Goal: Communication & Community: Connect with others

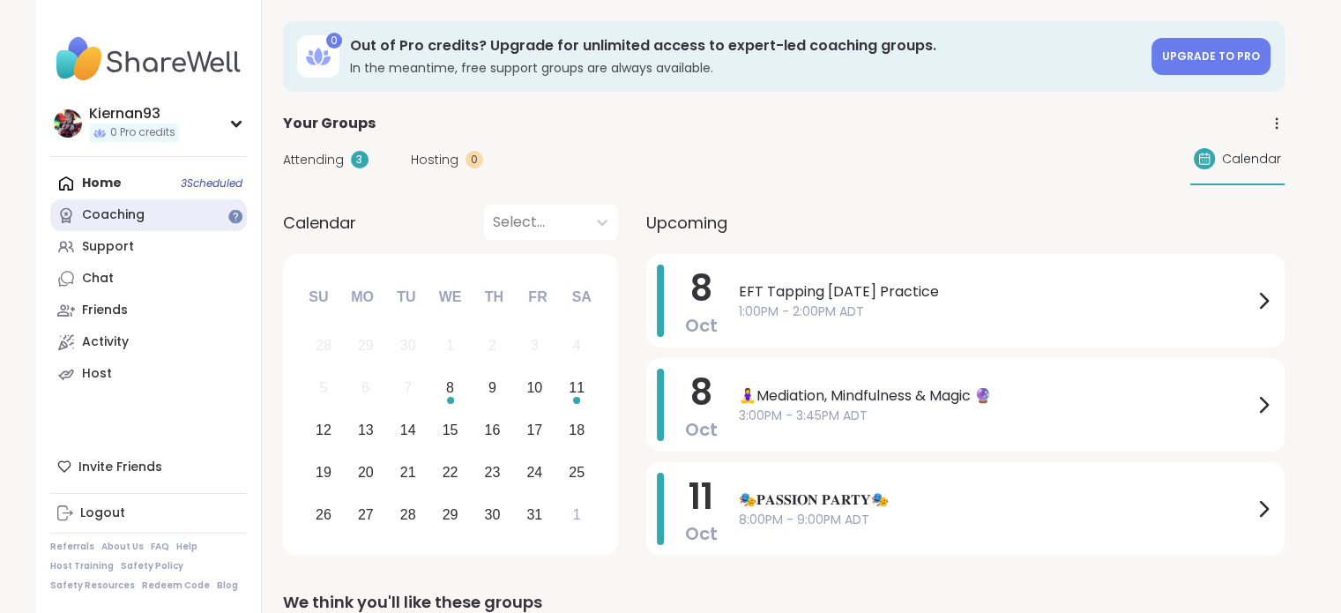
click at [115, 207] on div "Coaching" at bounding box center [113, 215] width 63 height 18
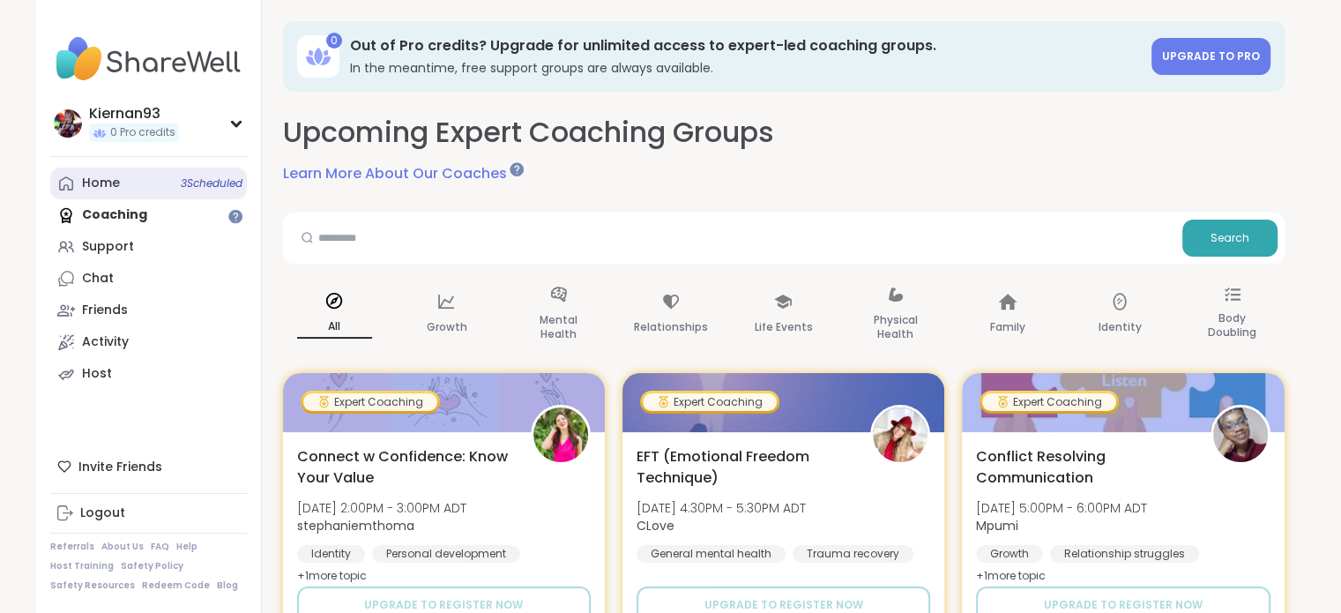
click at [95, 183] on div "Home 3 Scheduled" at bounding box center [101, 184] width 38 height 18
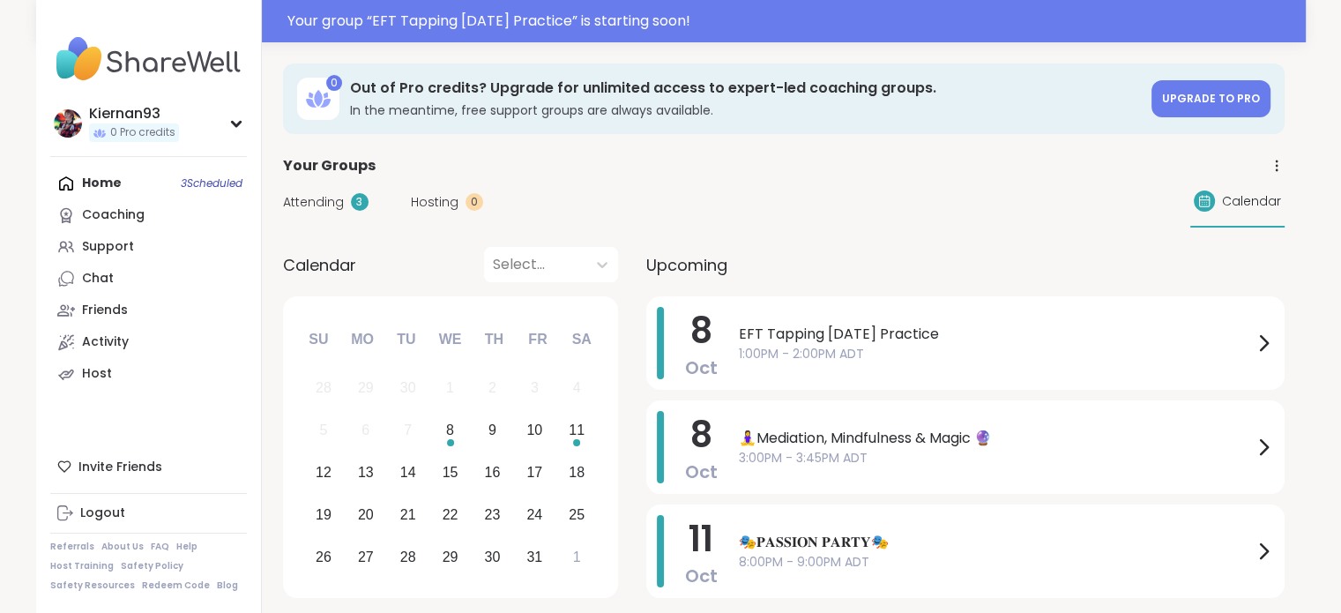
click at [743, 160] on div "Your Groups" at bounding box center [784, 165] width 1002 height 21
click at [907, 358] on span "1:00PM - 2:00PM ADT" at bounding box center [996, 354] width 514 height 19
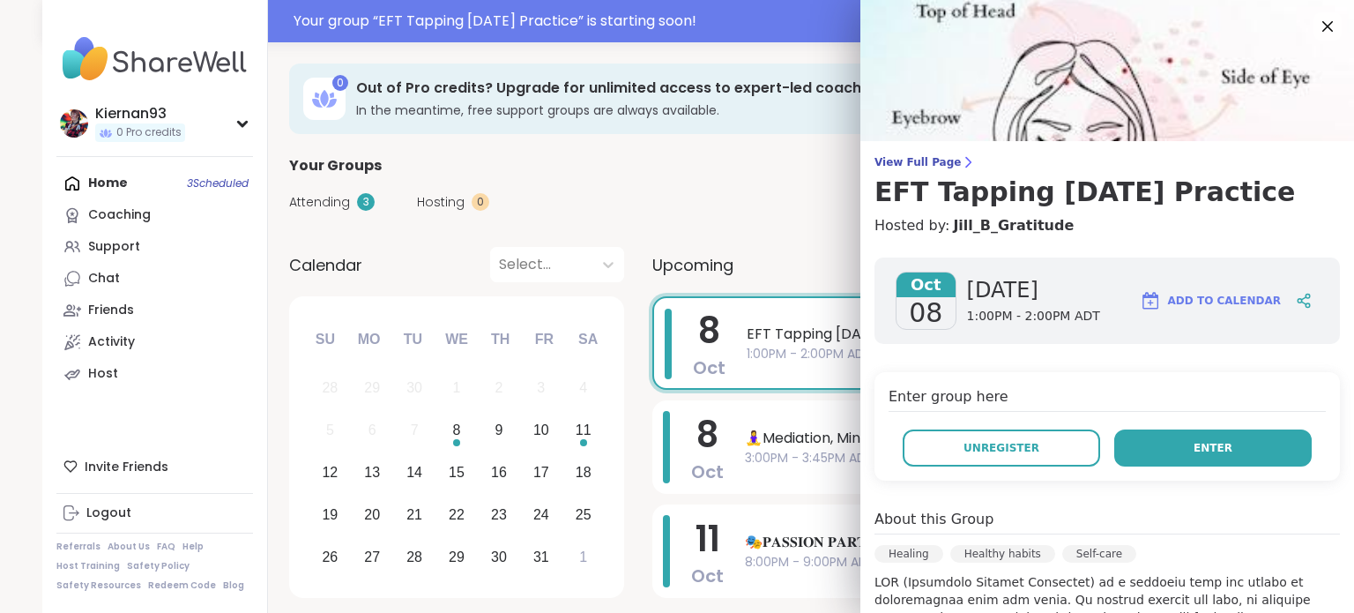
click at [1214, 445] on button "Enter" at bounding box center [1214, 447] width 198 height 37
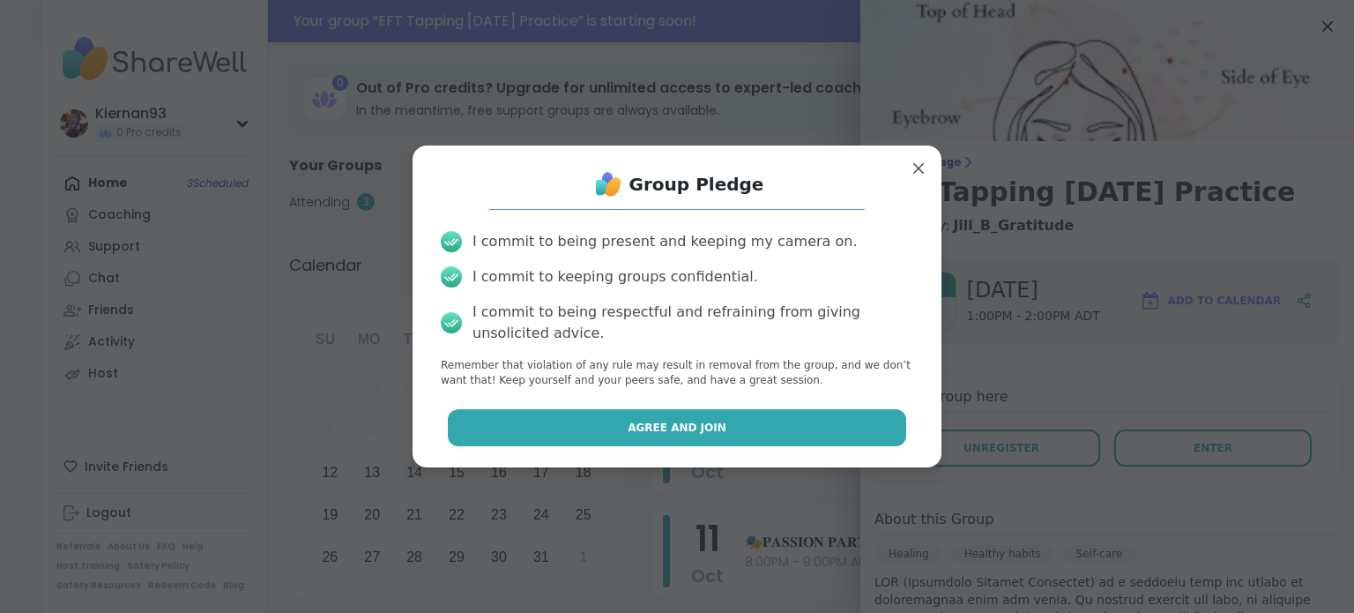
click at [806, 428] on button "Agree and Join" at bounding box center [677, 427] width 459 height 37
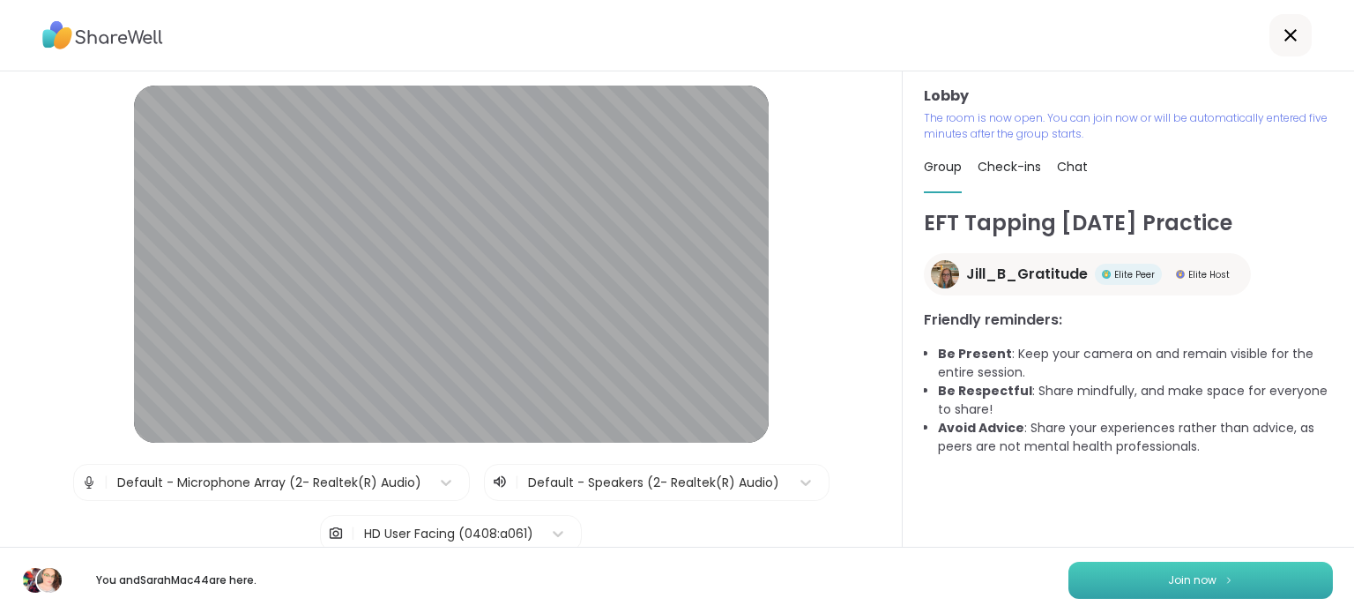
click at [1150, 587] on button "Join now" at bounding box center [1201, 580] width 265 height 37
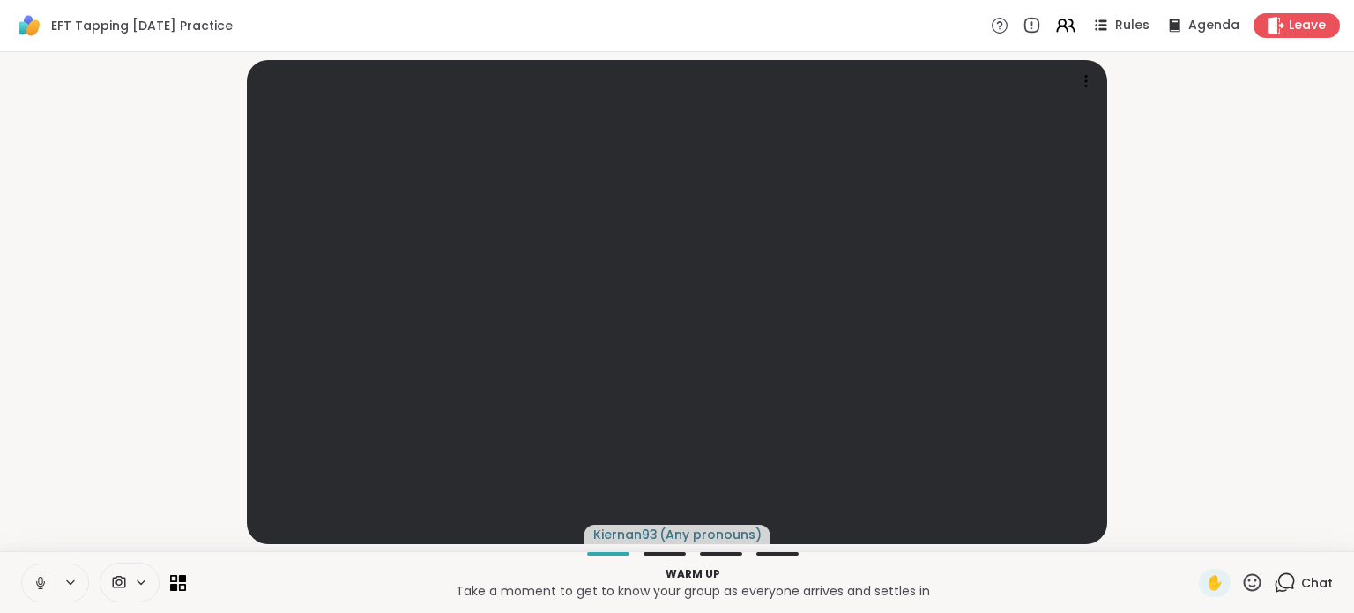
click at [37, 578] on icon at bounding box center [41, 583] width 16 height 16
click at [1302, 583] on span "Chat" at bounding box center [1318, 583] width 32 height 18
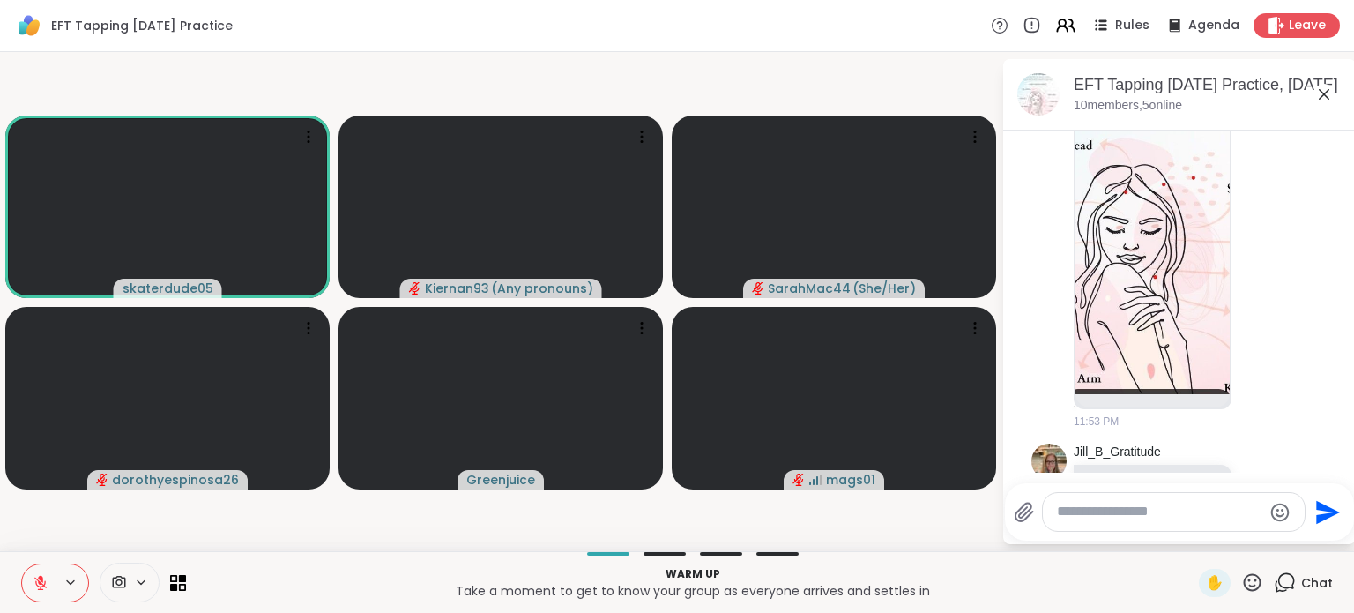
scroll to position [252, 0]
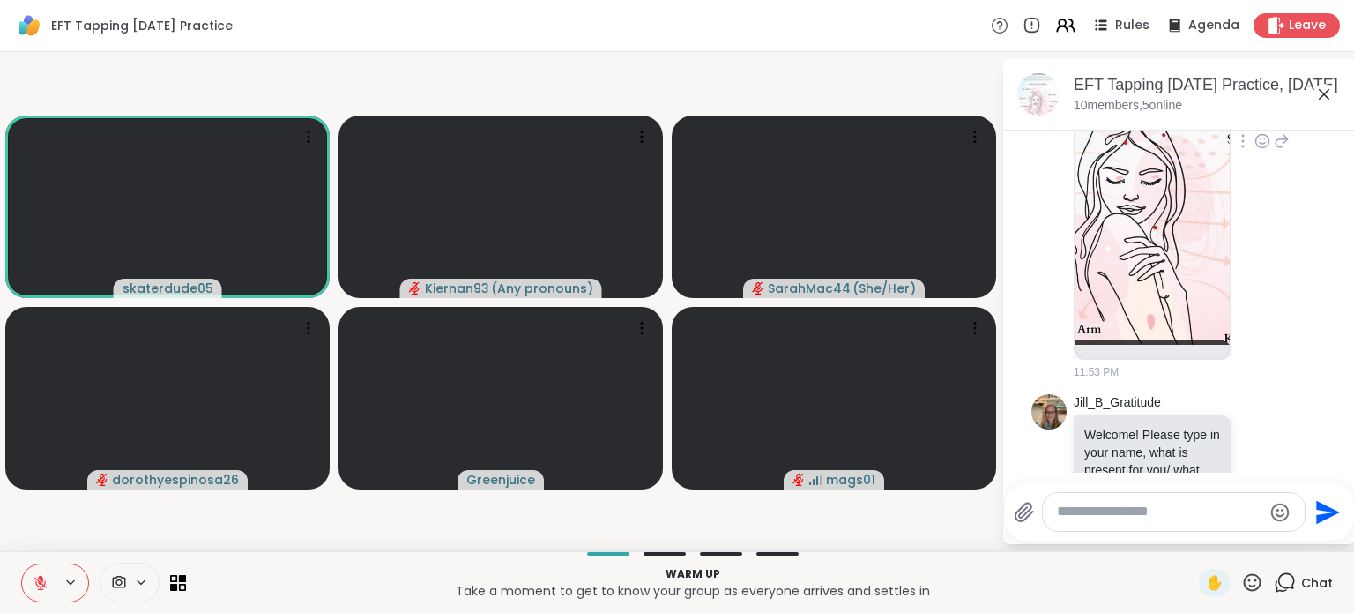
click at [1157, 256] on img at bounding box center [1153, 135] width 154 height 420
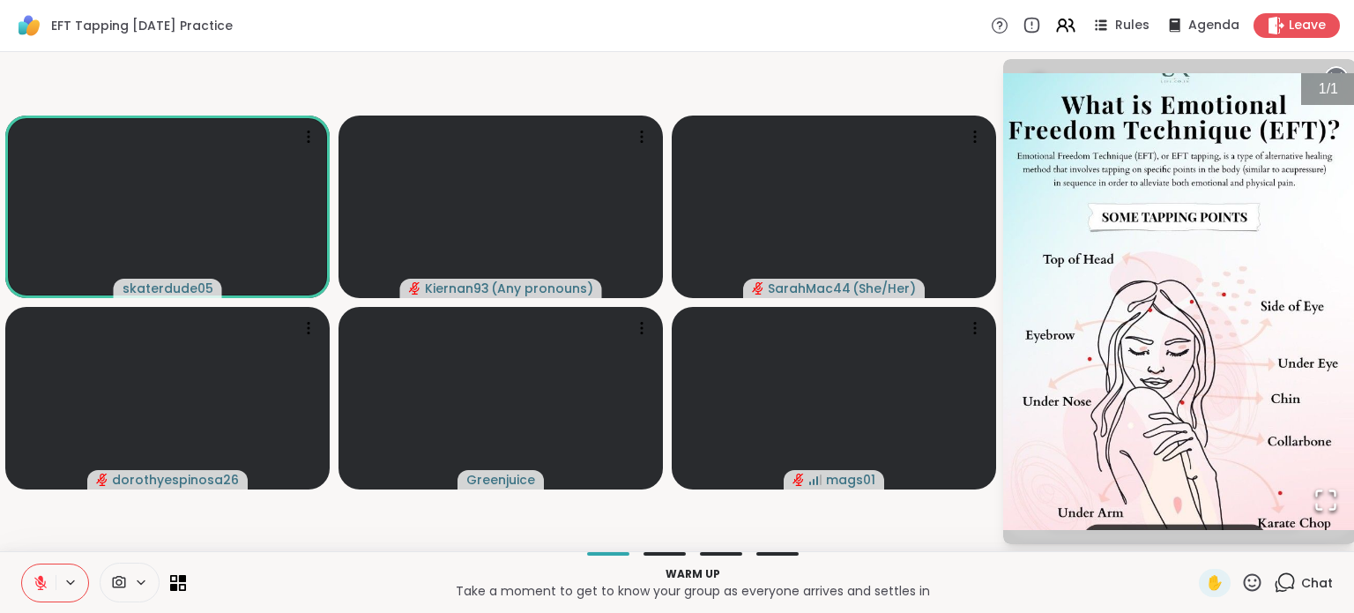
click at [983, 77] on video-player-container "skaterdude05 Kiernan93 ( Any pronouns ) SarahMac44 ( She/Her ) dorothyespinosa2…" at bounding box center [501, 301] width 981 height 485
click at [1338, 68] on circle at bounding box center [1336, 78] width 21 height 21
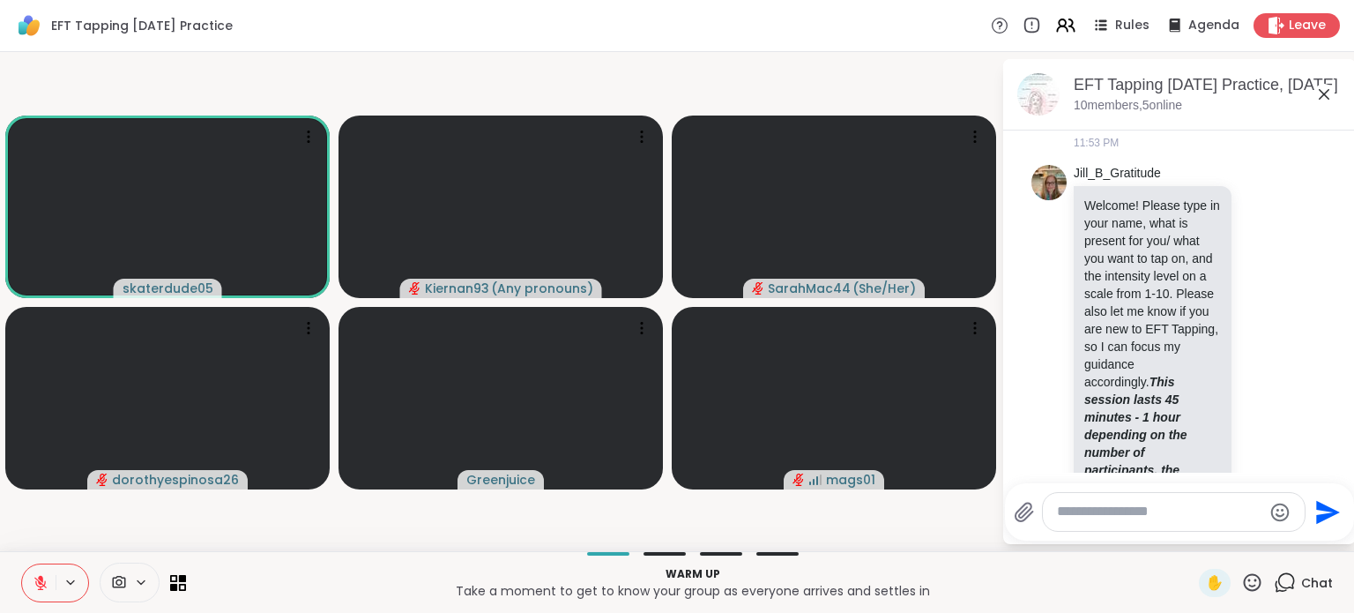
scroll to position [480, 0]
click at [1109, 507] on textarea "Type your message" at bounding box center [1159, 512] width 205 height 19
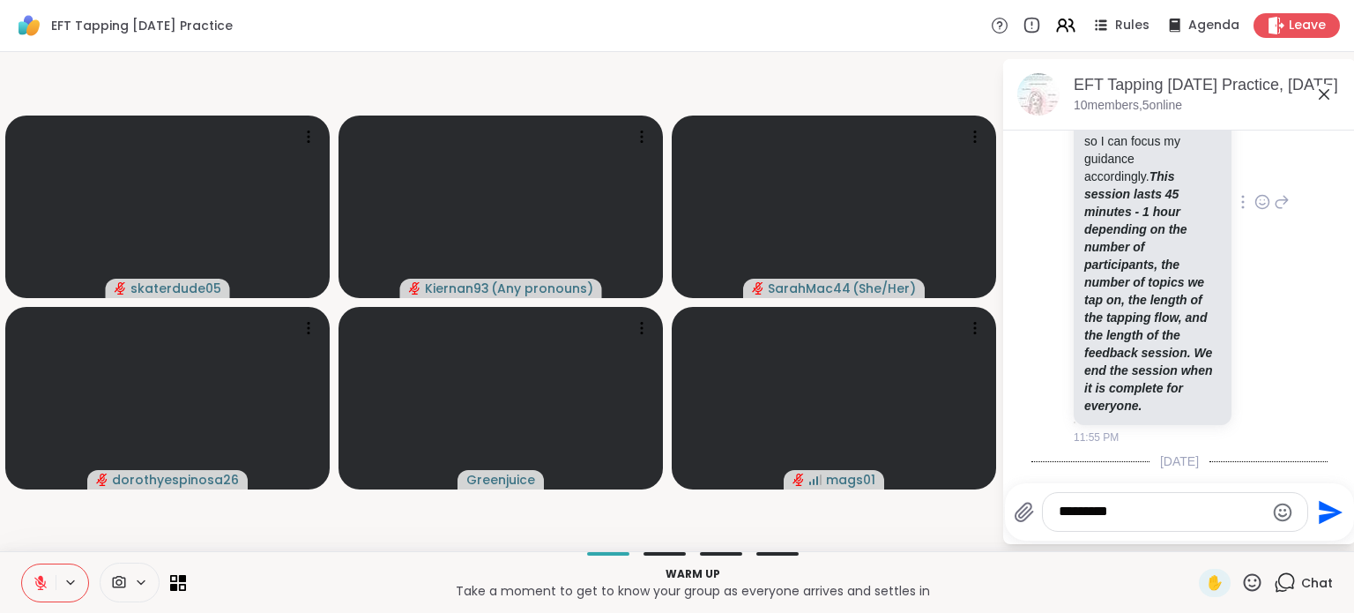
scroll to position [811, 0]
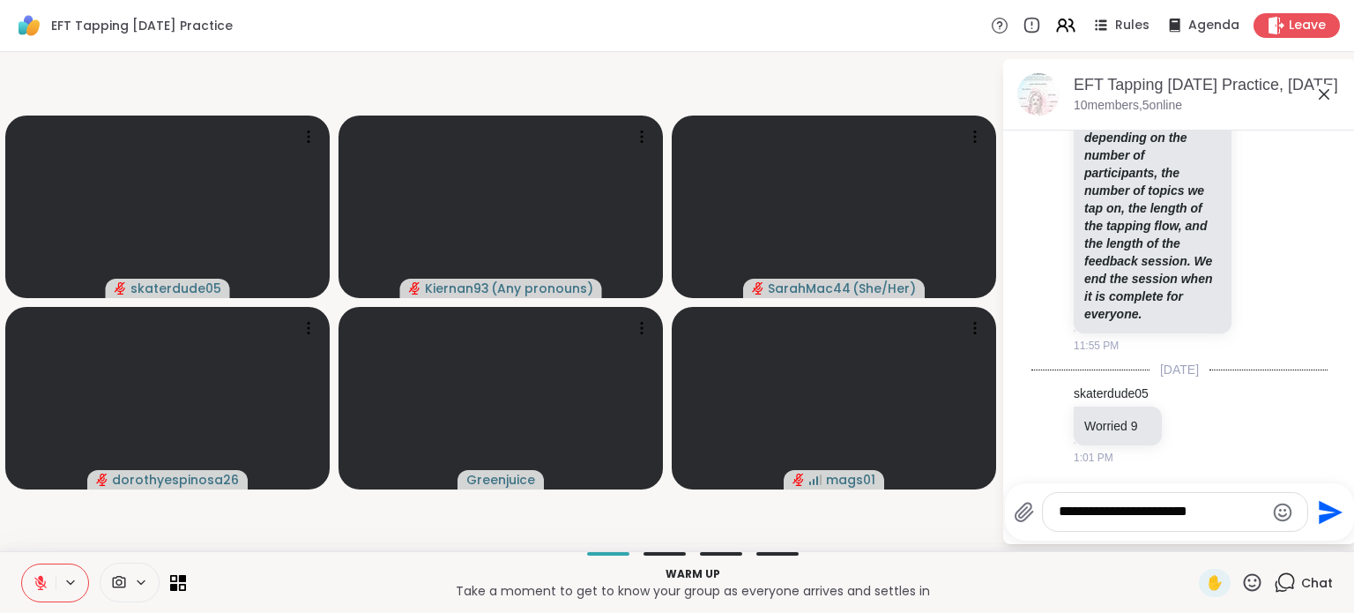
type textarea "**********"
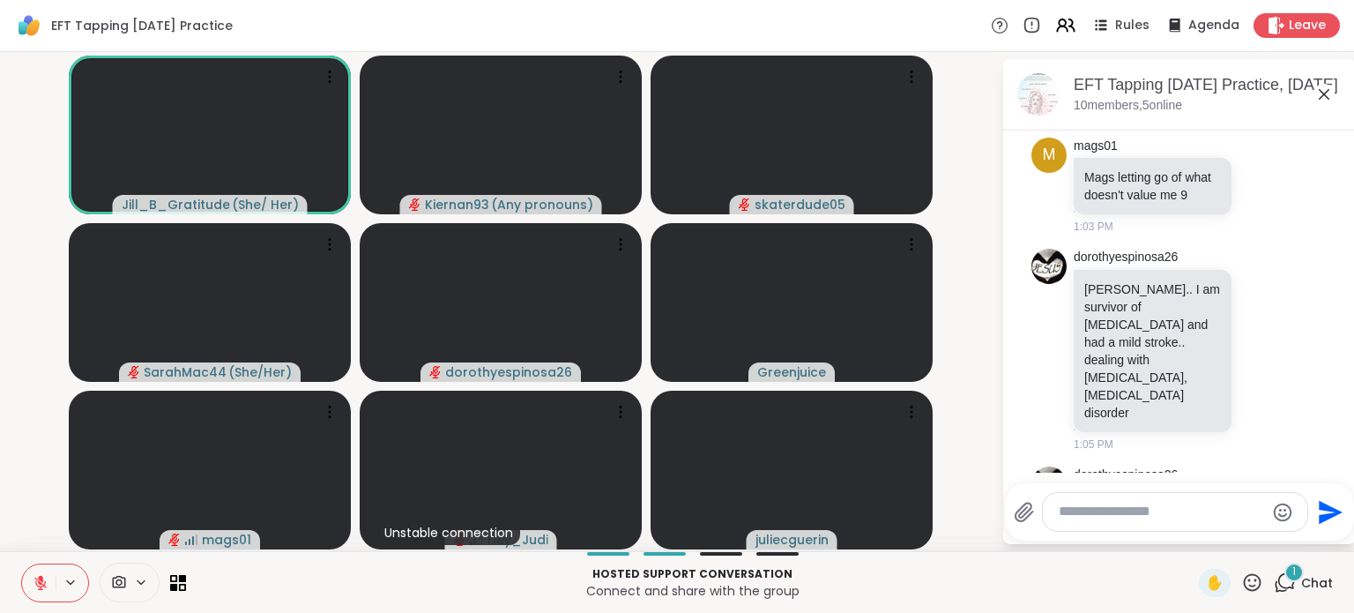
scroll to position [1474, 0]
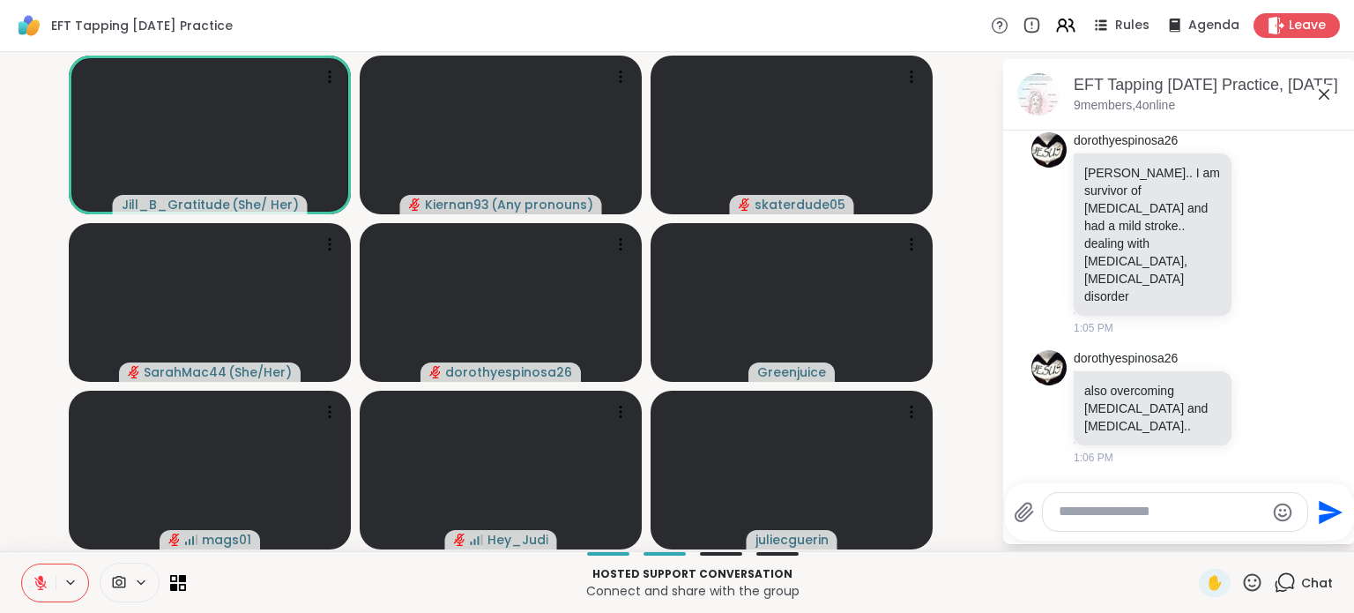
click at [1067, 515] on textarea "Type your message" at bounding box center [1161, 512] width 205 height 19
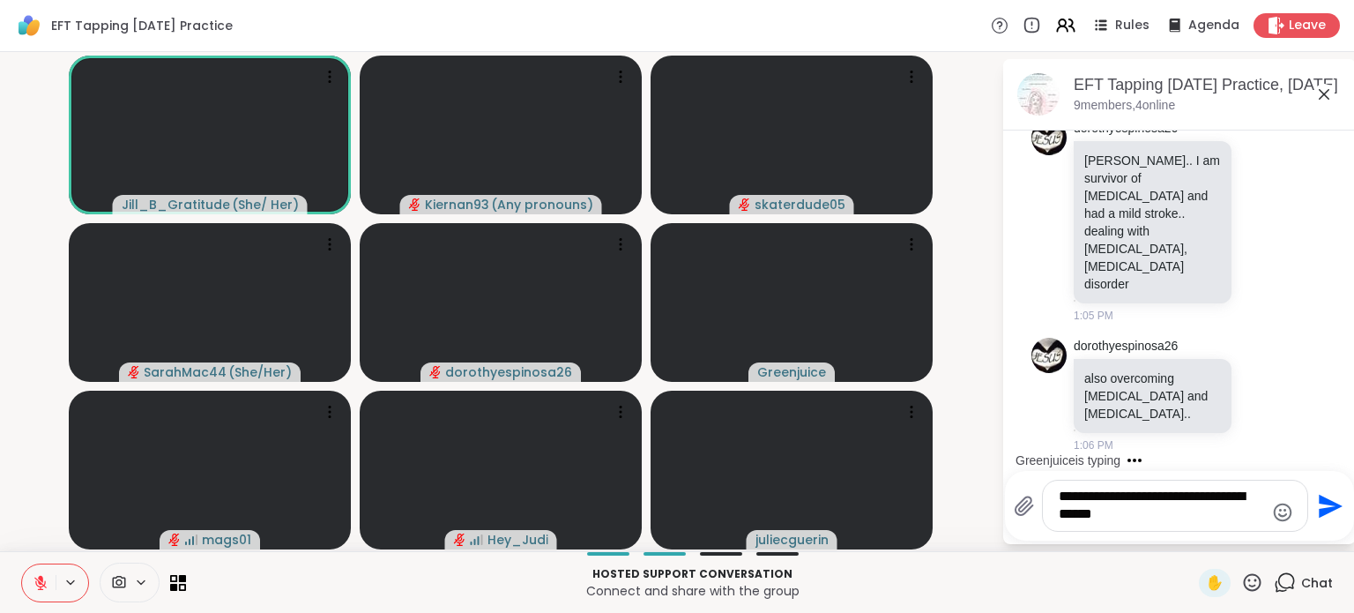
type textarea "**********"
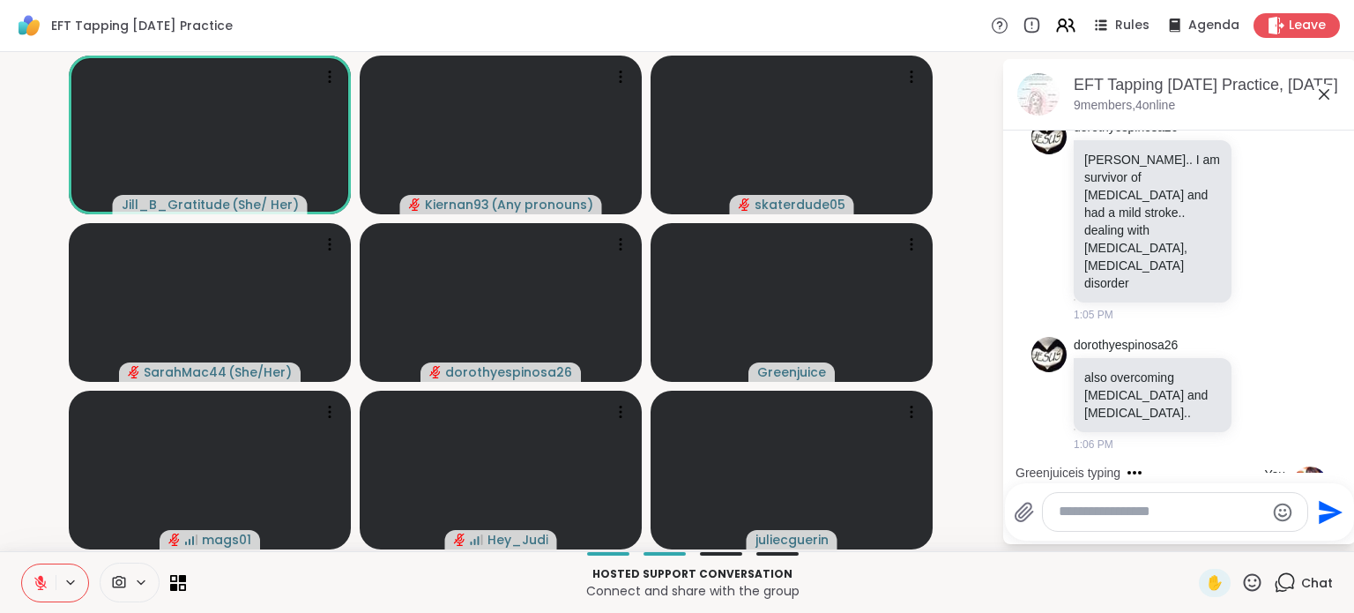
scroll to position [1585, 0]
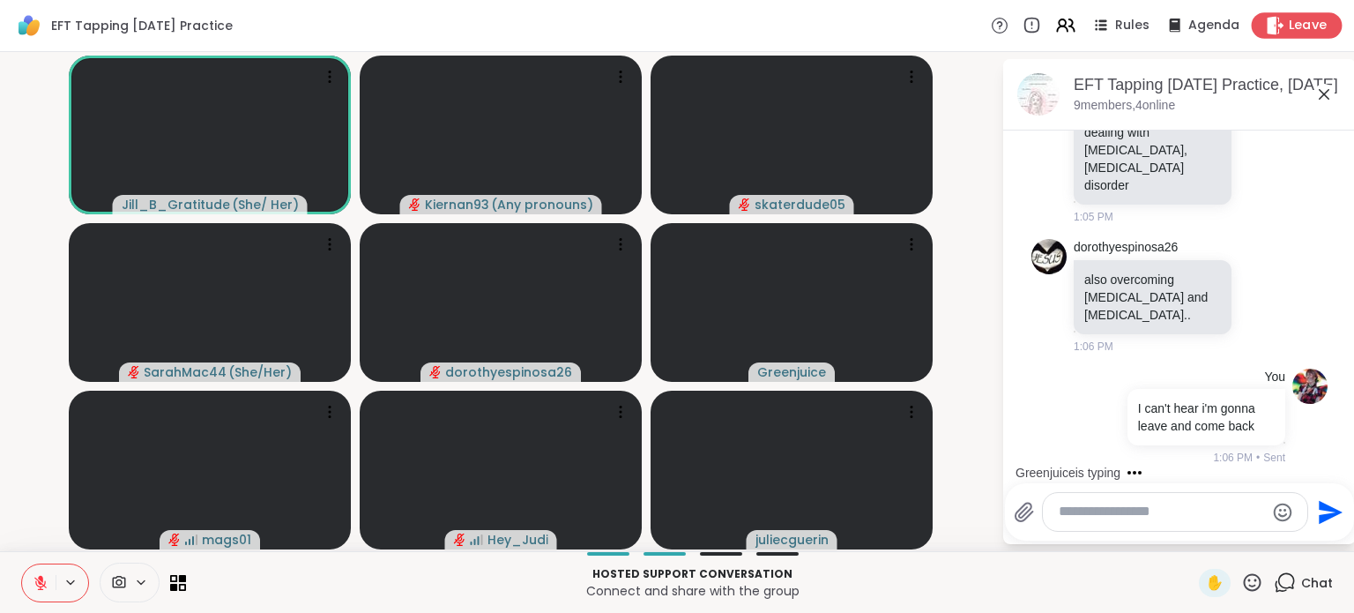
click at [1298, 31] on span "Leave" at bounding box center [1308, 26] width 39 height 19
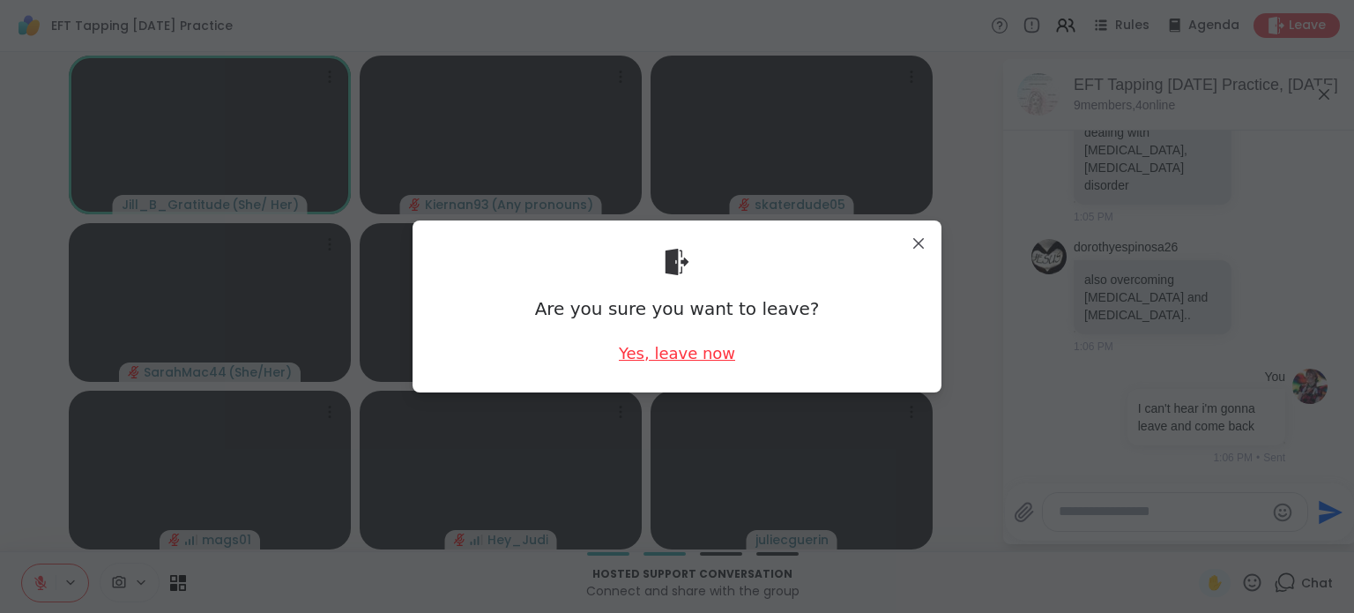
click at [635, 354] on div "Yes, leave now" at bounding box center [677, 353] width 116 height 22
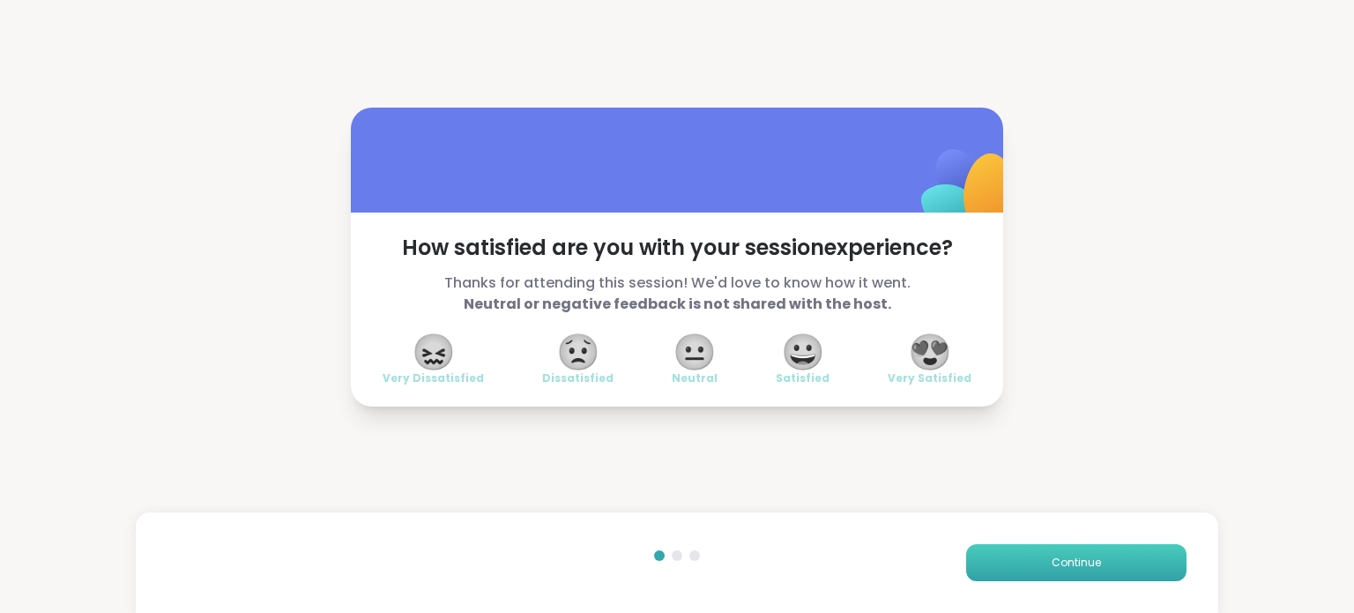
click at [989, 561] on button "Continue" at bounding box center [1076, 562] width 220 height 37
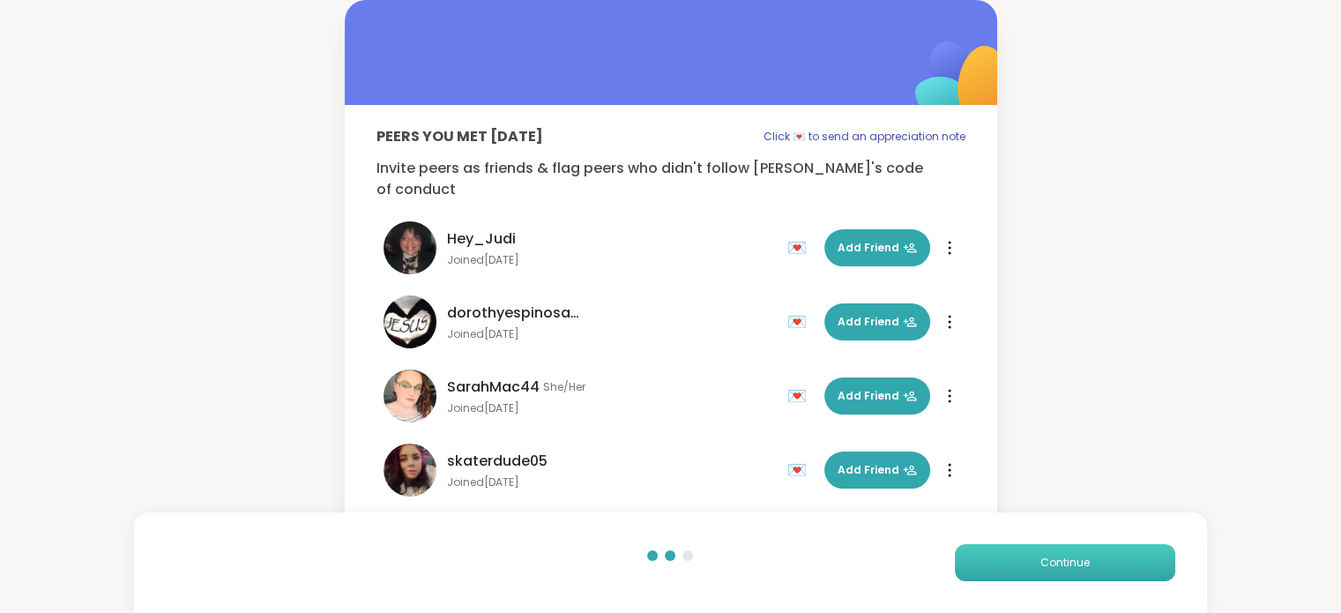
click at [989, 561] on button "Continue" at bounding box center [1065, 562] width 220 height 37
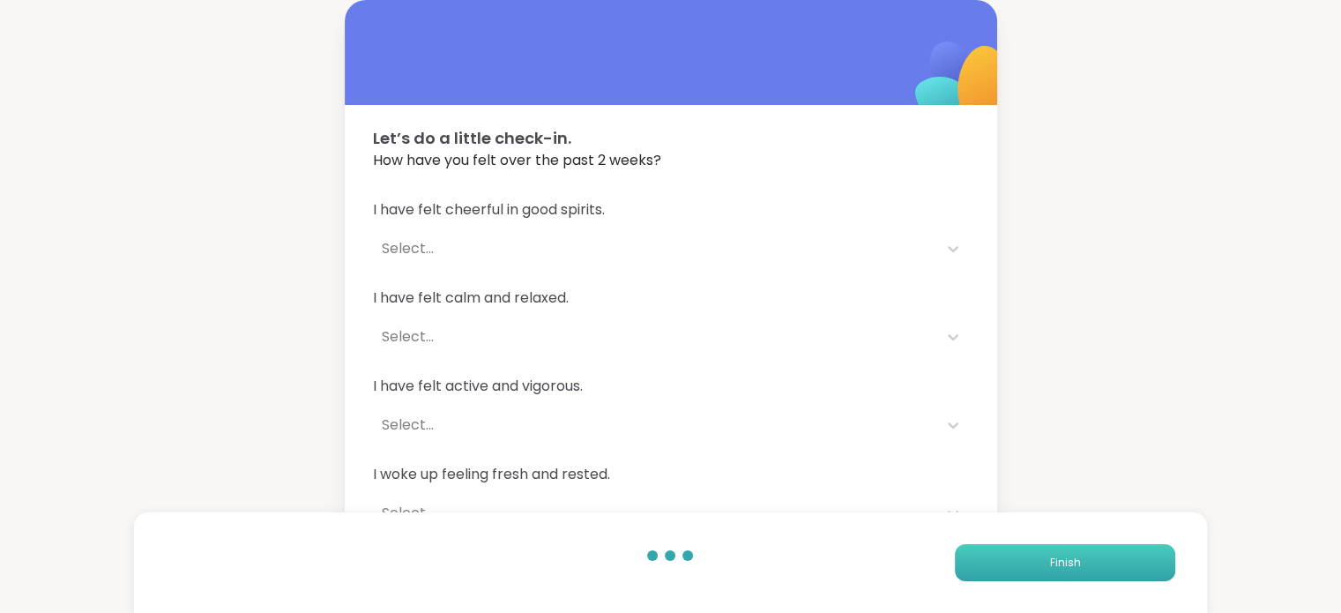
click at [989, 561] on button "Finish" at bounding box center [1065, 562] width 220 height 37
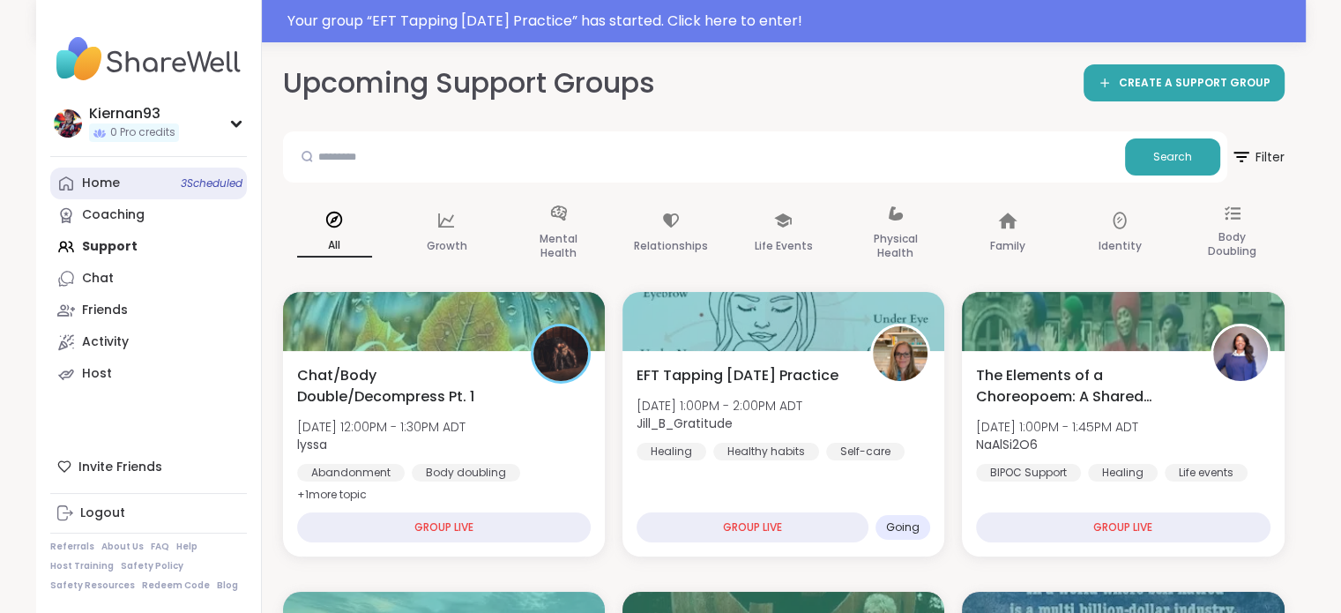
click at [132, 184] on link "Home 3 Scheduled" at bounding box center [148, 184] width 197 height 32
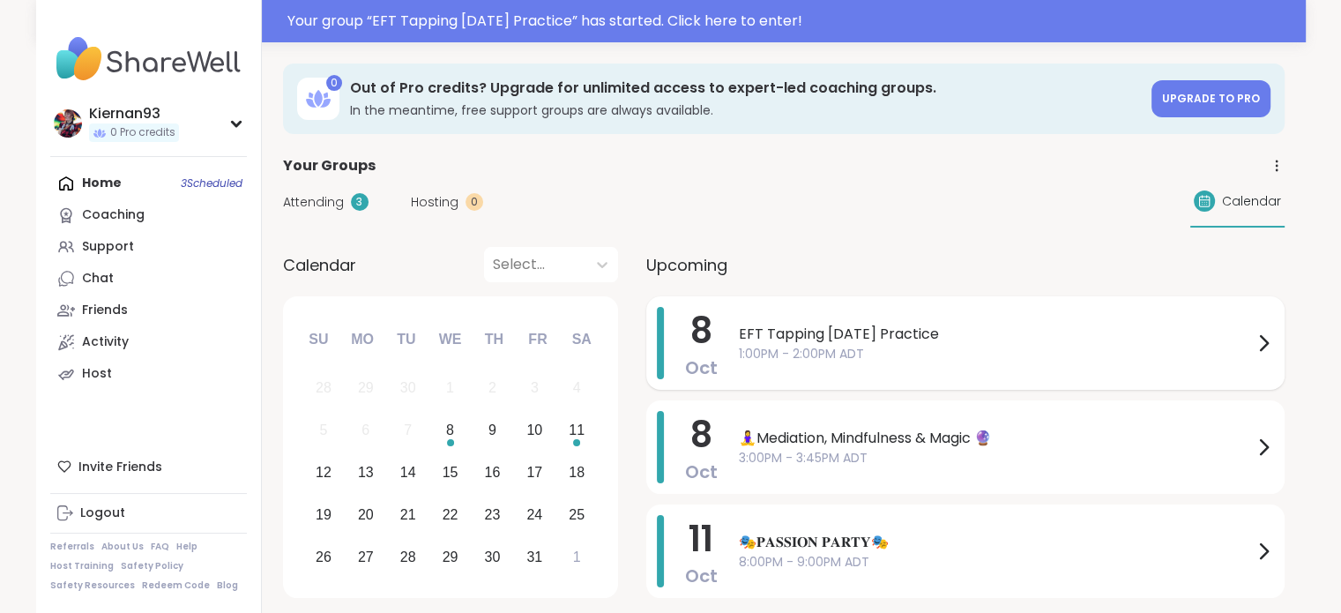
click at [968, 345] on span "1:00PM - 2:00PM ADT" at bounding box center [996, 354] width 514 height 19
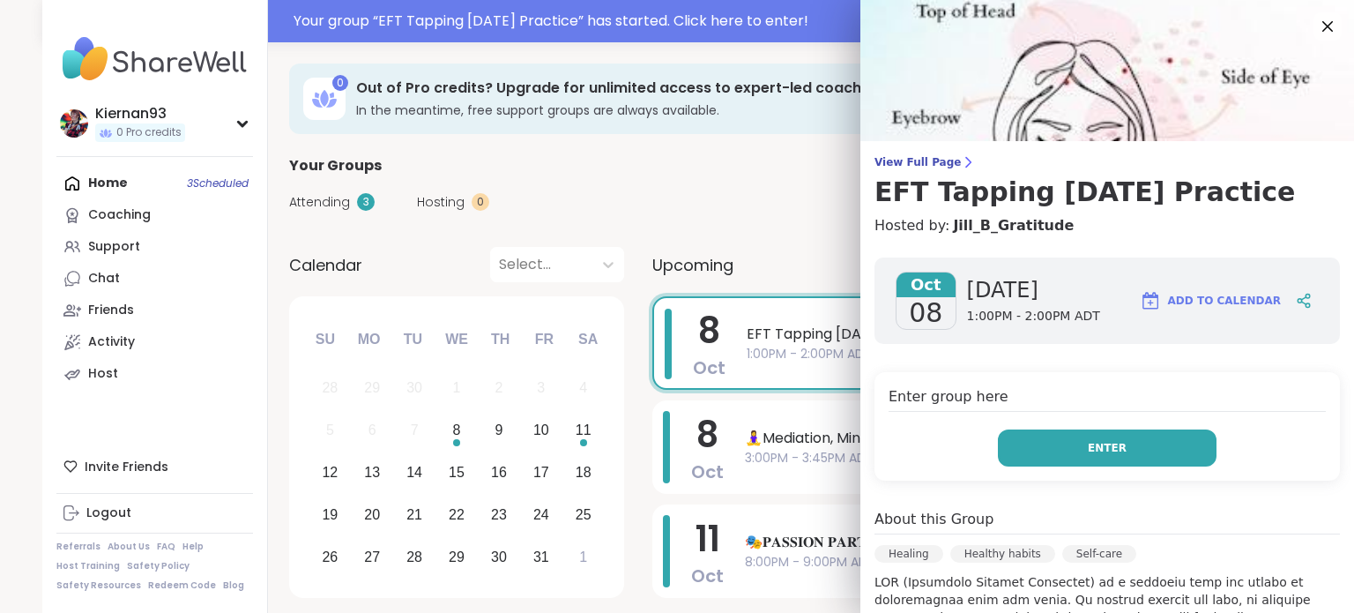
click at [1123, 458] on button "Enter" at bounding box center [1107, 447] width 219 height 37
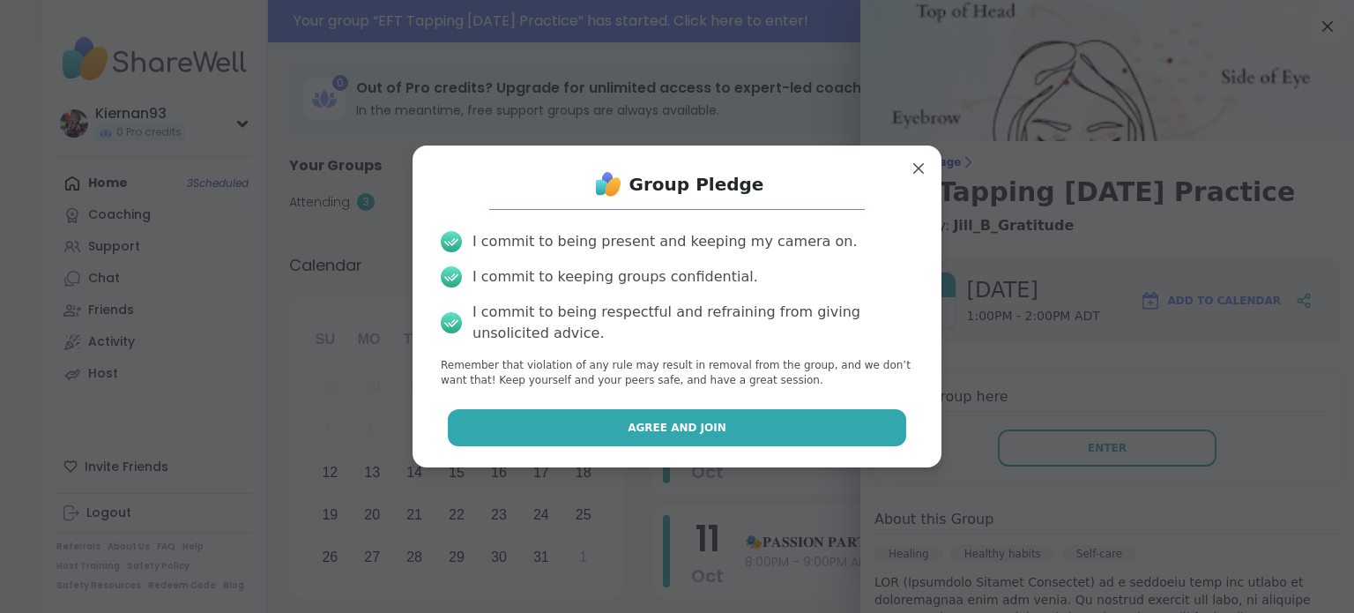
click at [624, 436] on button "Agree and Join" at bounding box center [677, 427] width 459 height 37
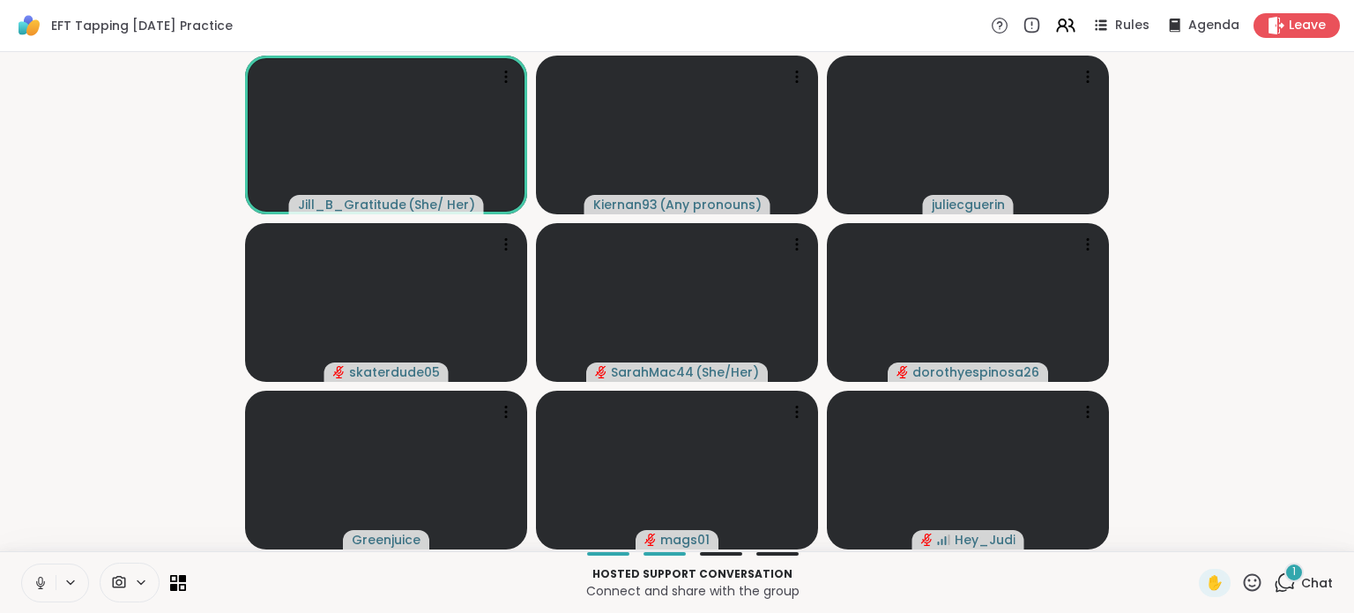
click at [33, 585] on icon at bounding box center [41, 583] width 16 height 16
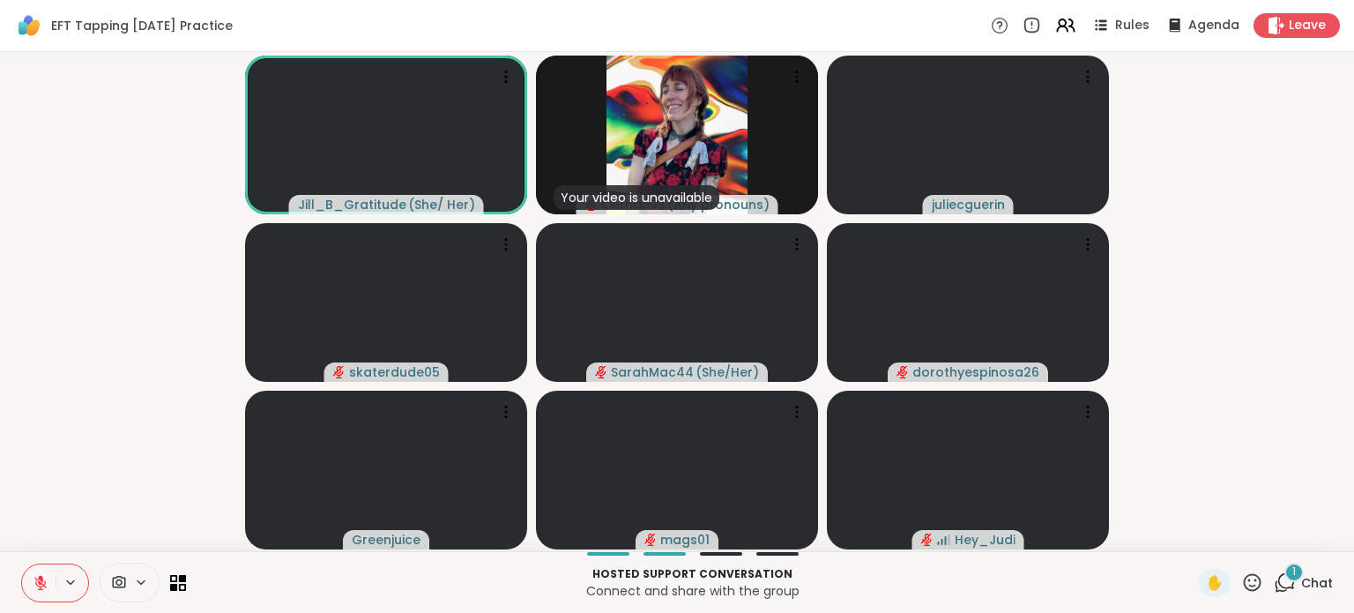
click at [1302, 583] on span "Chat" at bounding box center [1318, 583] width 32 height 18
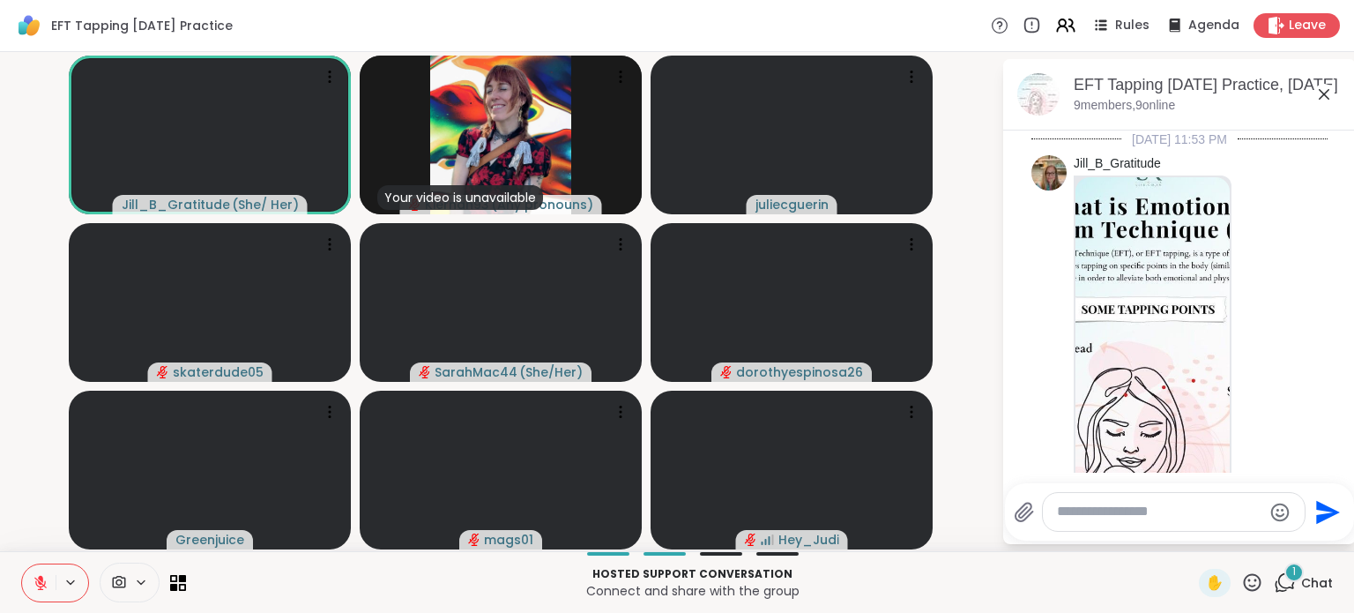
scroll to position [1756, 0]
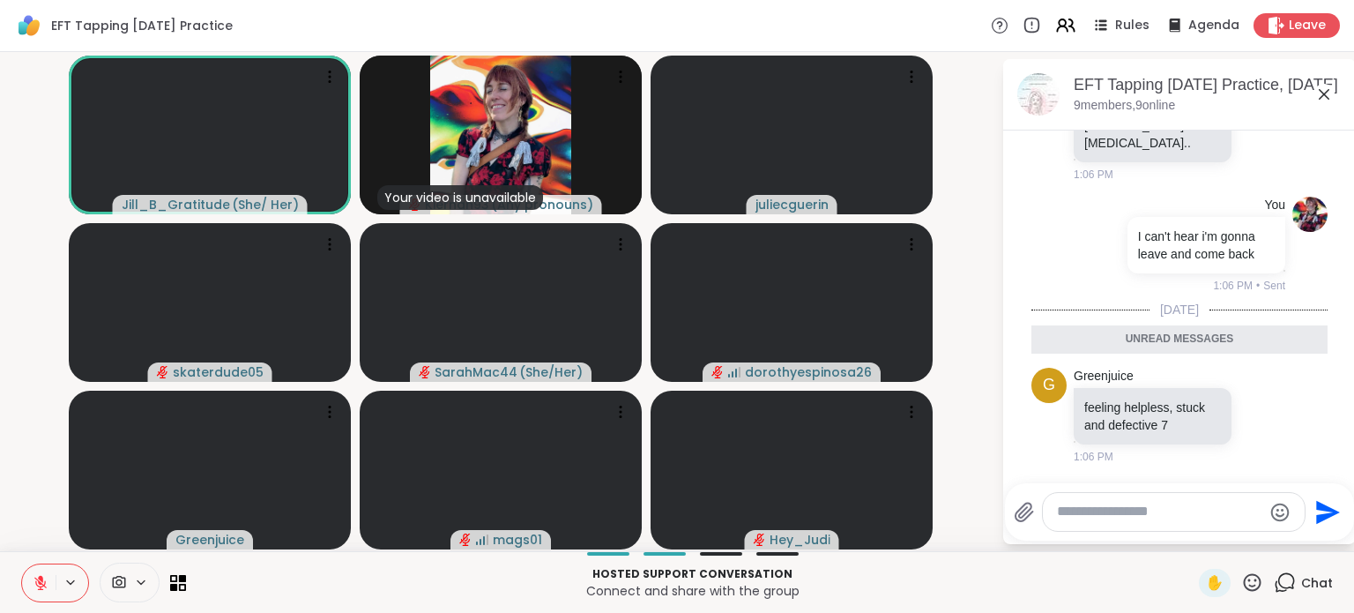
click at [1078, 506] on textarea "Type your message" at bounding box center [1159, 512] width 205 height 19
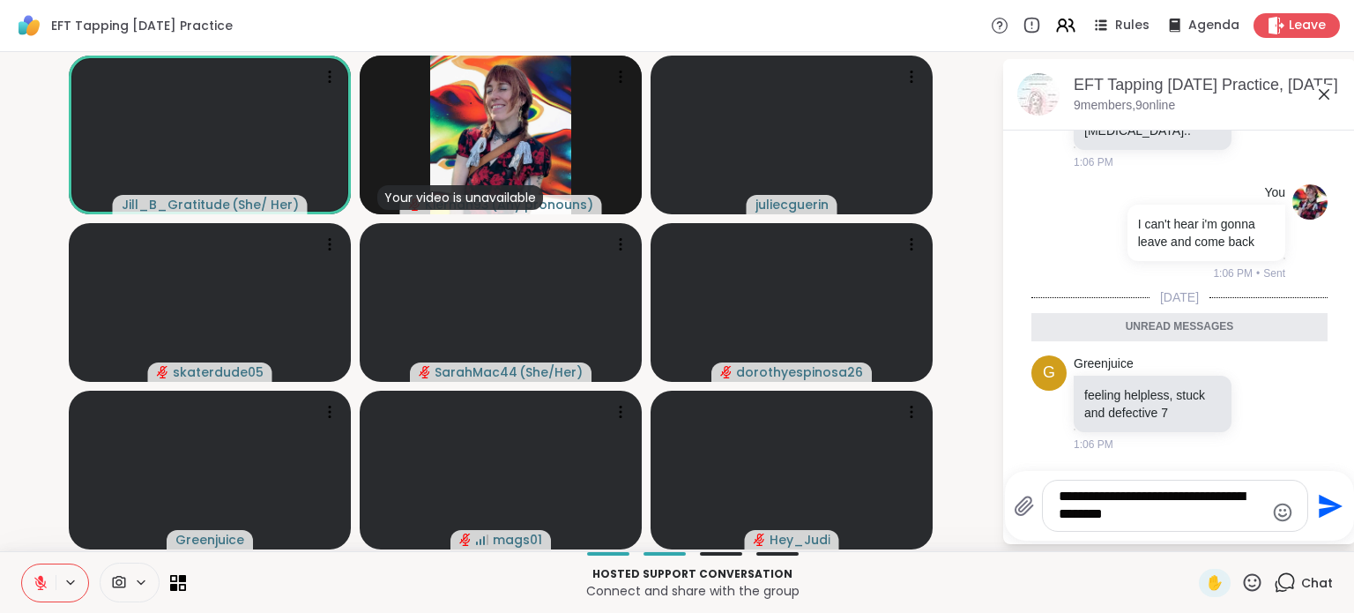
type textarea "**********"
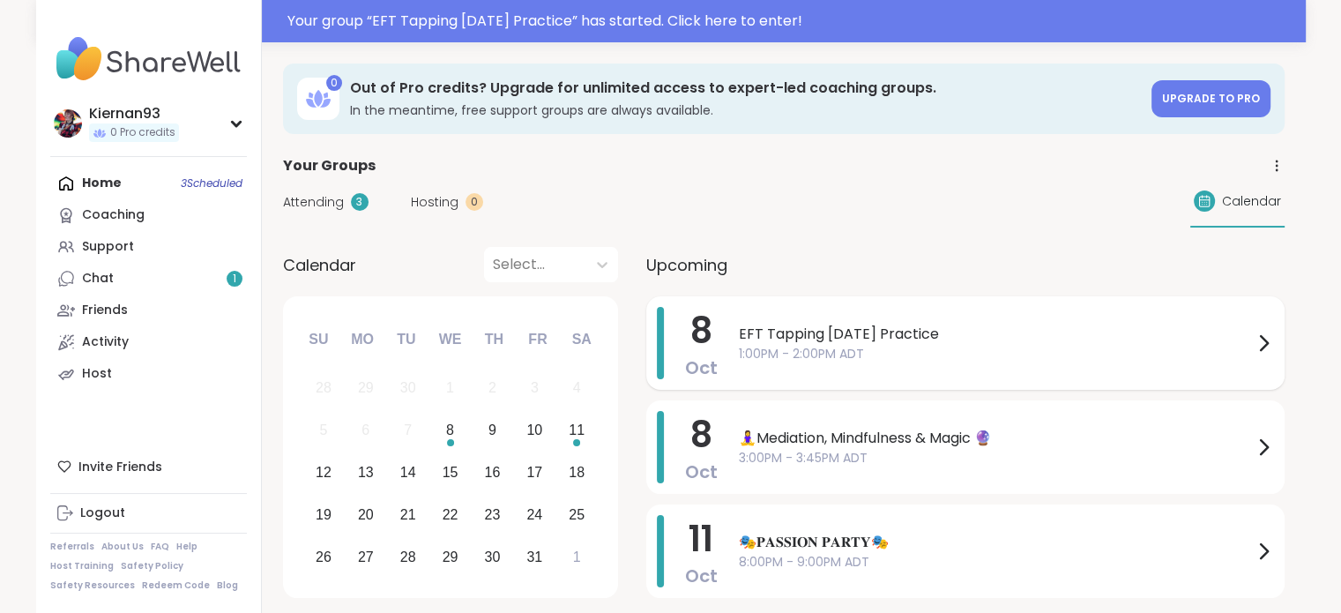
click at [832, 342] on span "EFT Tapping [DATE] Practice" at bounding box center [996, 334] width 514 height 21
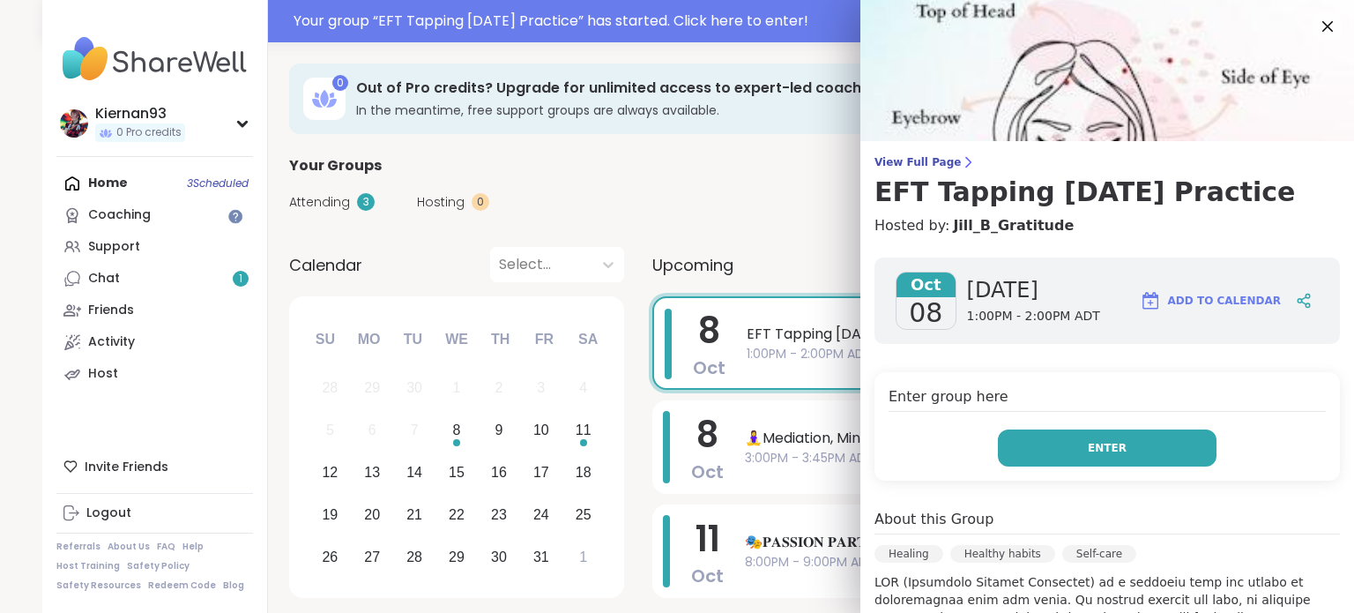
click at [1073, 458] on button "Enter" at bounding box center [1107, 447] width 219 height 37
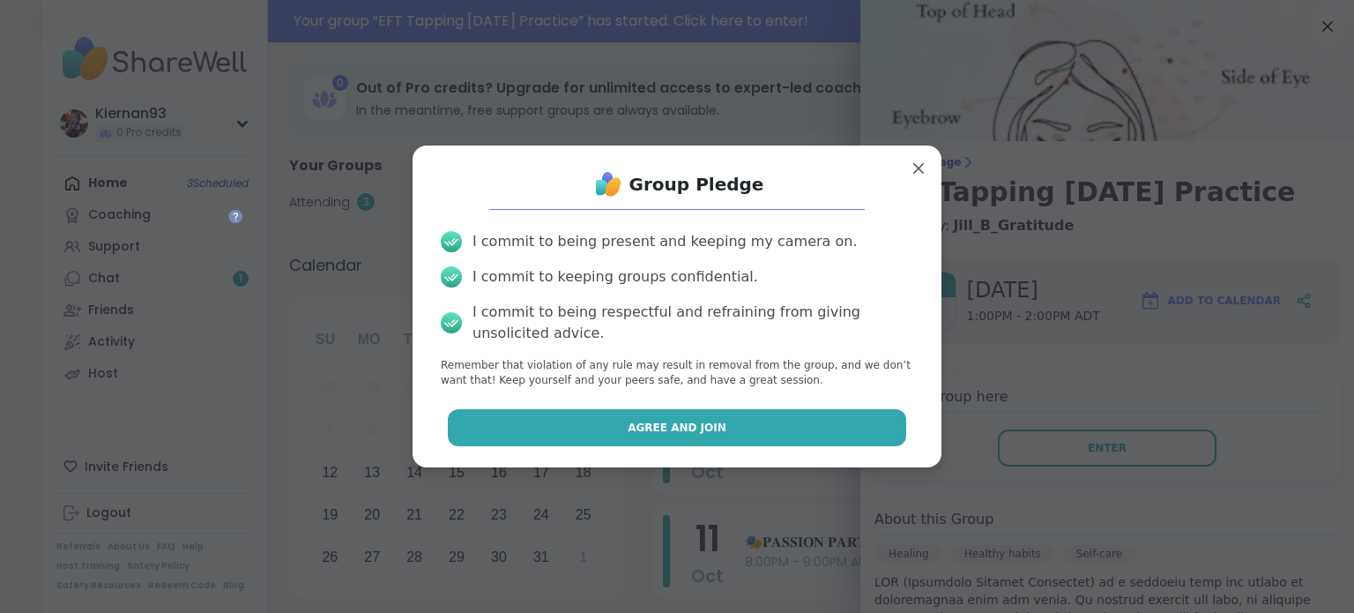
click at [804, 425] on button "Agree and Join" at bounding box center [677, 427] width 459 height 37
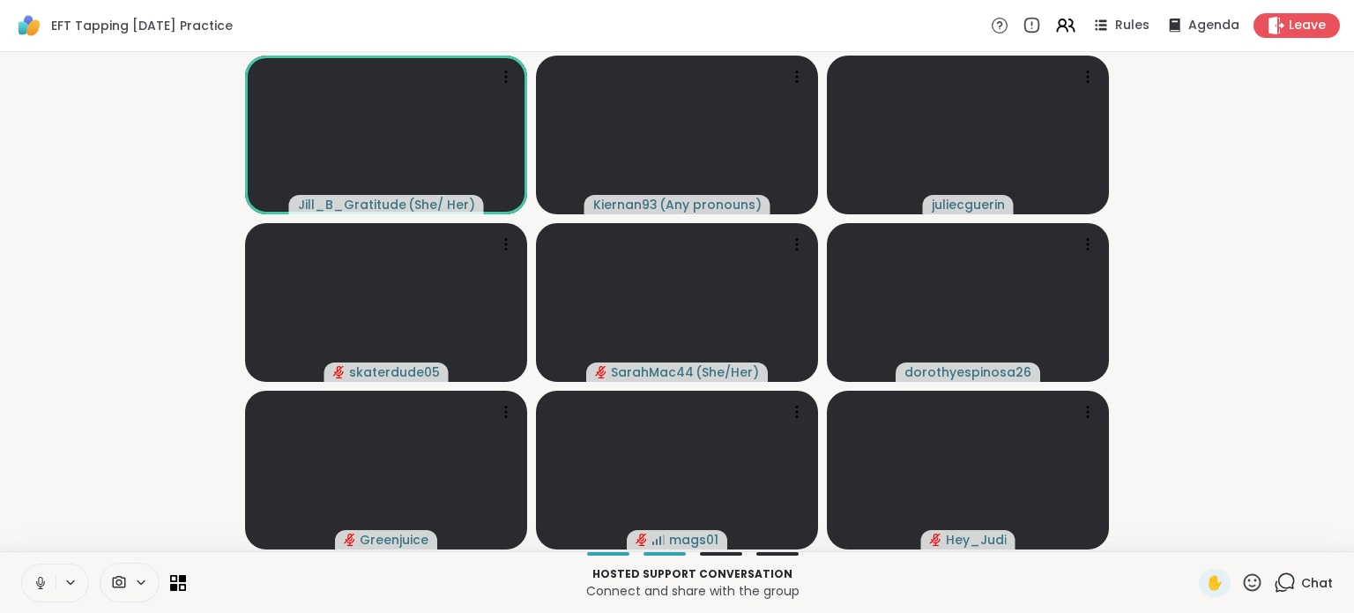
click at [35, 584] on icon at bounding box center [41, 583] width 16 height 16
click at [1283, 582] on icon at bounding box center [1285, 582] width 22 height 22
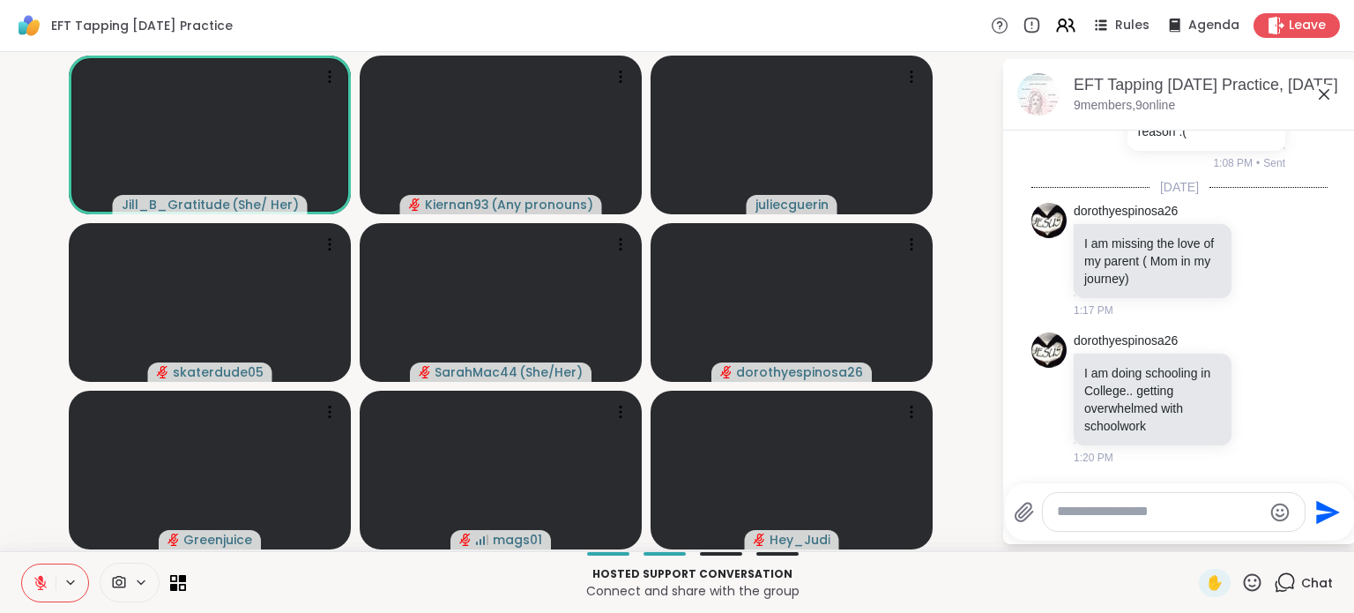
scroll to position [2118, 0]
click at [1085, 519] on textarea "Type your message" at bounding box center [1159, 512] width 205 height 19
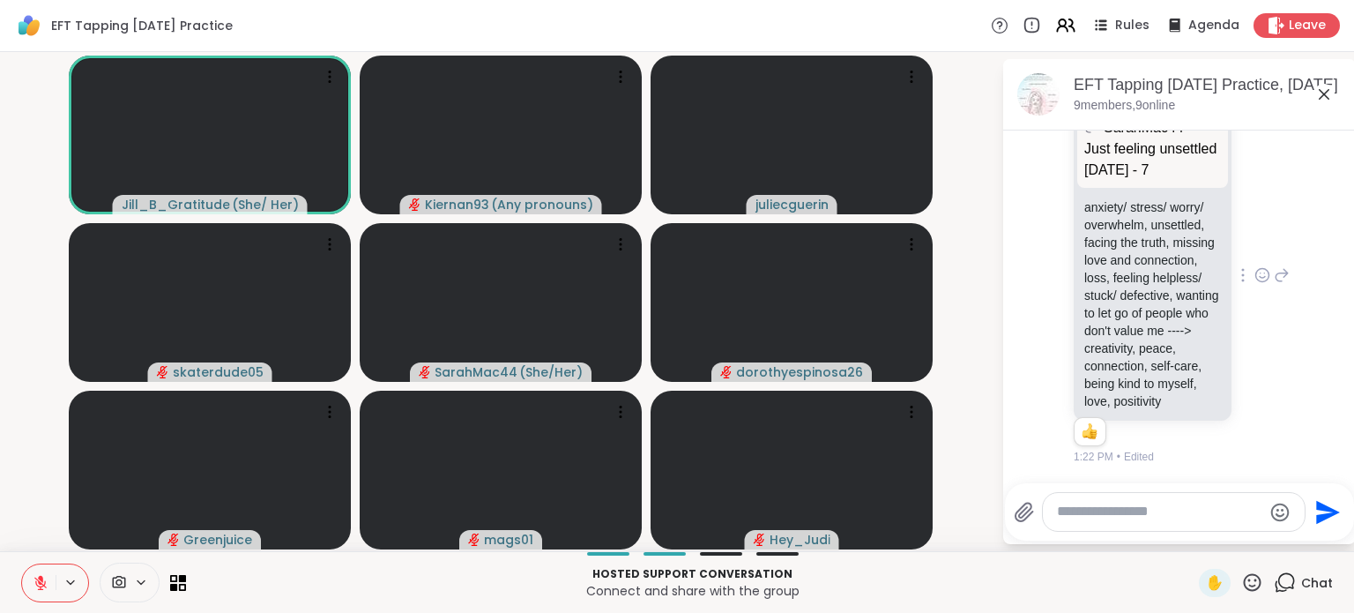
scroll to position [2956, 0]
click at [1255, 266] on icon at bounding box center [1263, 275] width 16 height 18
click at [1255, 239] on div "Select Reaction: Heart" at bounding box center [1263, 247] width 16 height 16
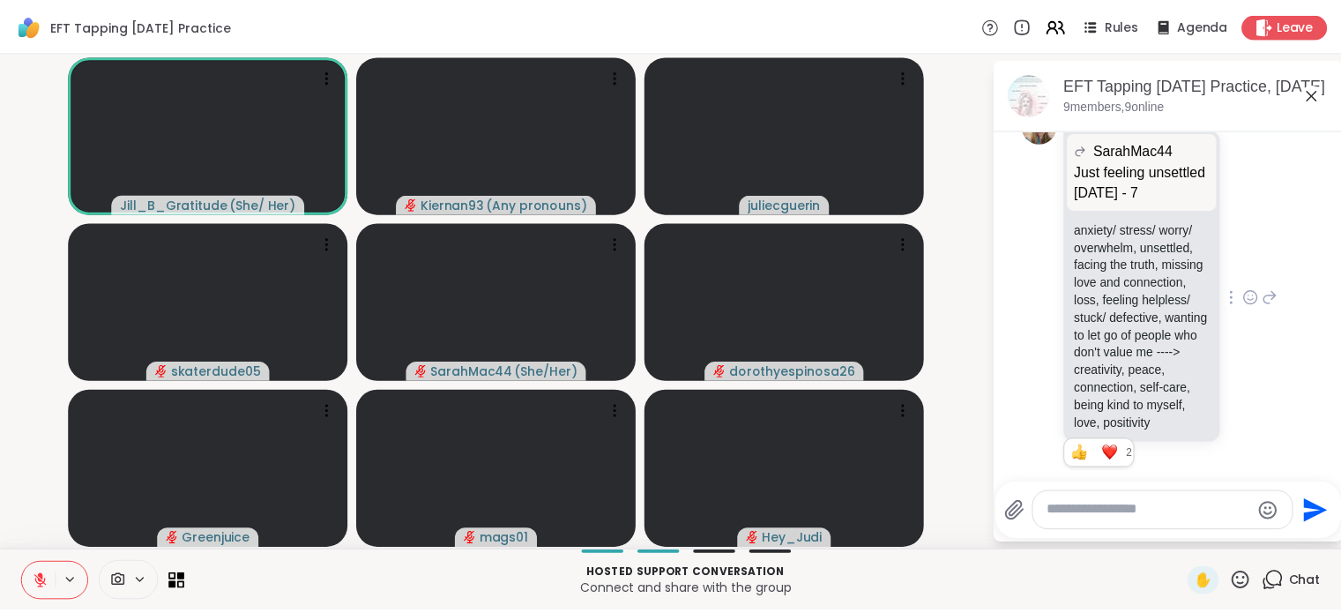
scroll to position [2957, 0]
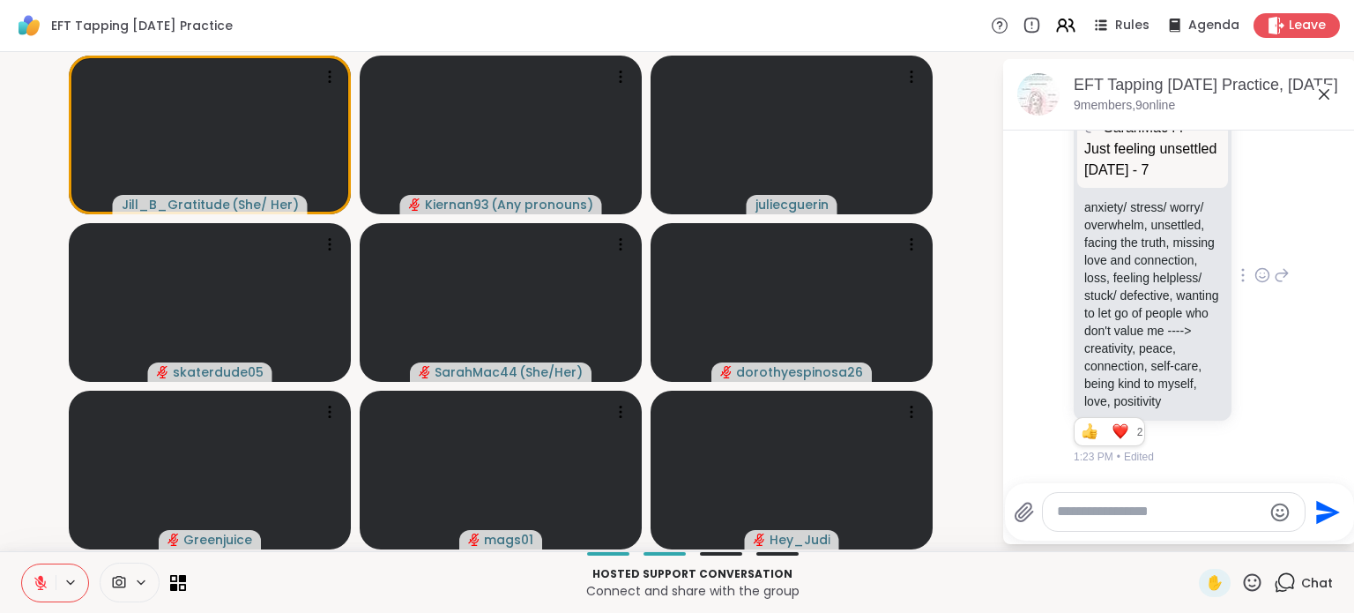
click at [1070, 514] on textarea "Type your message" at bounding box center [1159, 512] width 205 height 19
click at [1268, 24] on icon at bounding box center [1276, 25] width 17 height 19
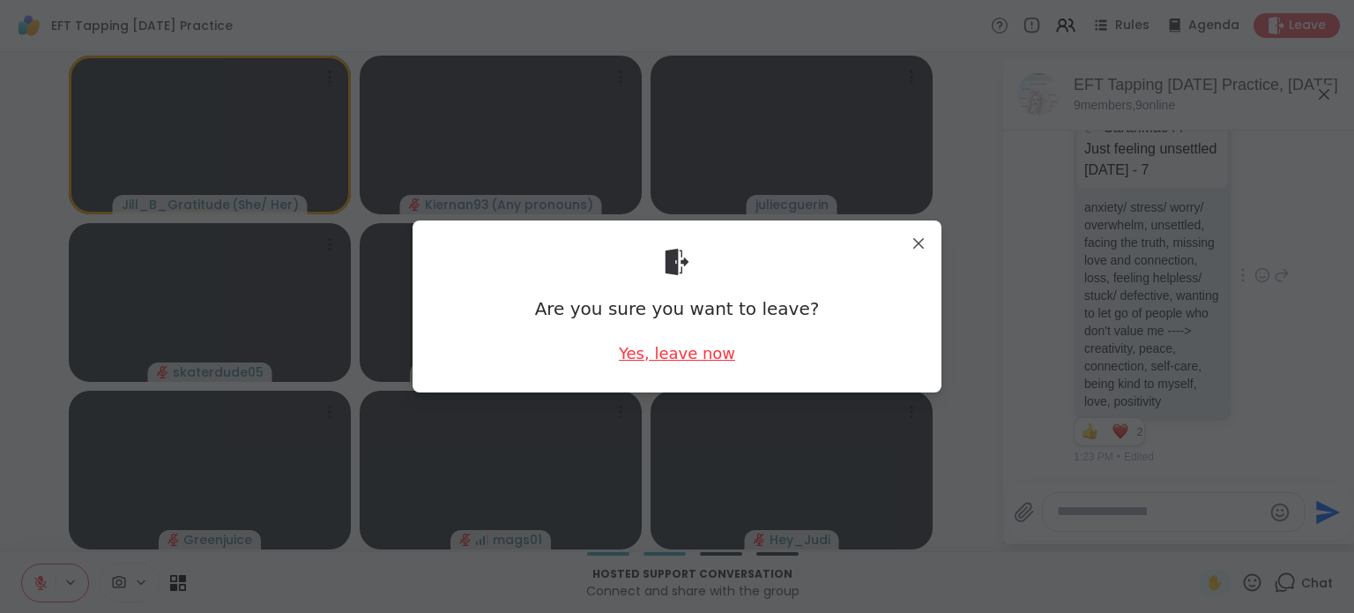
click at [698, 362] on div "Yes, leave now" at bounding box center [677, 353] width 116 height 22
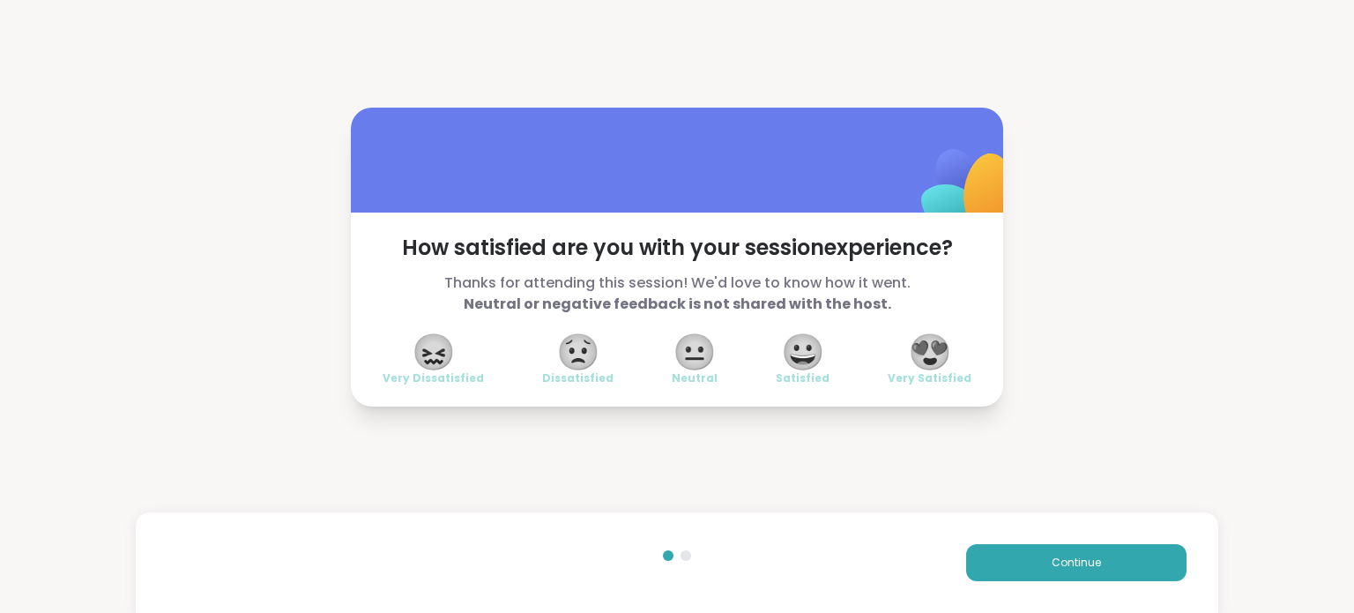
click at [920, 345] on span "😍" at bounding box center [930, 352] width 44 height 32
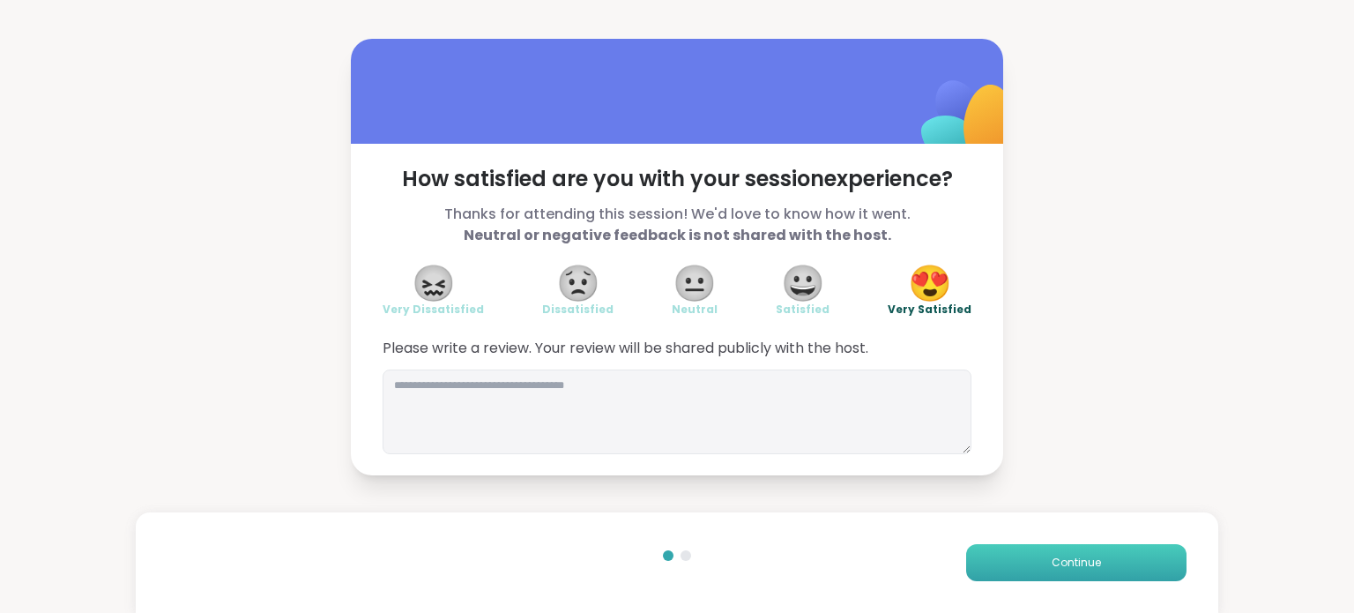
click at [1052, 564] on span "Continue" at bounding box center [1076, 563] width 49 height 16
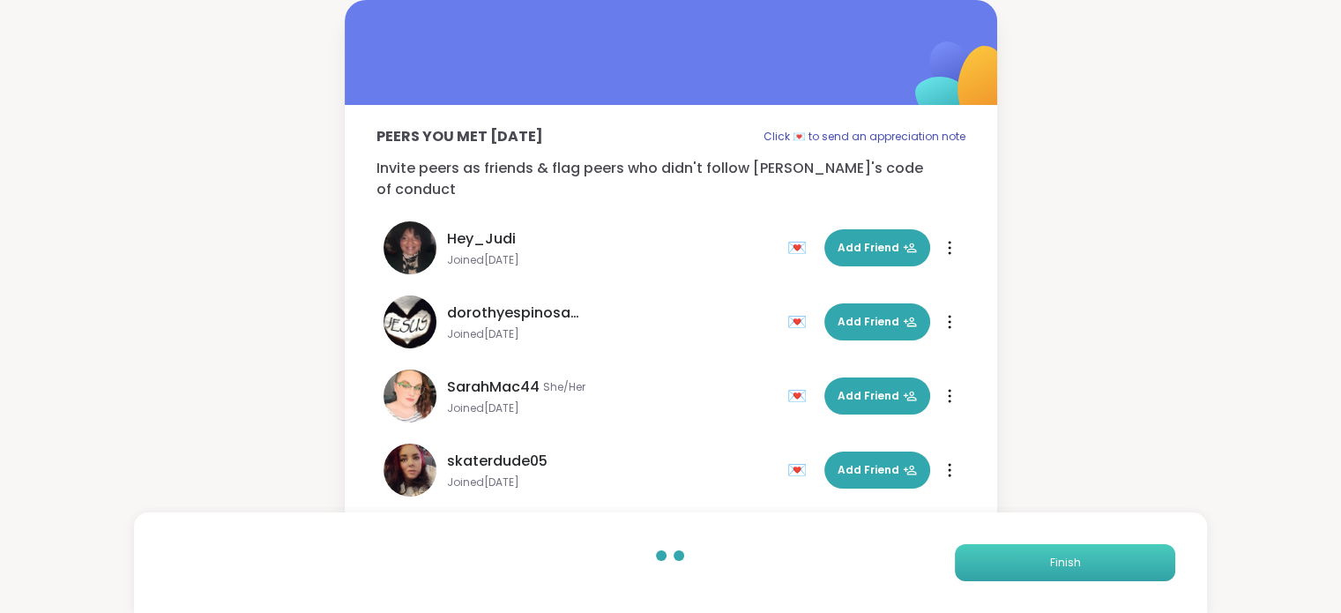
click at [1051, 564] on span "Finish" at bounding box center [1064, 563] width 31 height 16
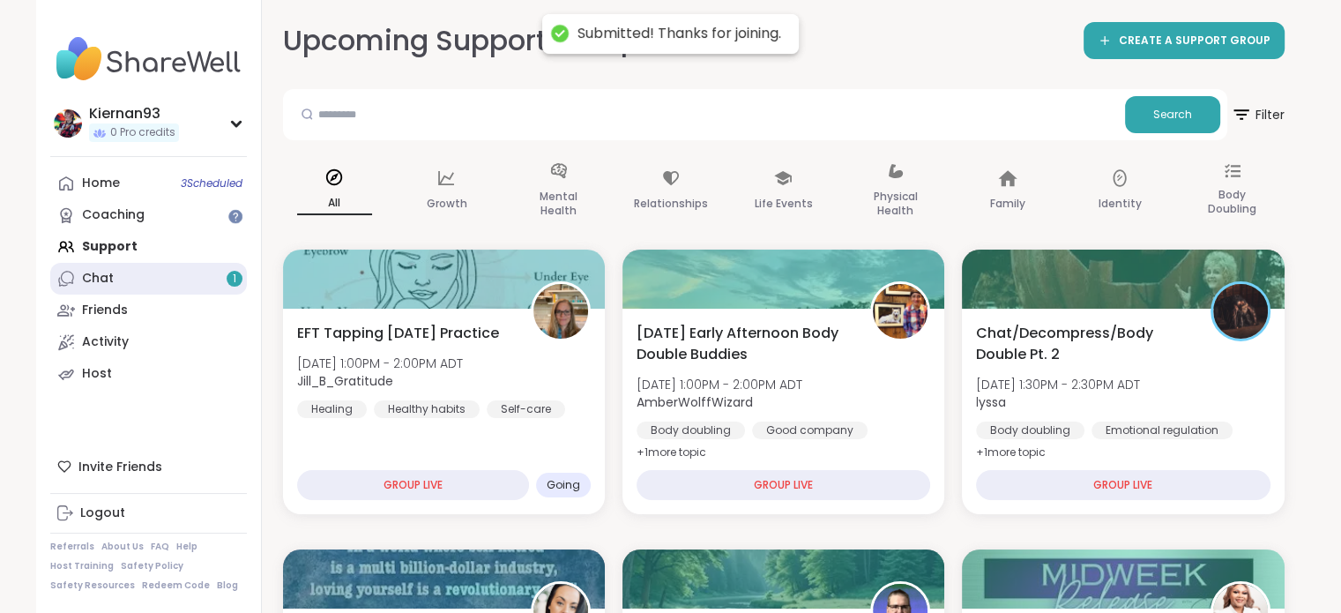
click at [184, 292] on link "Chat 1" at bounding box center [148, 279] width 197 height 32
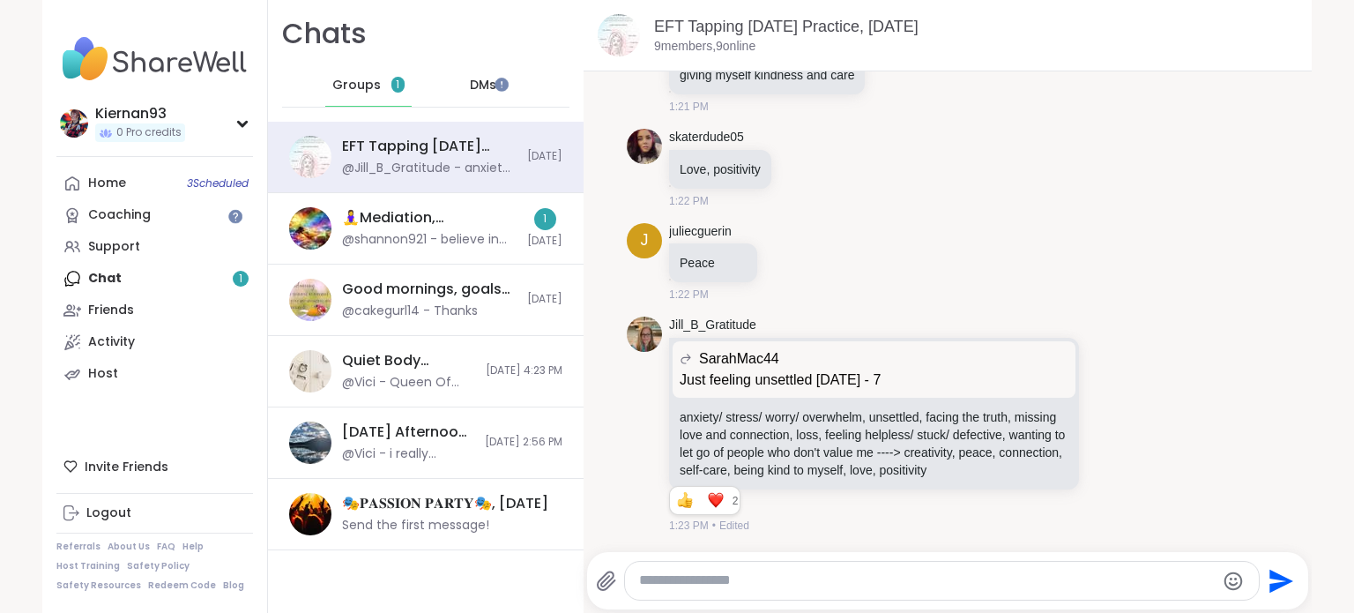
click at [774, 581] on textarea "Type your message" at bounding box center [927, 580] width 576 height 19
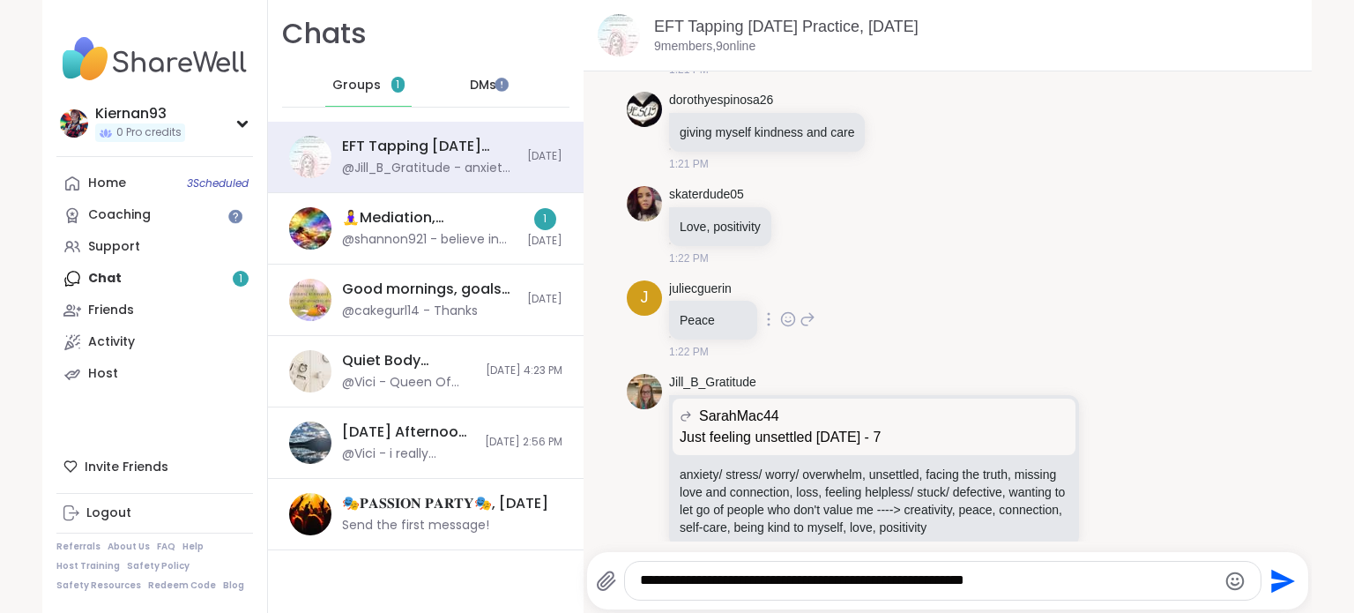
scroll to position [1944, 0]
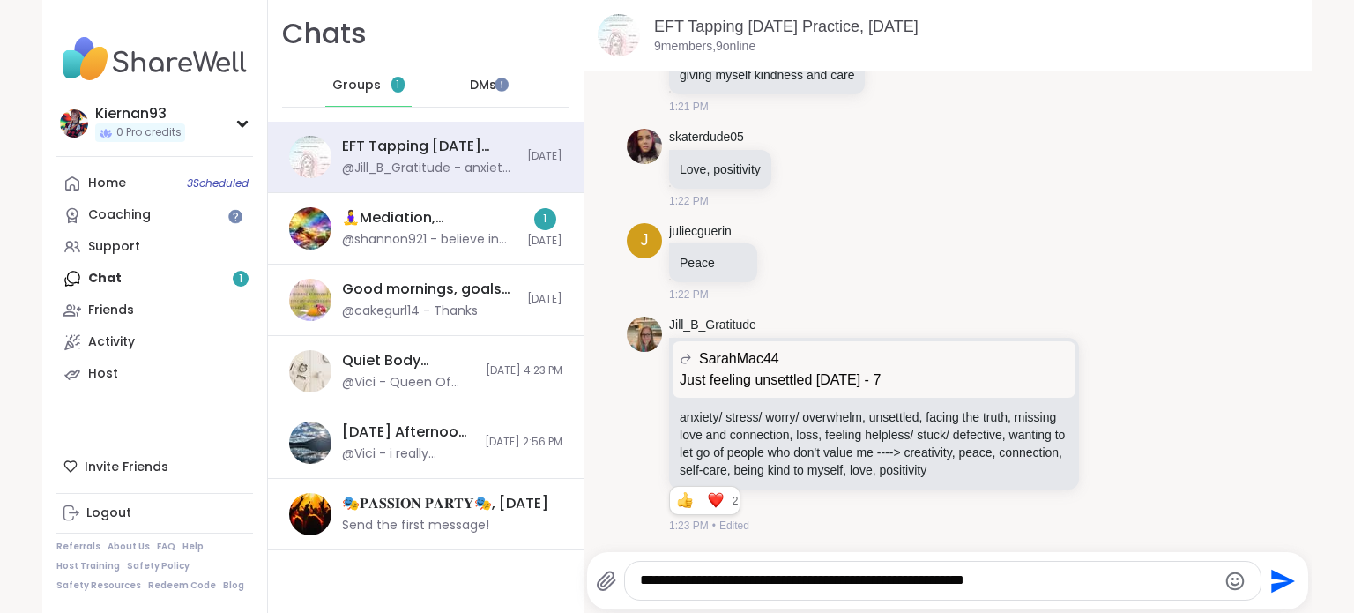
drag, startPoint x: 848, startPoint y: 588, endPoint x: 792, endPoint y: 579, distance: 57.1
click at [792, 579] on textarea "**********" at bounding box center [928, 580] width 576 height 19
click at [825, 578] on textarea "**********" at bounding box center [928, 580] width 576 height 19
type textarea "**********"
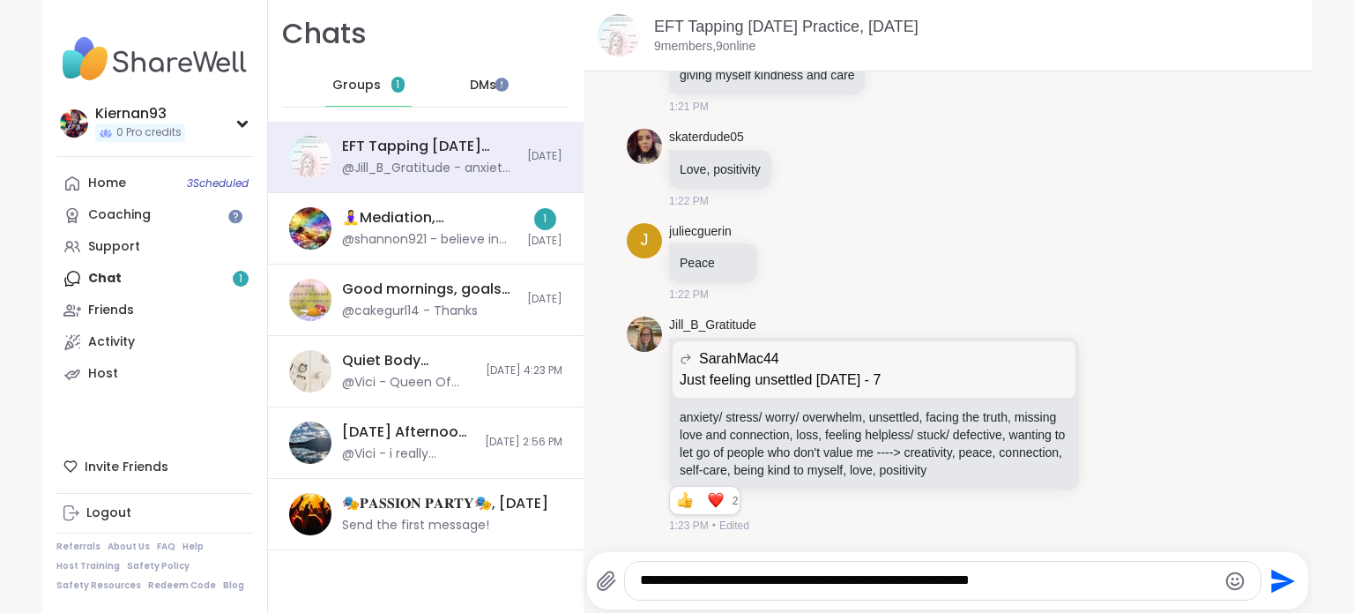
drag, startPoint x: 825, startPoint y: 578, endPoint x: 727, endPoint y: 588, distance: 99.2
click at [727, 588] on textarea "**********" at bounding box center [928, 580] width 576 height 19
click at [1097, 578] on textarea "**********" at bounding box center [928, 580] width 576 height 19
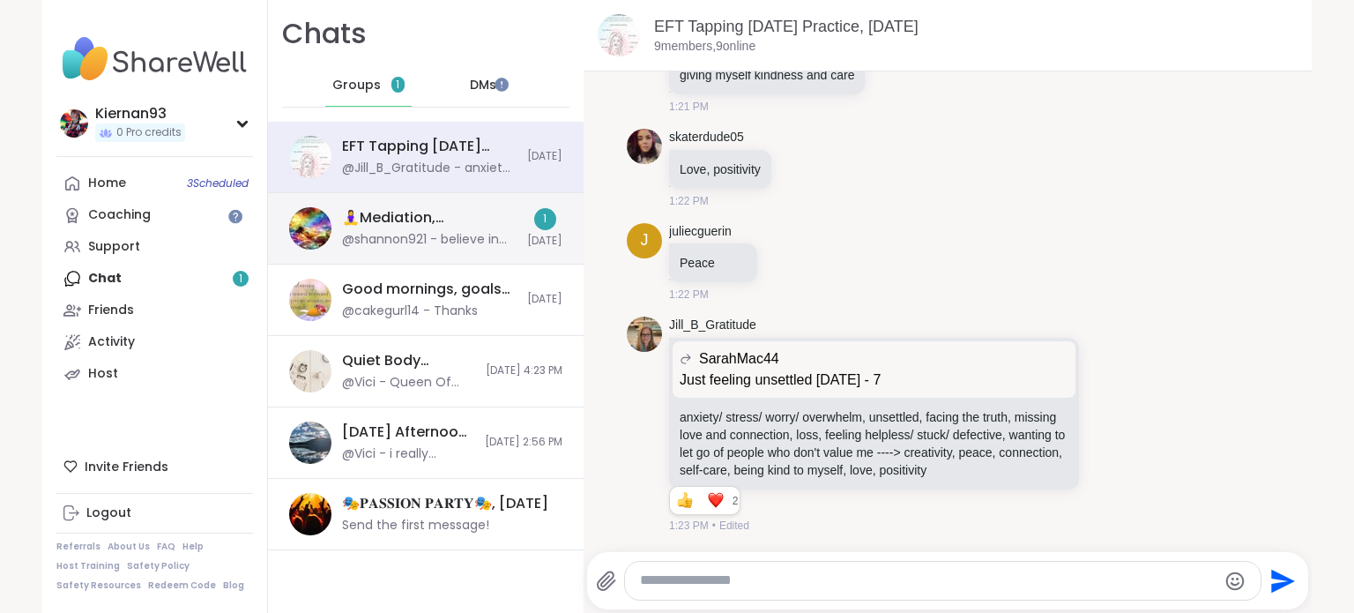
click at [460, 239] on div "@shannon921 - believe in your dreams visualization please! I want to keep my he…" at bounding box center [429, 240] width 175 height 18
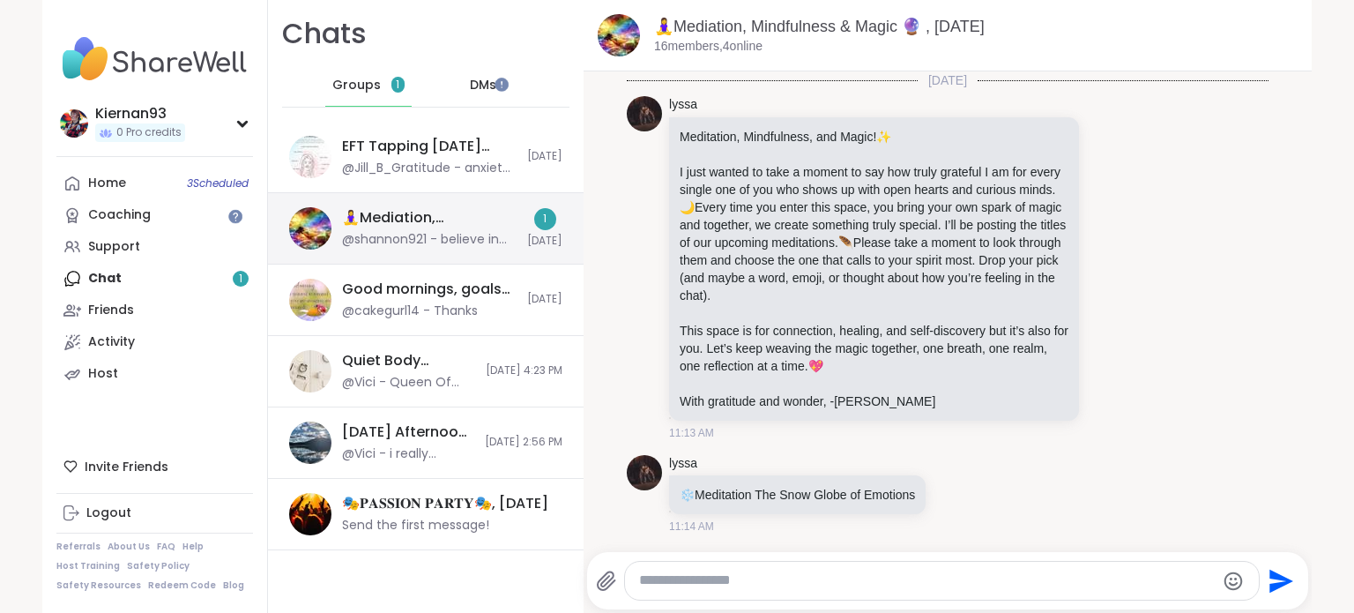
scroll to position [638, 0]
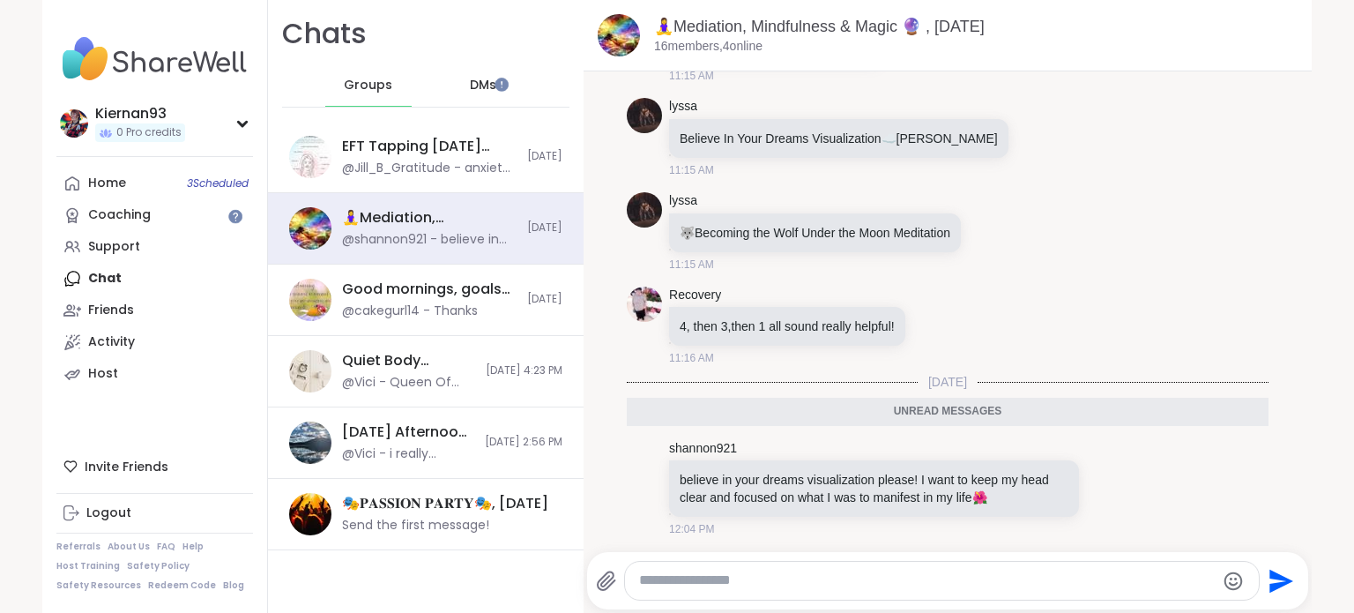
click at [470, 89] on span "DMs" at bounding box center [483, 86] width 26 height 18
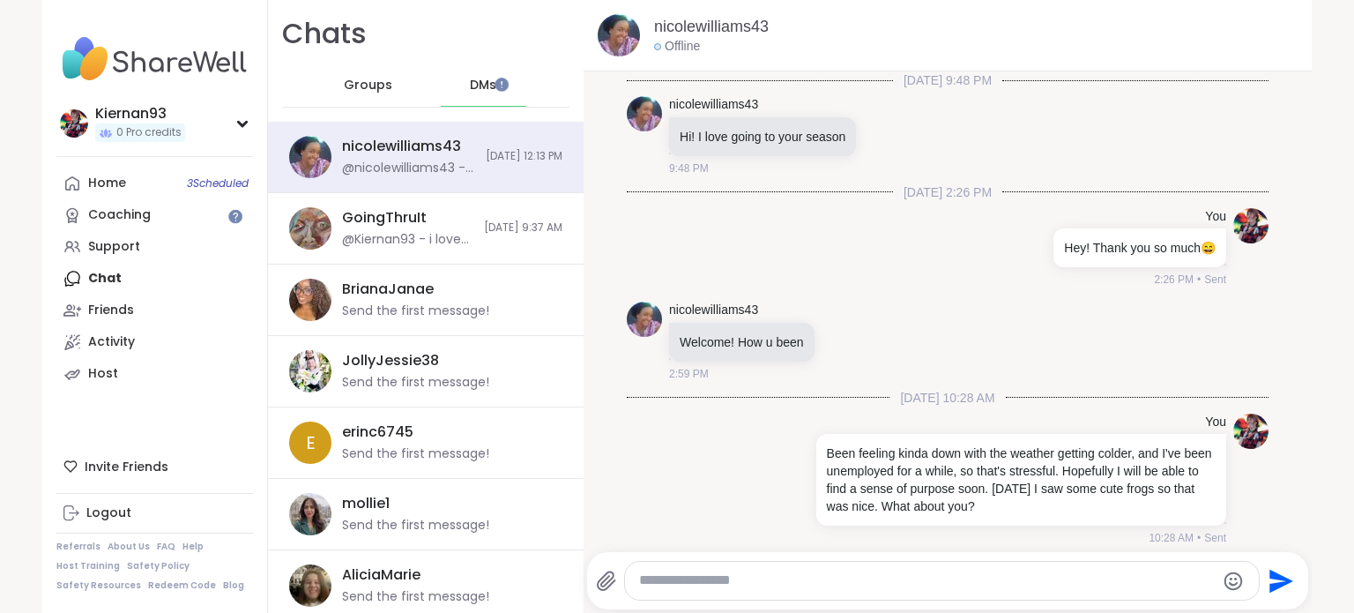
scroll to position [1440, 0]
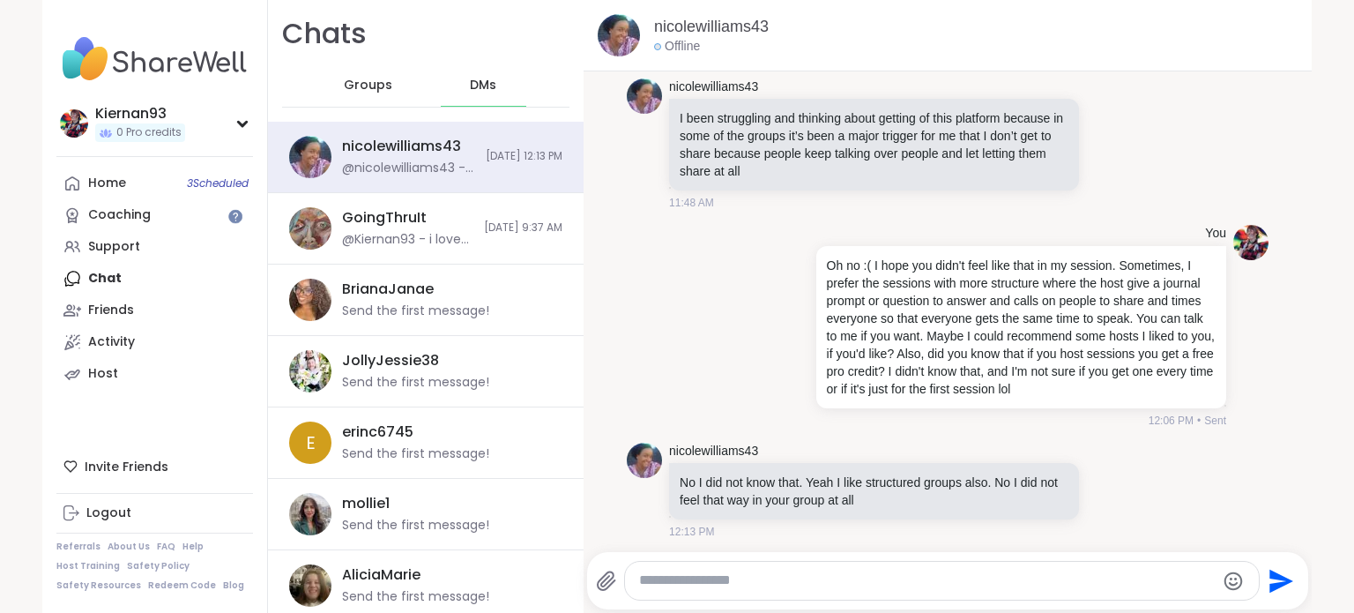
click at [826, 580] on textarea "Type your message" at bounding box center [927, 580] width 576 height 19
click at [1108, 492] on icon at bounding box center [1110, 493] width 5 height 2
click at [962, 458] on div "Select Reaction: Heart" at bounding box center [970, 462] width 16 height 16
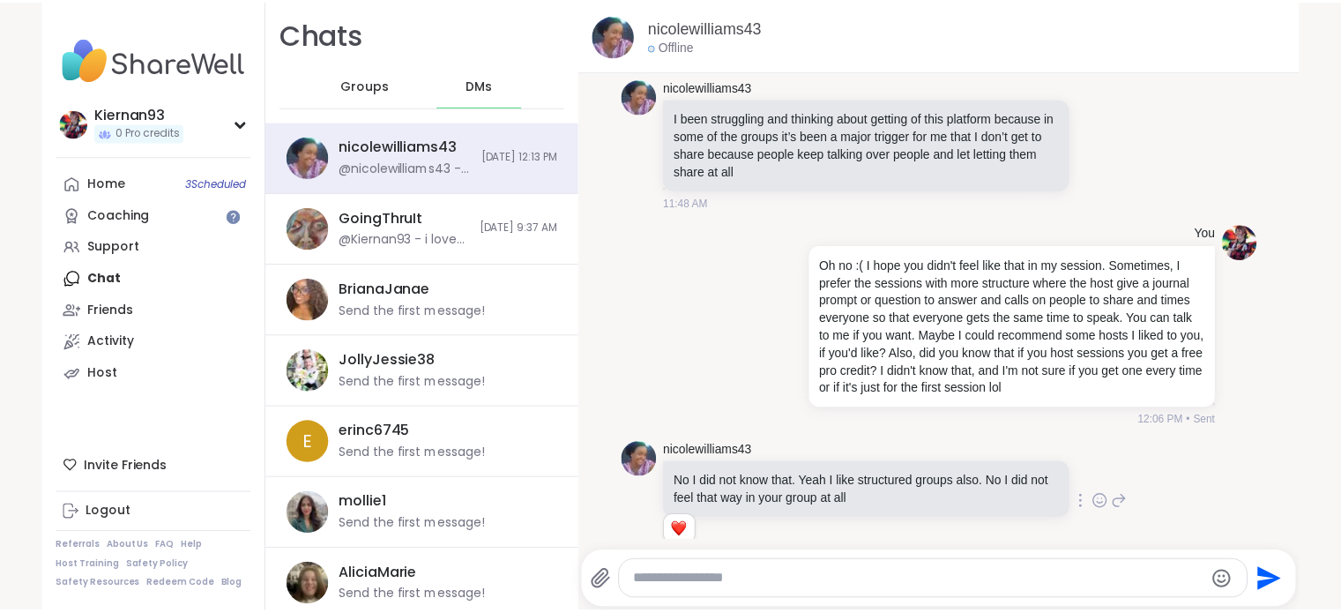
scroll to position [1465, 0]
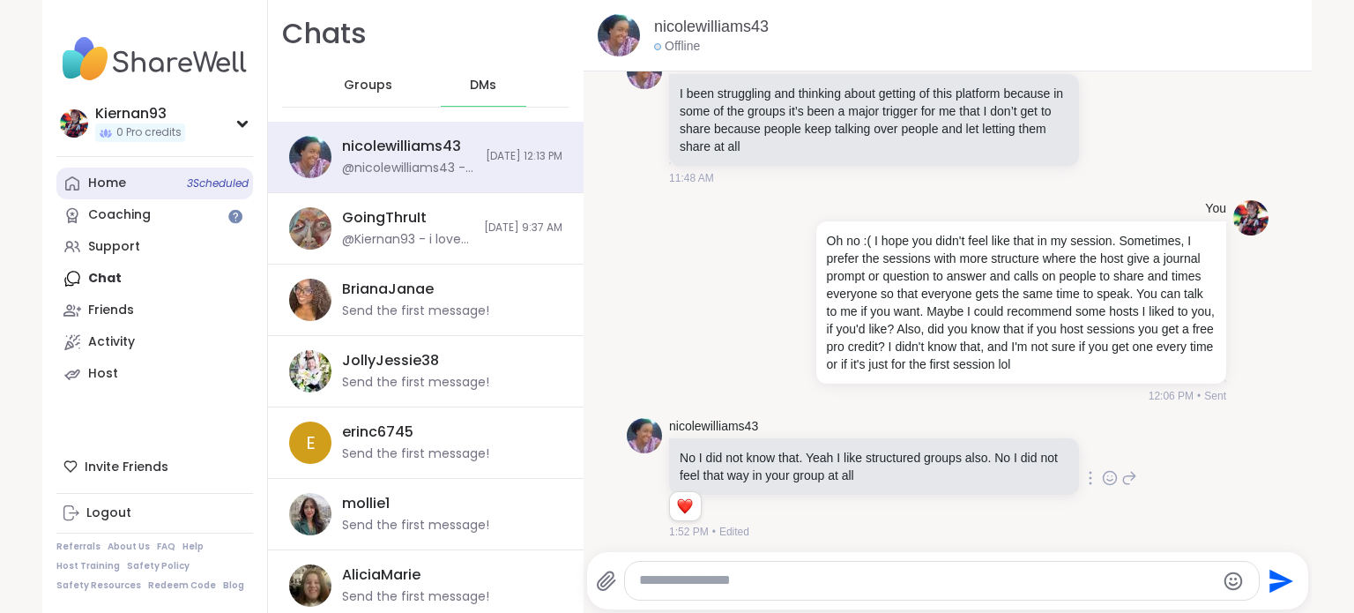
click at [101, 197] on link "Home 3 Scheduled" at bounding box center [154, 184] width 197 height 32
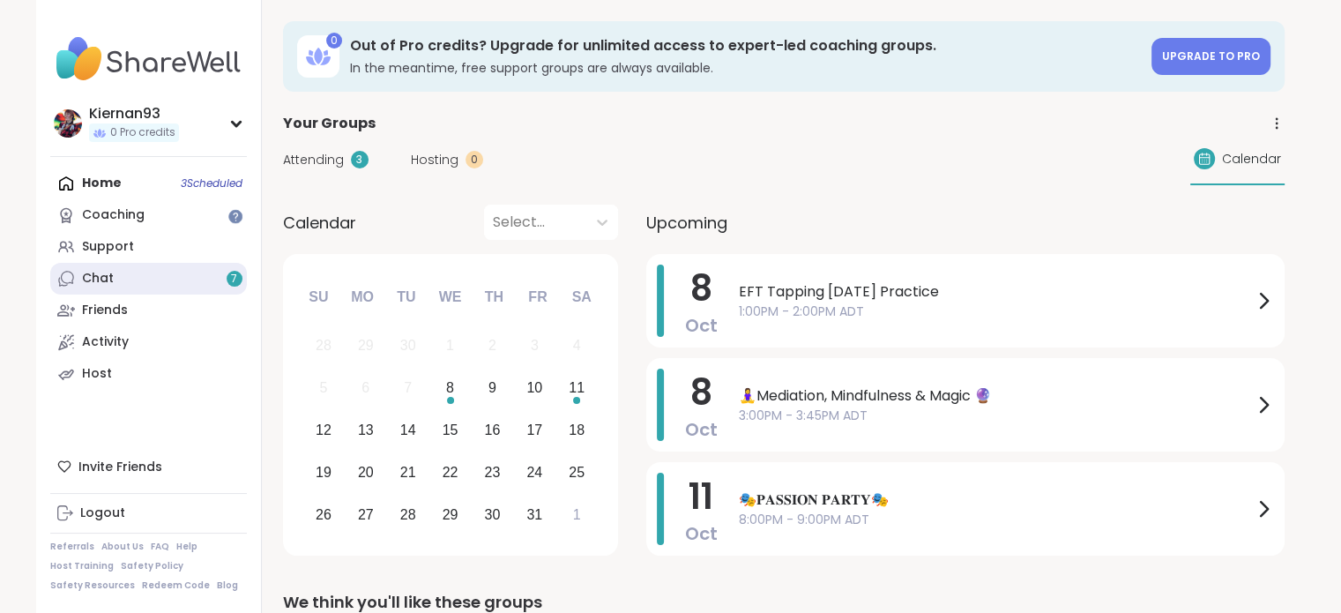
click at [158, 284] on link "Chat 7" at bounding box center [148, 279] width 197 height 32
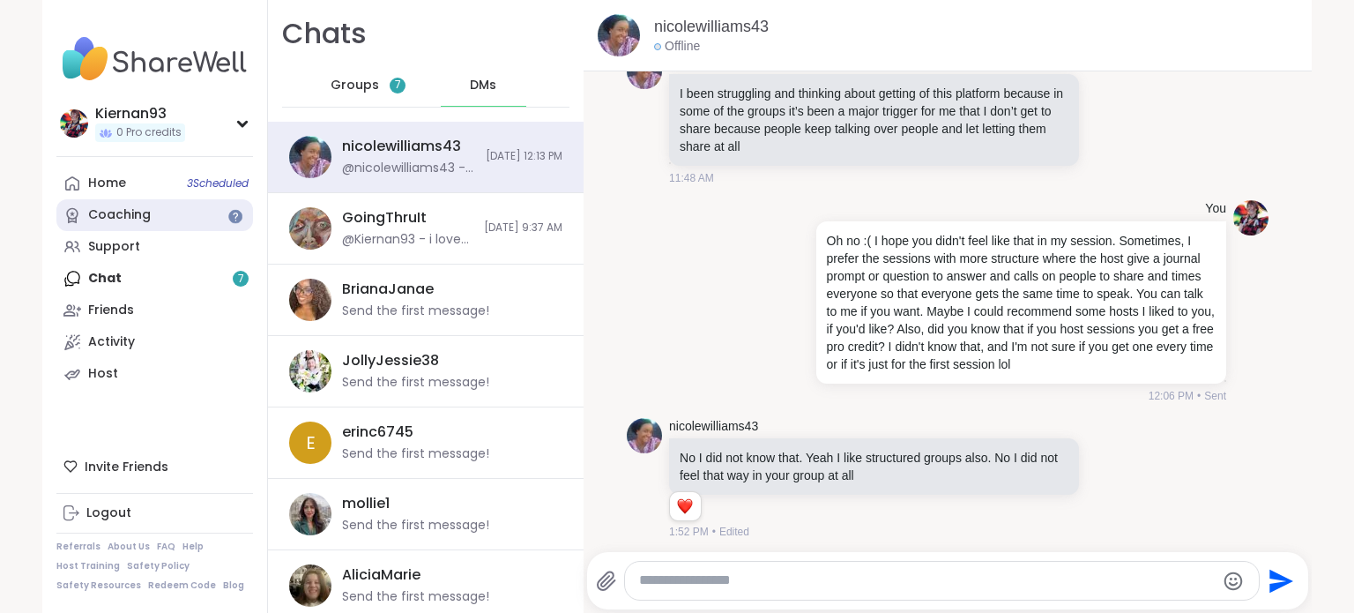
click at [160, 216] on link "Coaching" at bounding box center [154, 215] width 197 height 32
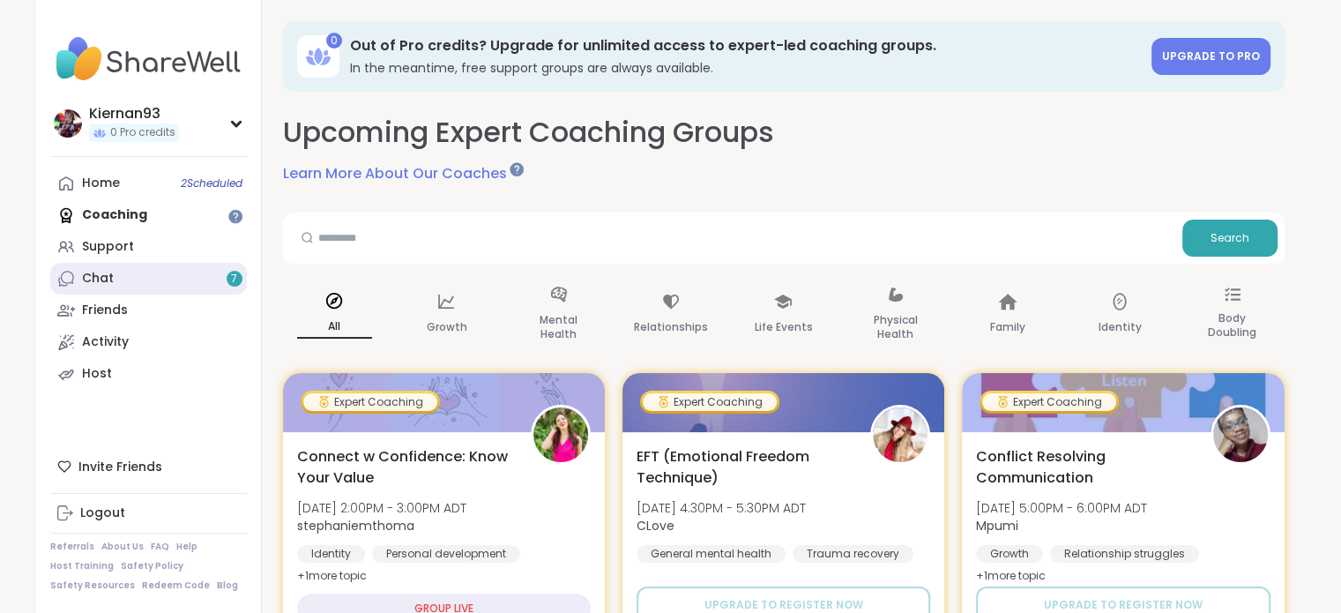
click at [128, 286] on link "Chat 7" at bounding box center [148, 279] width 197 height 32
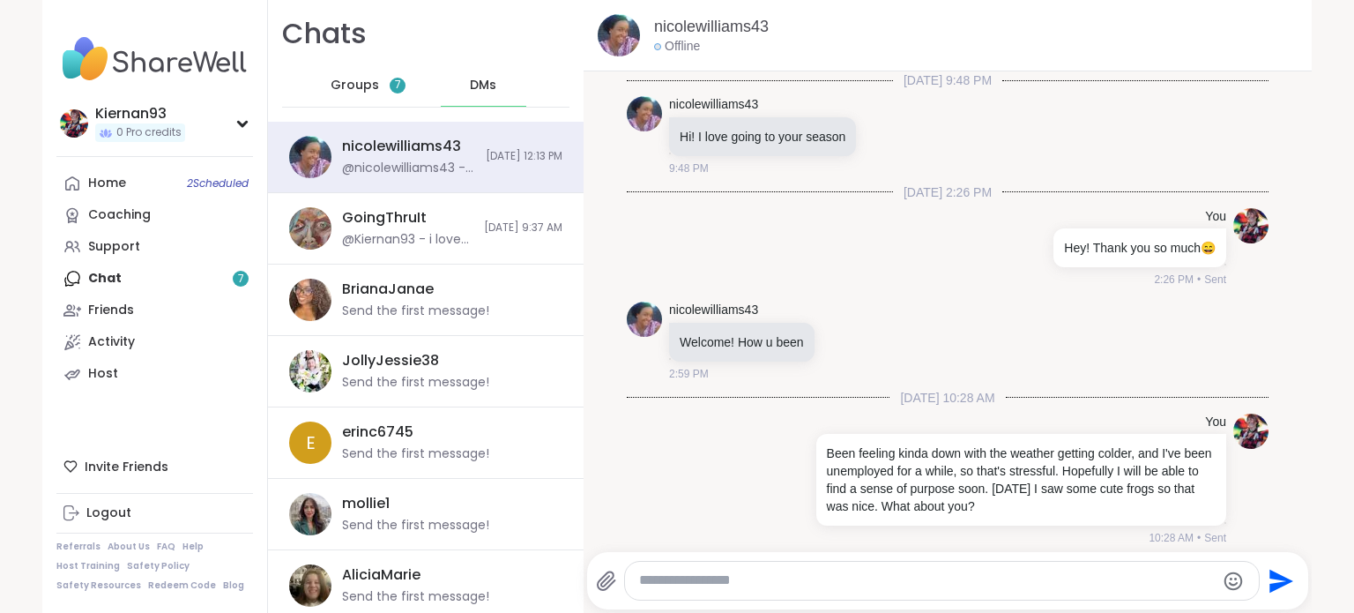
scroll to position [1465, 0]
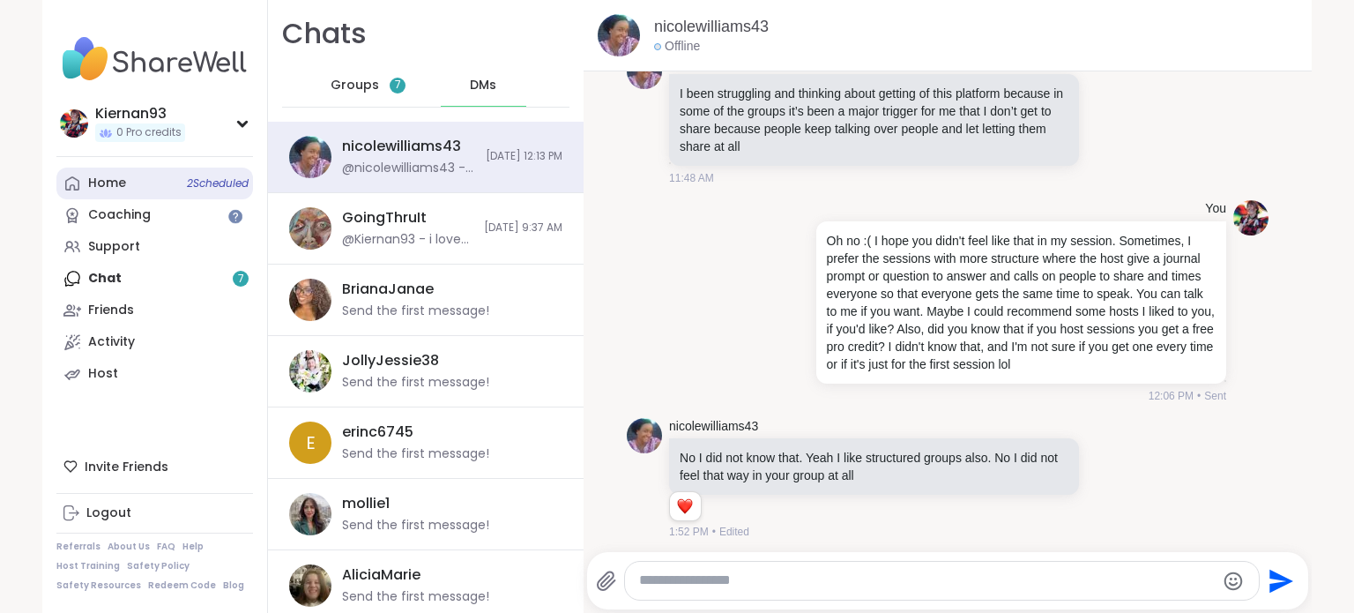
click at [130, 180] on link "Home 2 Scheduled" at bounding box center [154, 184] width 197 height 32
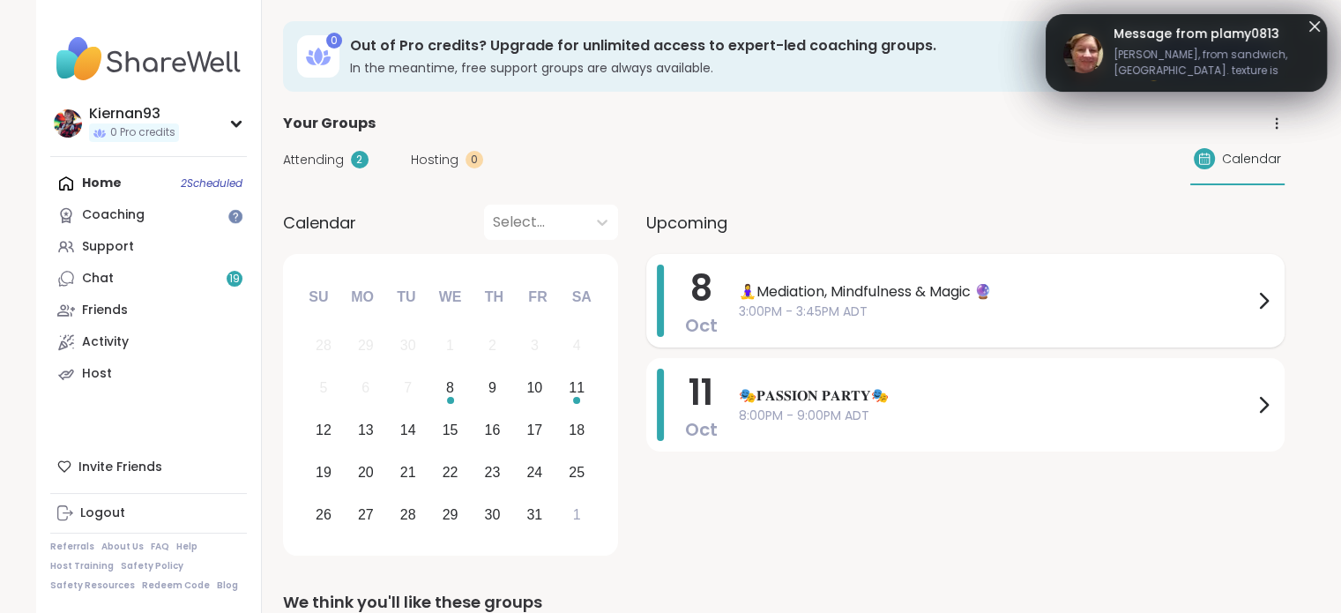
click at [821, 285] on span "🧘‍♀️Mediation, Mindfulness & Magic 🔮" at bounding box center [996, 291] width 514 height 21
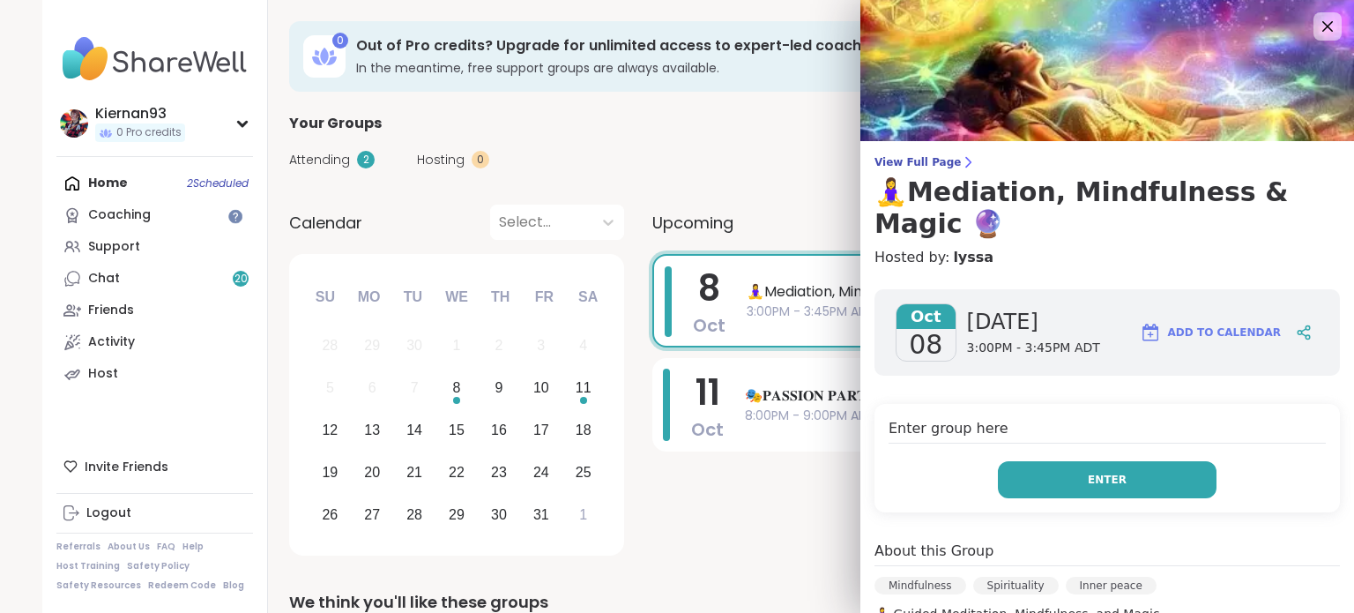
click at [1076, 467] on button "Enter" at bounding box center [1107, 479] width 219 height 37
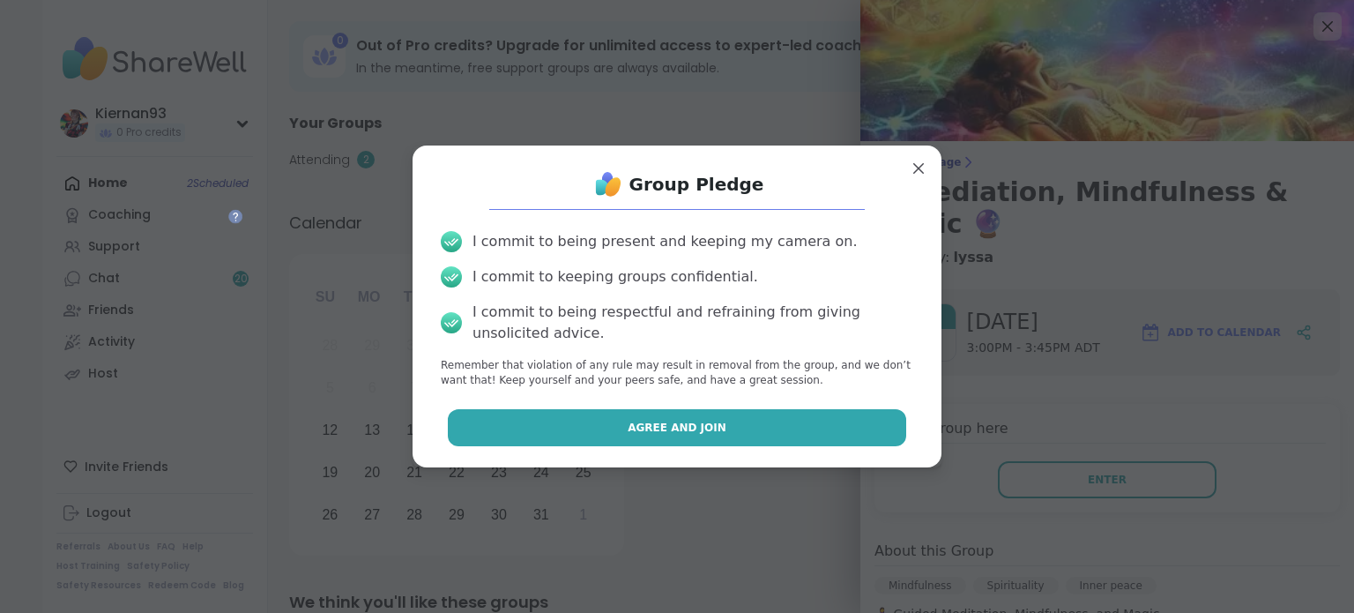
click at [809, 432] on button "Agree and Join" at bounding box center [677, 427] width 459 height 37
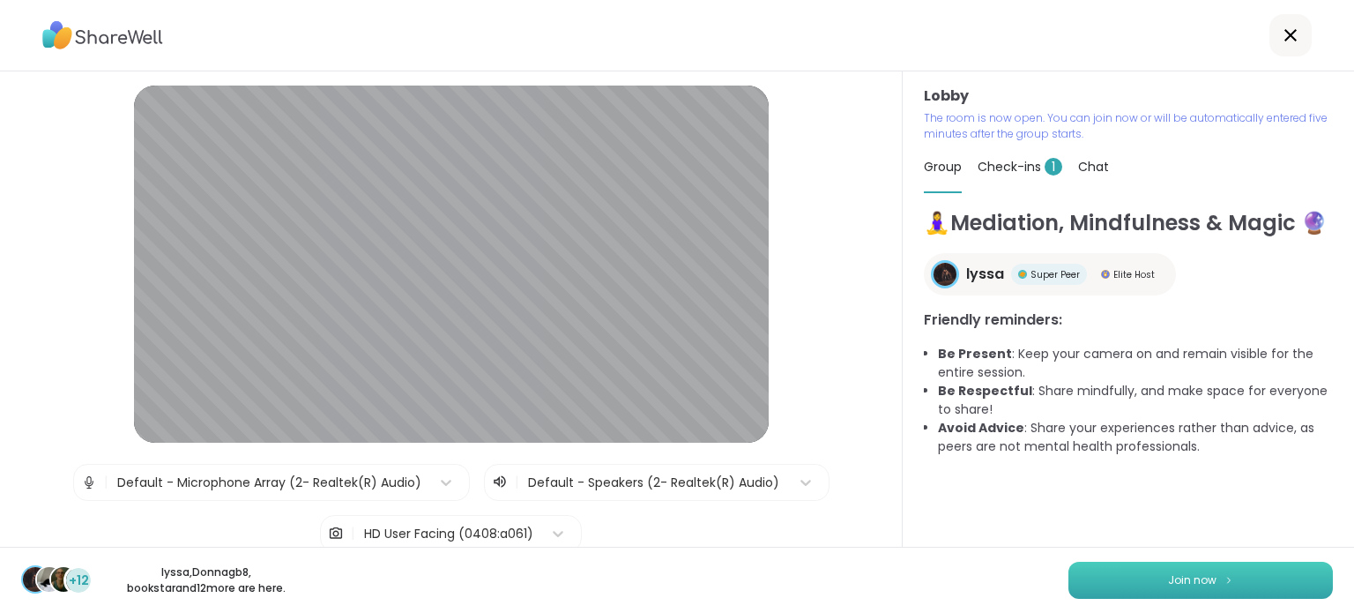
click at [1182, 589] on button "Join now" at bounding box center [1201, 580] width 265 height 37
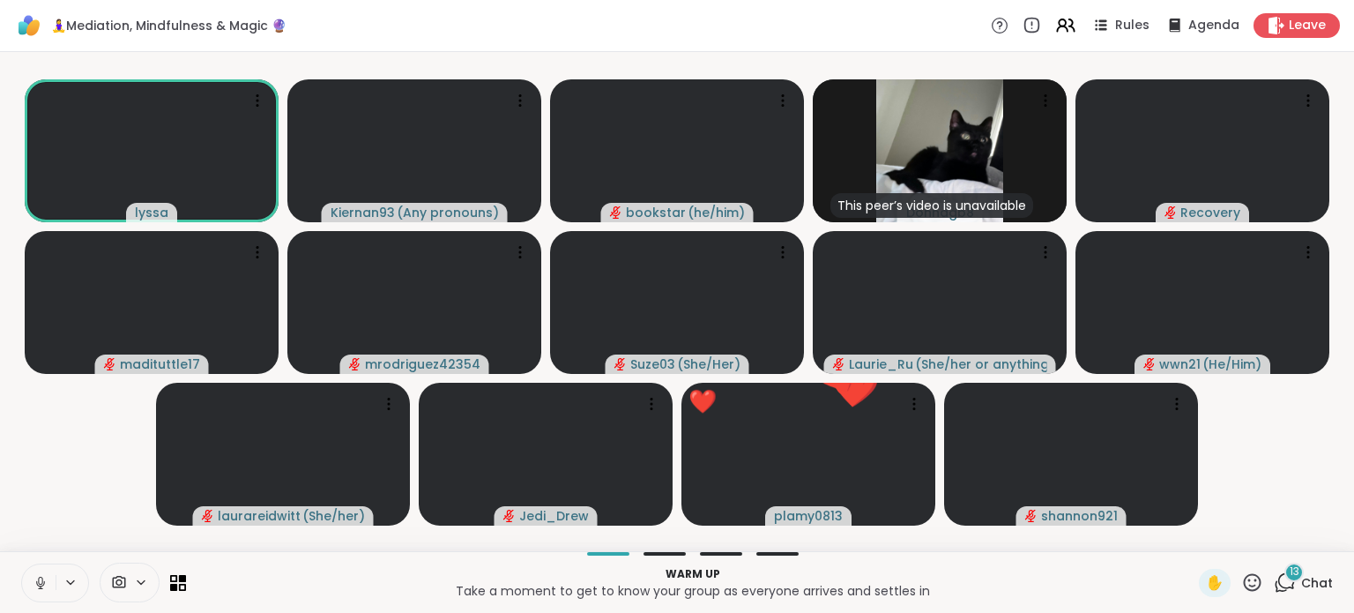
click at [37, 581] on icon at bounding box center [41, 583] width 16 height 16
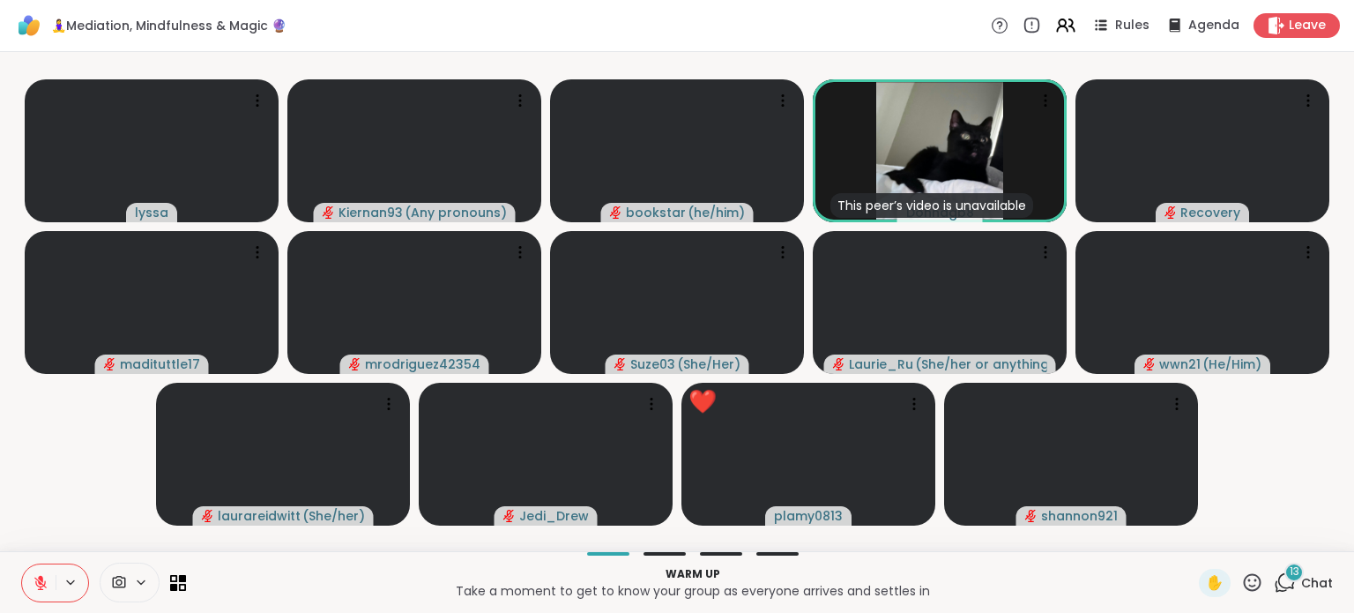
click at [1302, 585] on span "Chat" at bounding box center [1318, 583] width 32 height 18
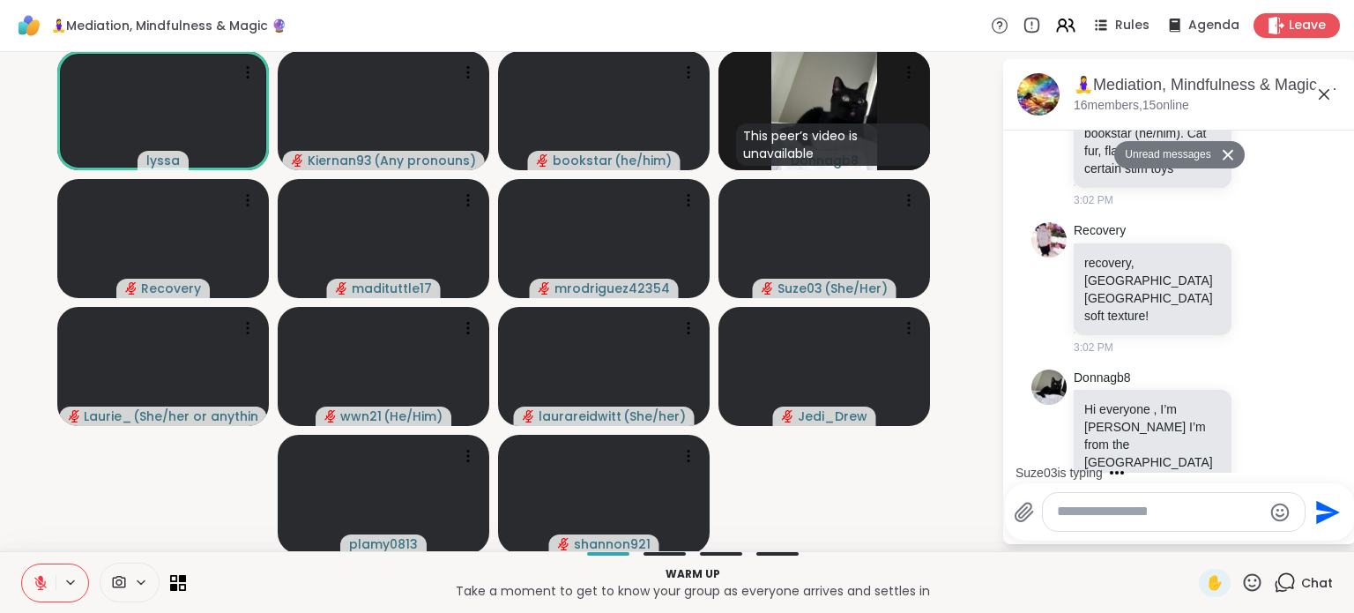
scroll to position [4006, 0]
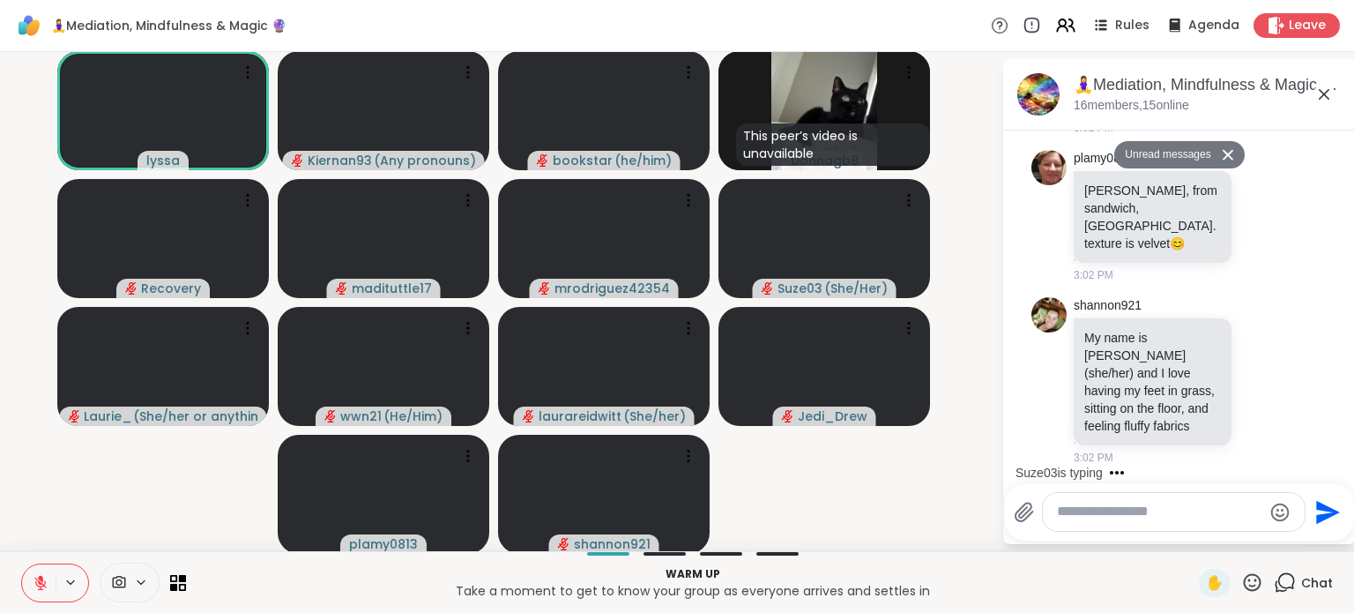
click at [1071, 516] on textarea "Type your message" at bounding box center [1159, 512] width 205 height 19
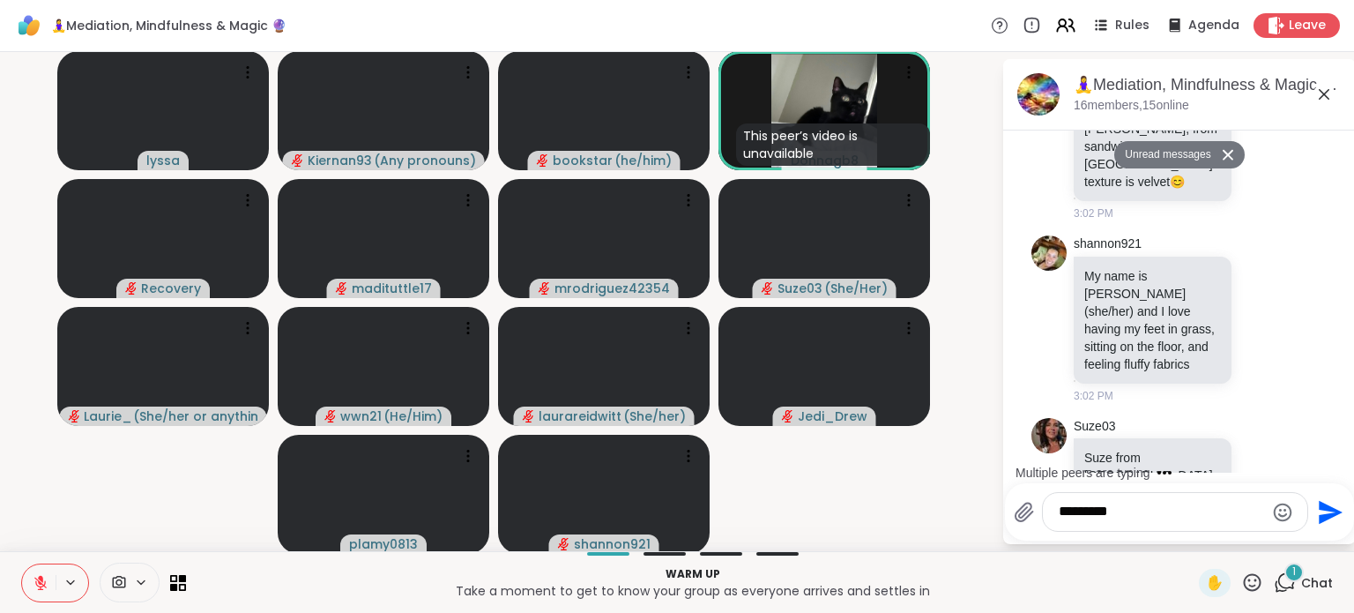
scroll to position [4127, 0]
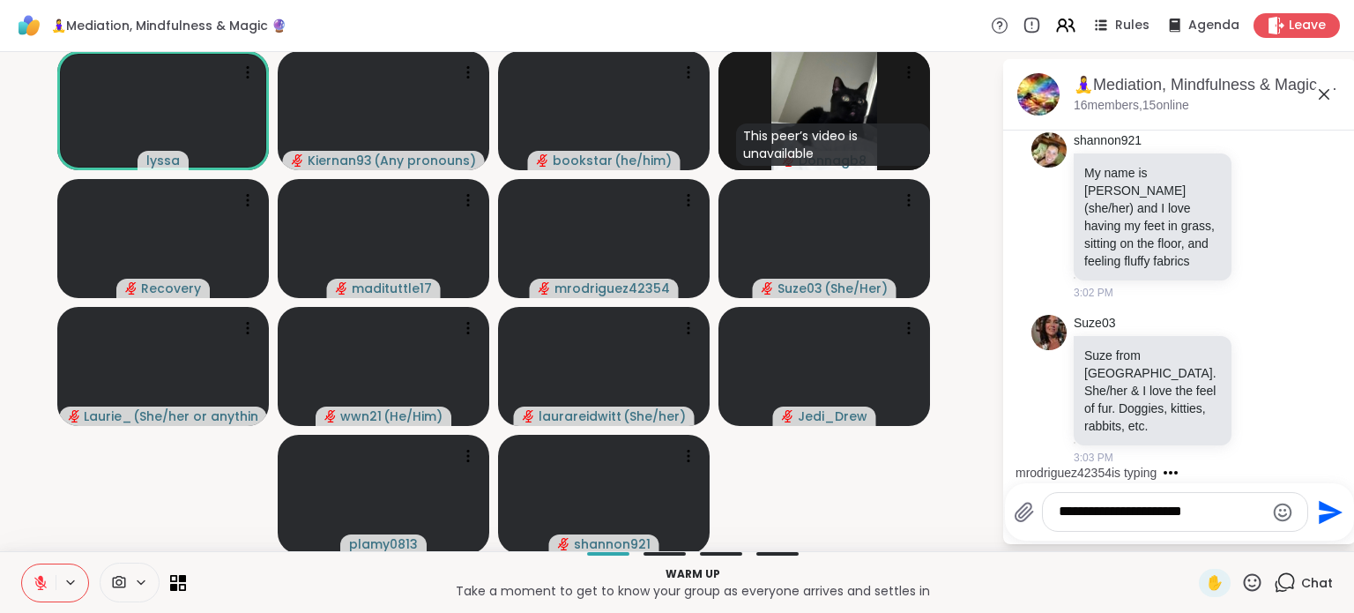
click at [1100, 515] on textarea "**********" at bounding box center [1161, 512] width 205 height 19
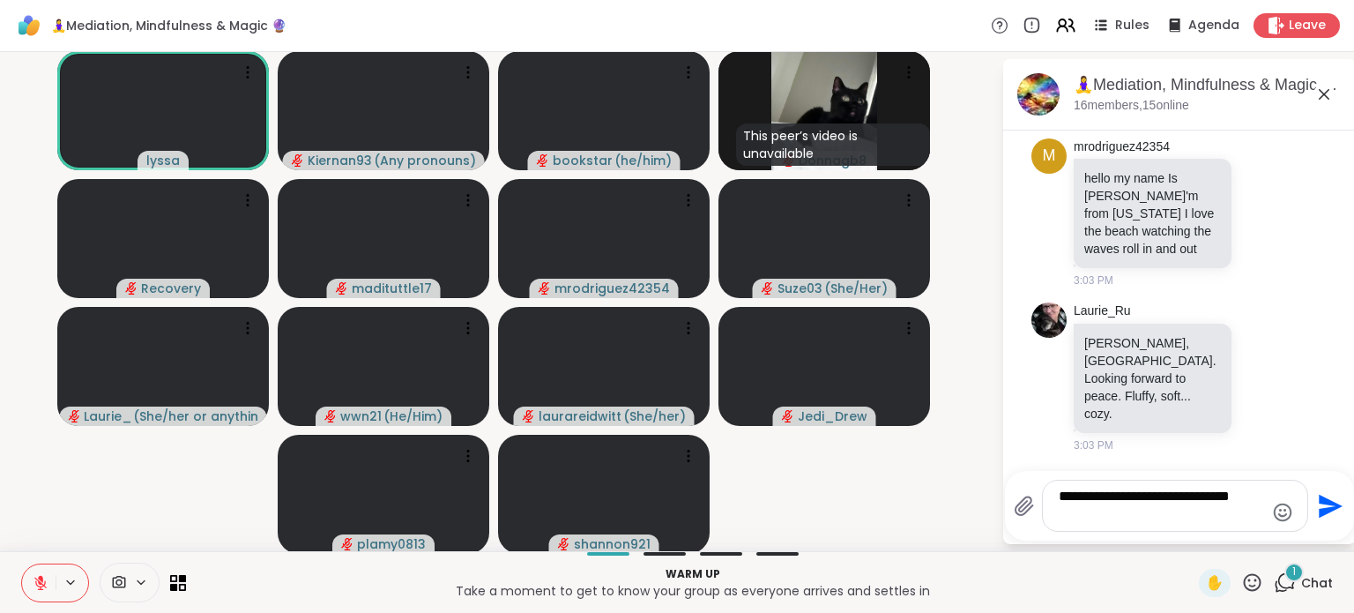
scroll to position [4451, 0]
click at [1119, 519] on textarea "**********" at bounding box center [1161, 506] width 205 height 36
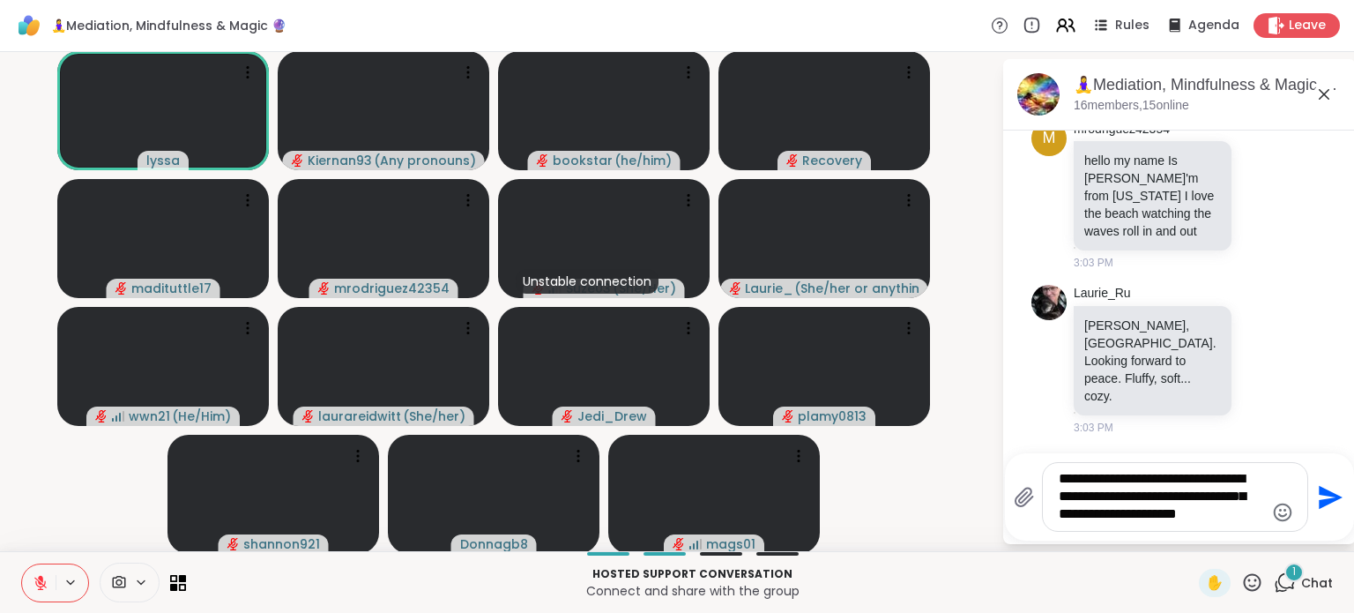
type textarea "**********"
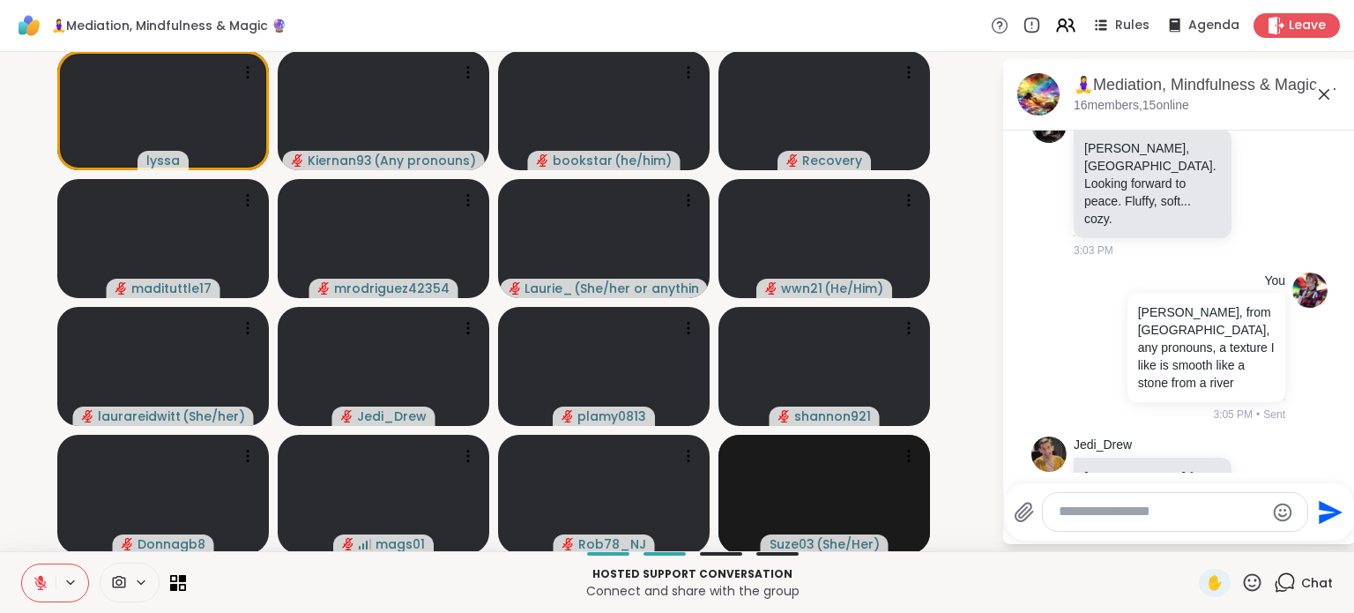
scroll to position [4697, 0]
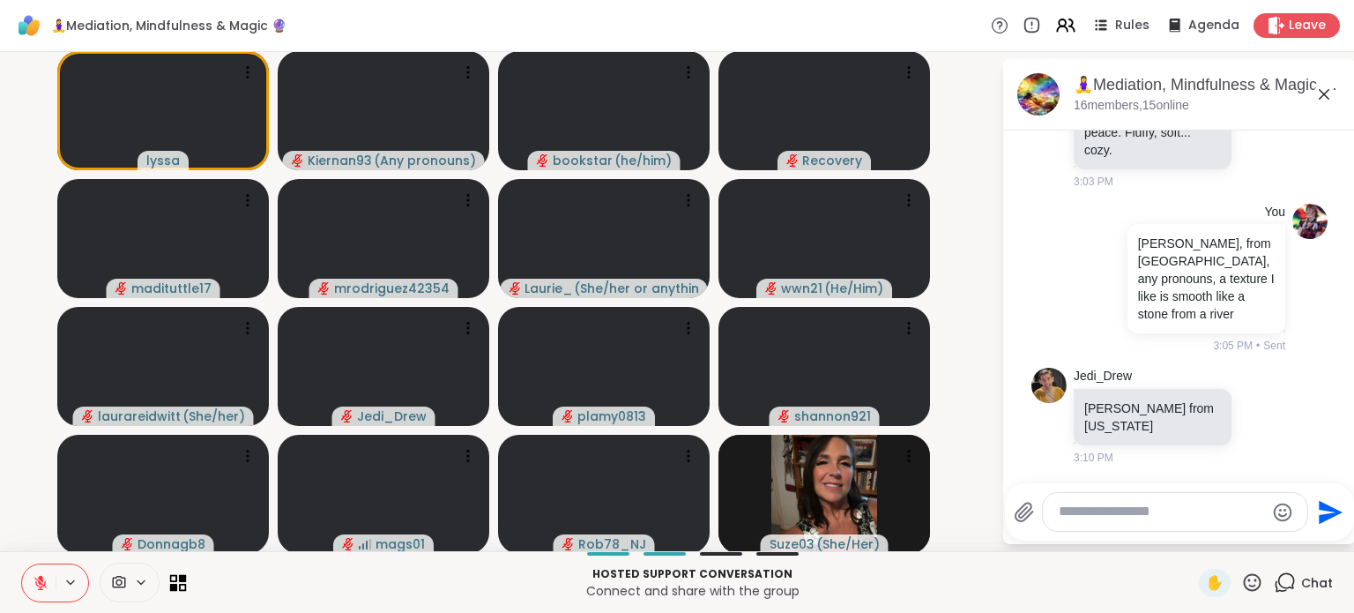
click at [180, 585] on icon at bounding box center [183, 587] width 8 height 8
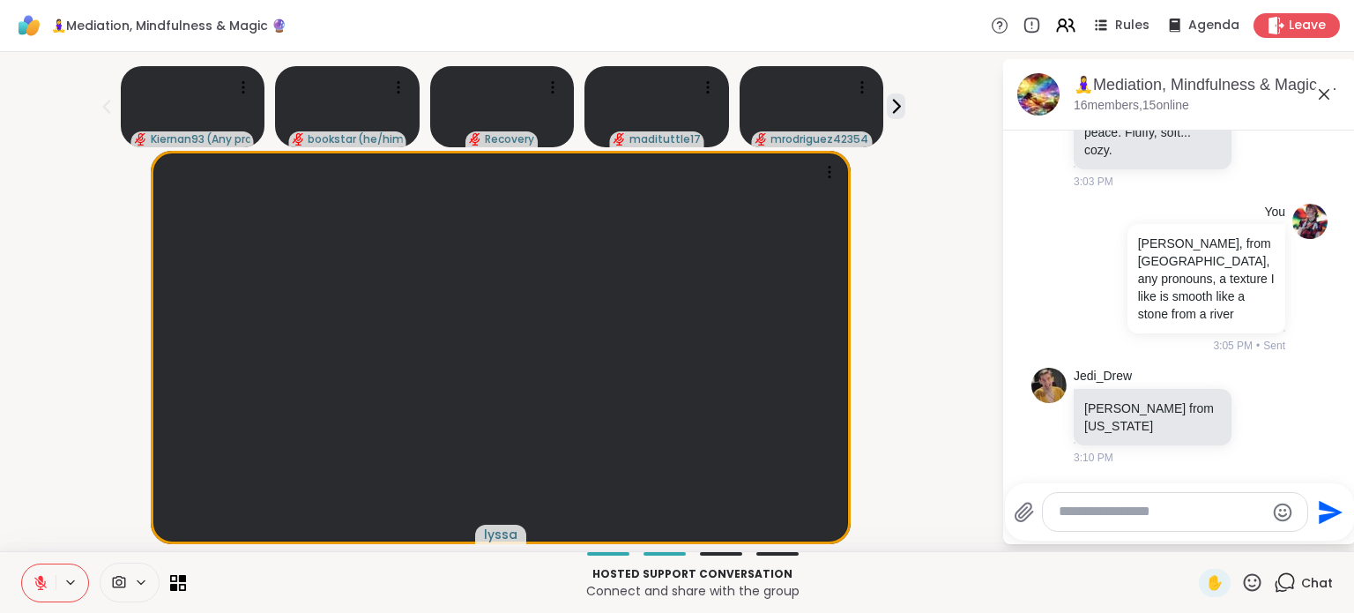
click at [1244, 580] on icon at bounding box center [1253, 582] width 18 height 18
click at [1185, 547] on div "❤️" at bounding box center [1201, 536] width 32 height 28
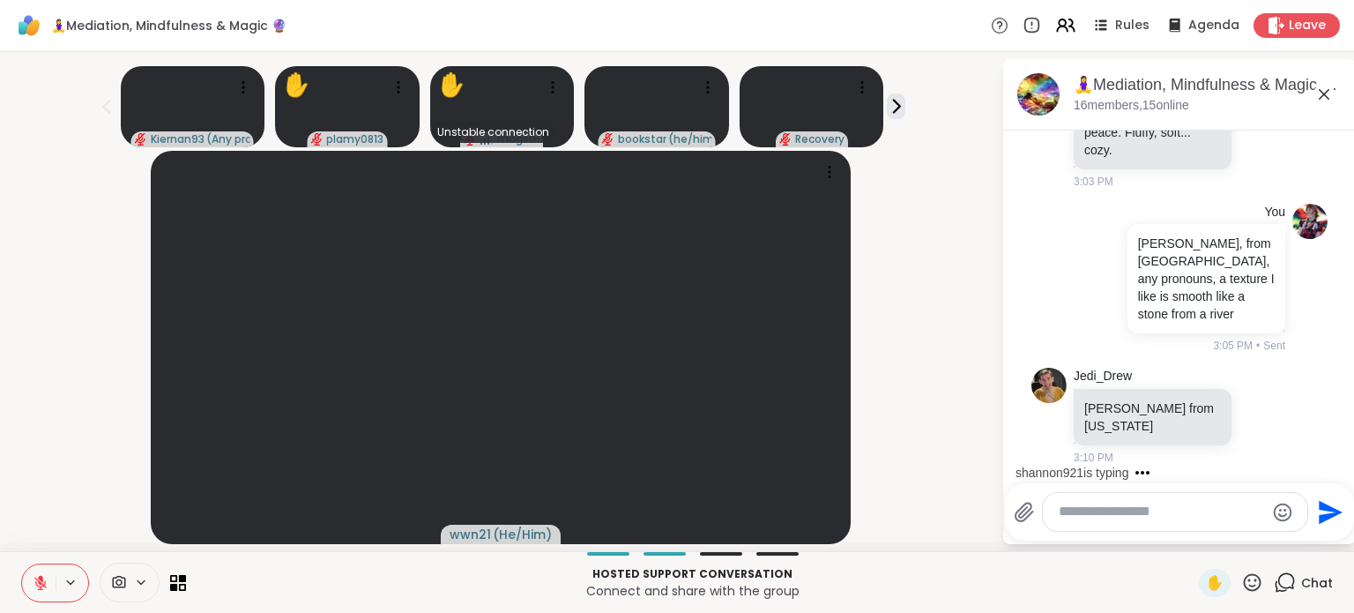
click at [1102, 522] on div at bounding box center [1175, 512] width 265 height 38
click at [1101, 518] on textarea "Type your message" at bounding box center [1161, 512] width 205 height 19
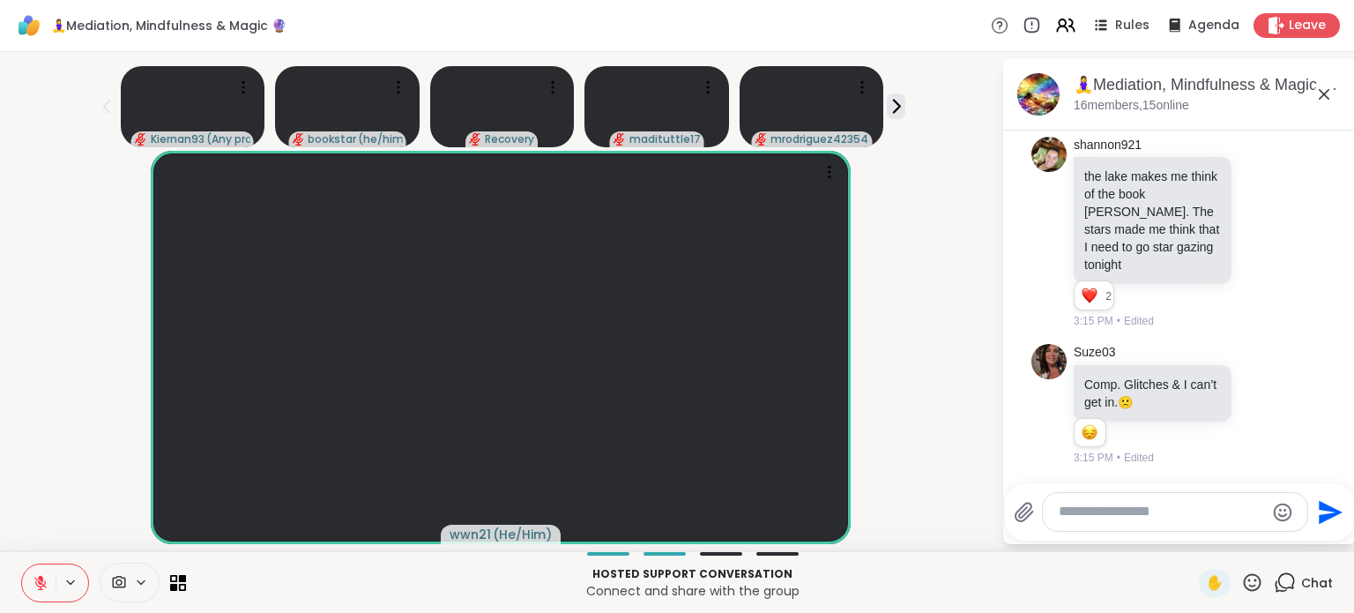
scroll to position [5152, 0]
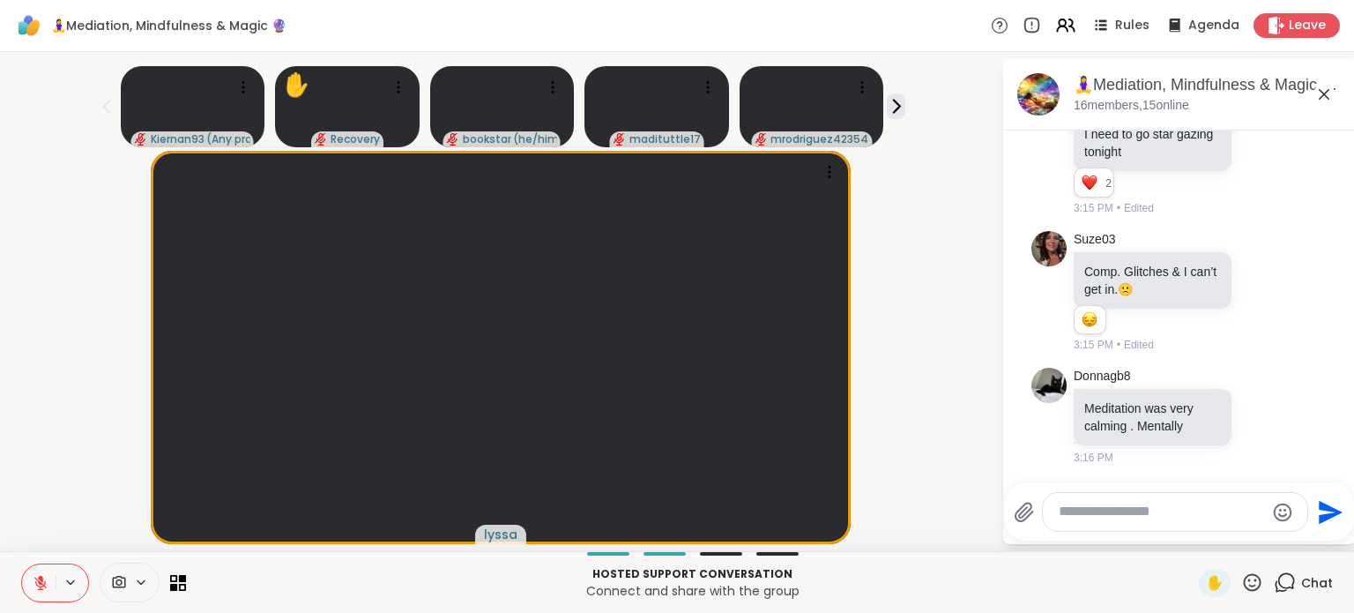
click at [1242, 585] on icon at bounding box center [1253, 582] width 22 height 22
click at [1270, 535] on span "🌟" at bounding box center [1279, 536] width 18 height 21
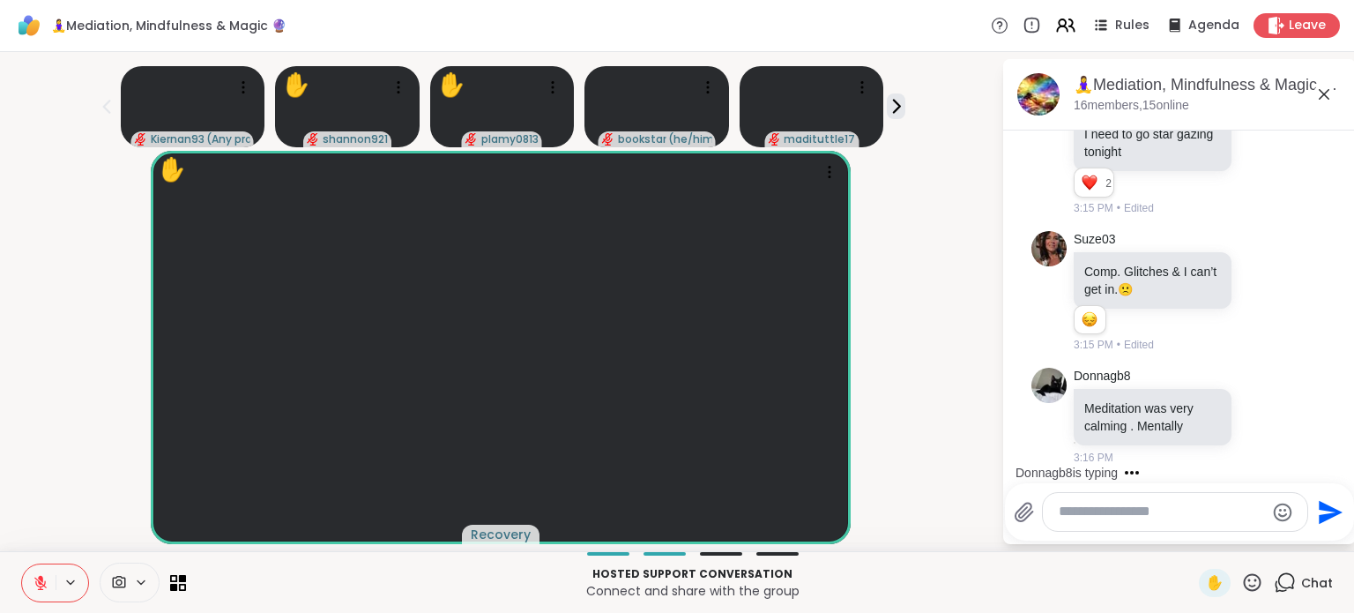
click at [1121, 523] on div at bounding box center [1175, 512] width 265 height 38
click at [1115, 518] on textarea "Type your message" at bounding box center [1161, 512] width 205 height 19
type textarea "**********"
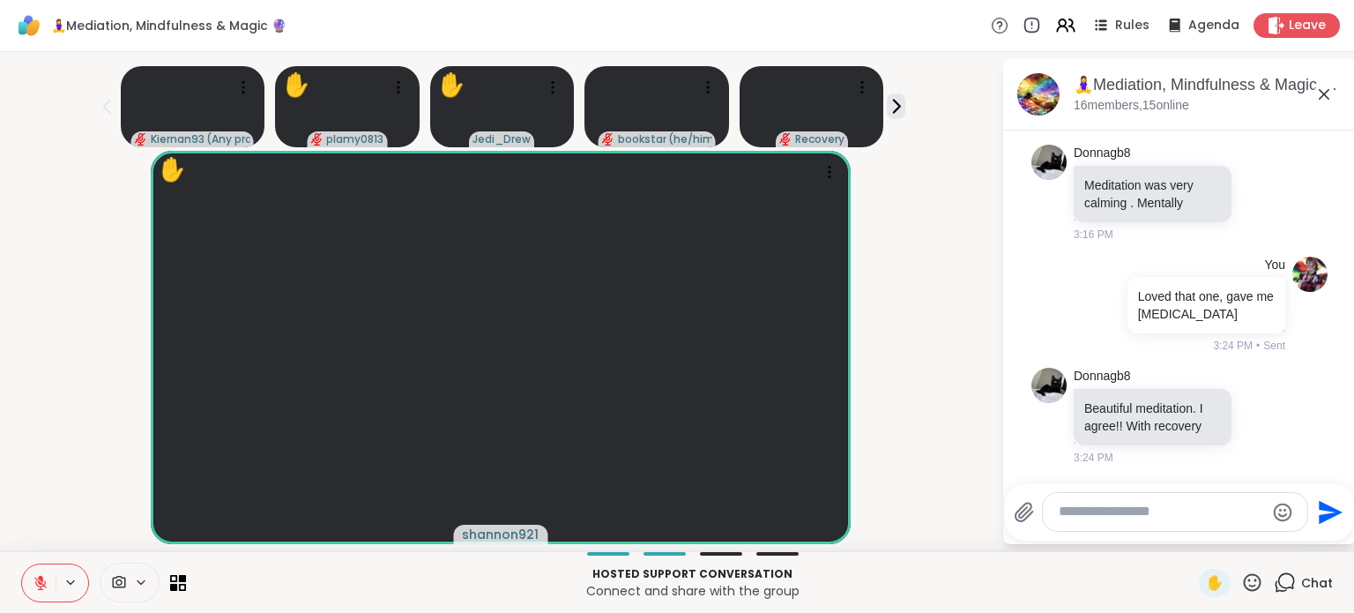
scroll to position [5573, 0]
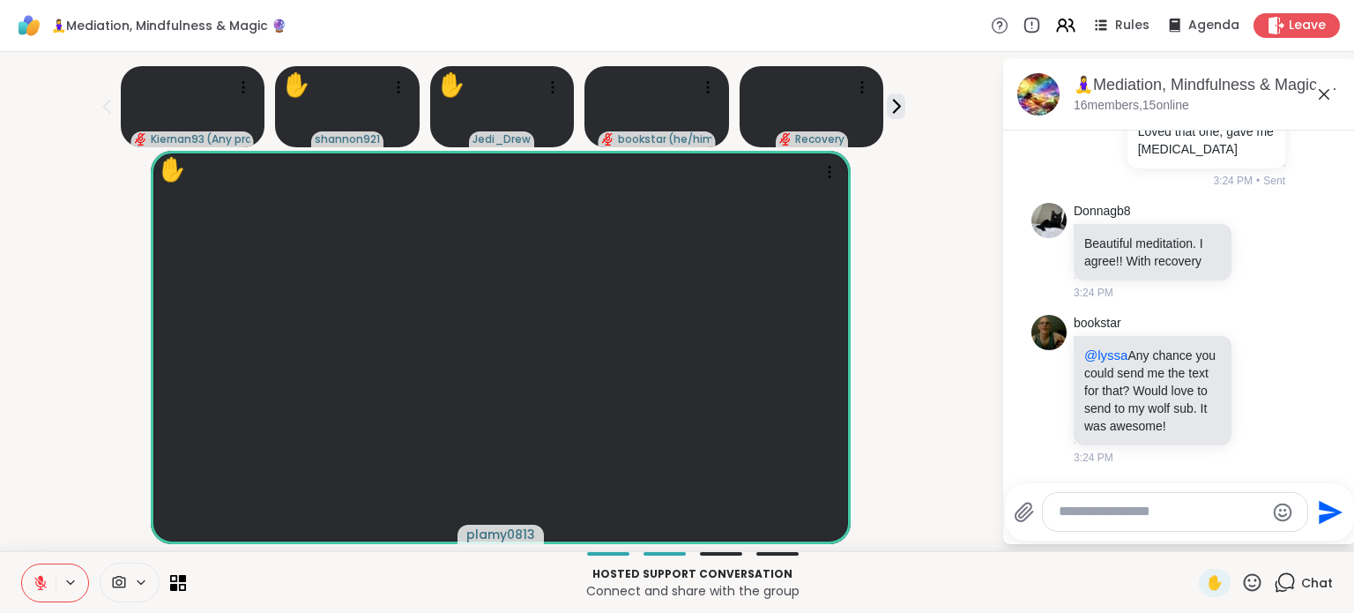
click at [1140, 522] on div at bounding box center [1175, 512] width 265 height 38
click at [1153, 515] on textarea "Type your message" at bounding box center [1161, 512] width 205 height 19
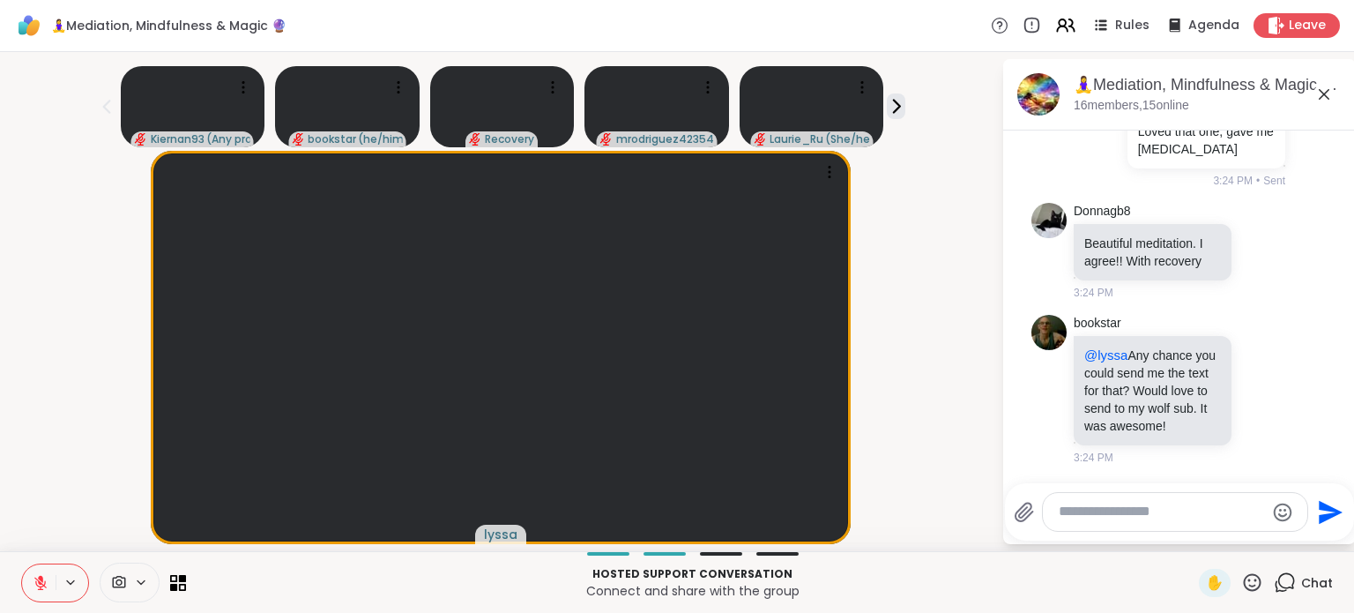
click at [1242, 582] on icon at bounding box center [1253, 582] width 22 height 22
click at [1192, 540] on span "❤️" at bounding box center [1201, 536] width 18 height 21
click at [1114, 504] on textarea "Type your message" at bounding box center [1161, 512] width 205 height 19
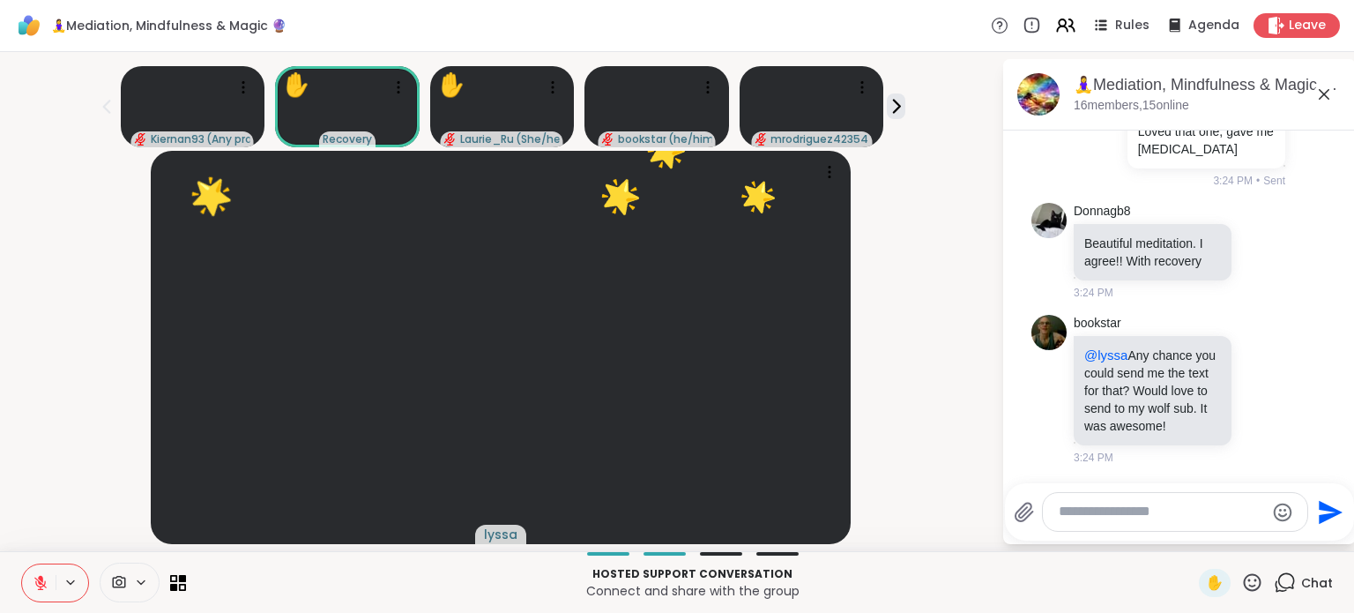
click at [1112, 511] on textarea "Type your message" at bounding box center [1161, 512] width 205 height 19
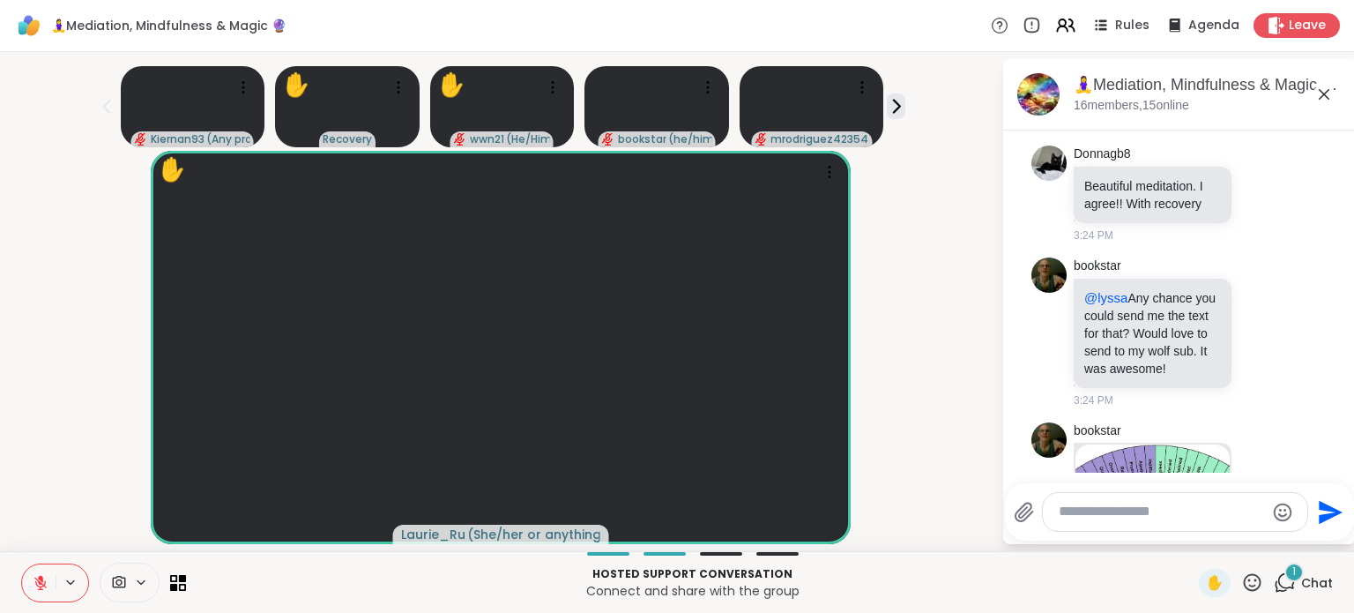
scroll to position [5934, 0]
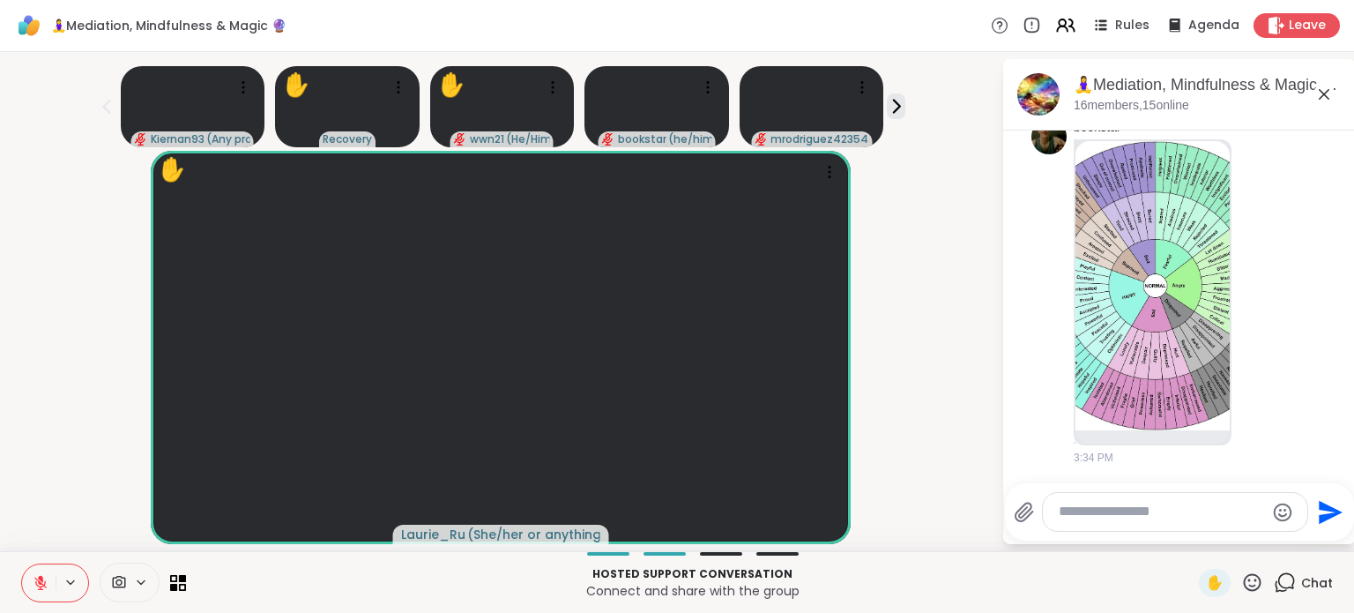
click at [1065, 518] on textarea "Type your message" at bounding box center [1161, 512] width 205 height 19
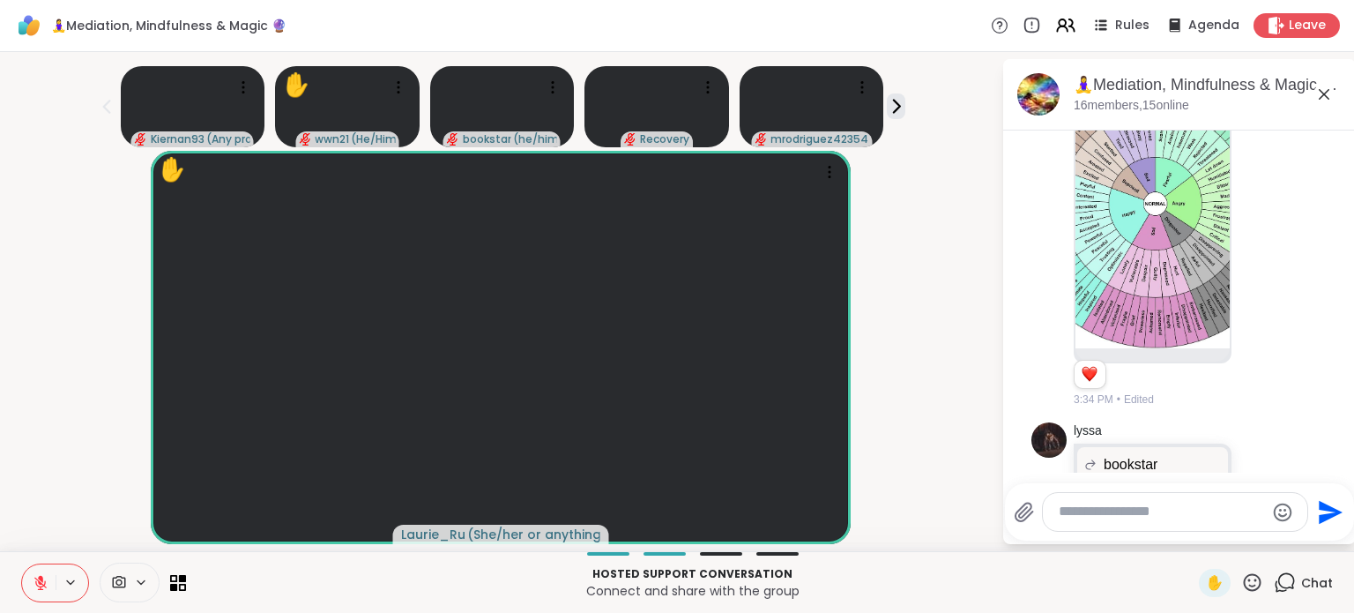
scroll to position [6010, 0]
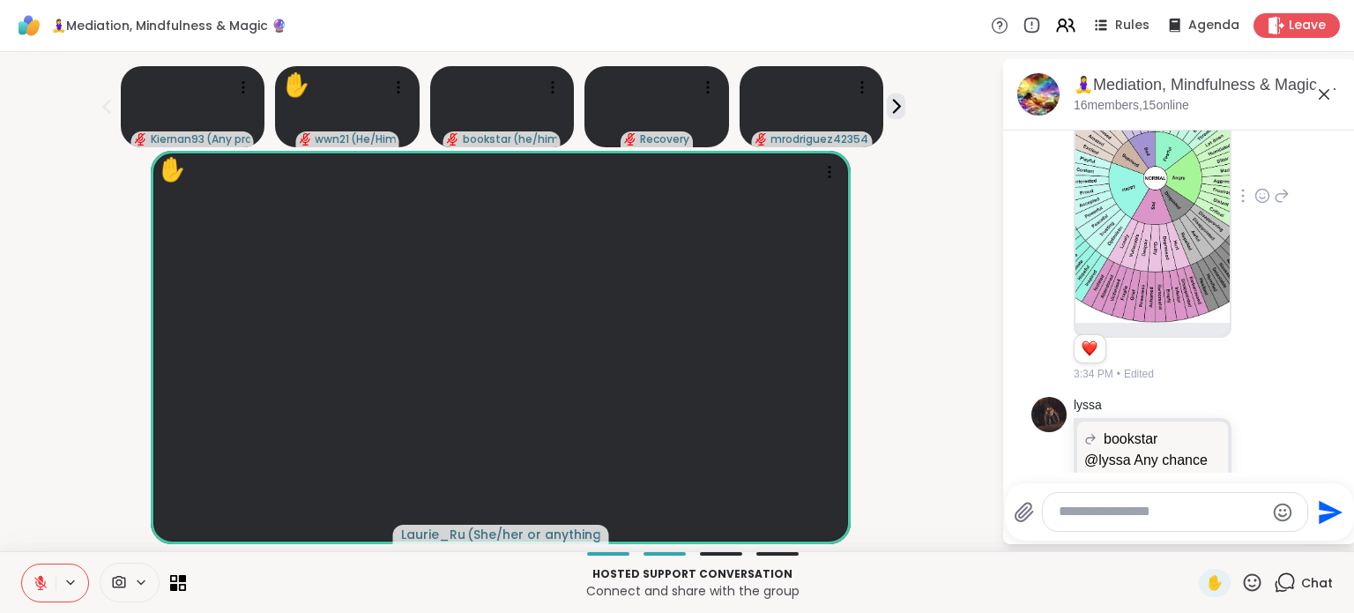
click at [1257, 203] on icon at bounding box center [1263, 196] width 13 height 13
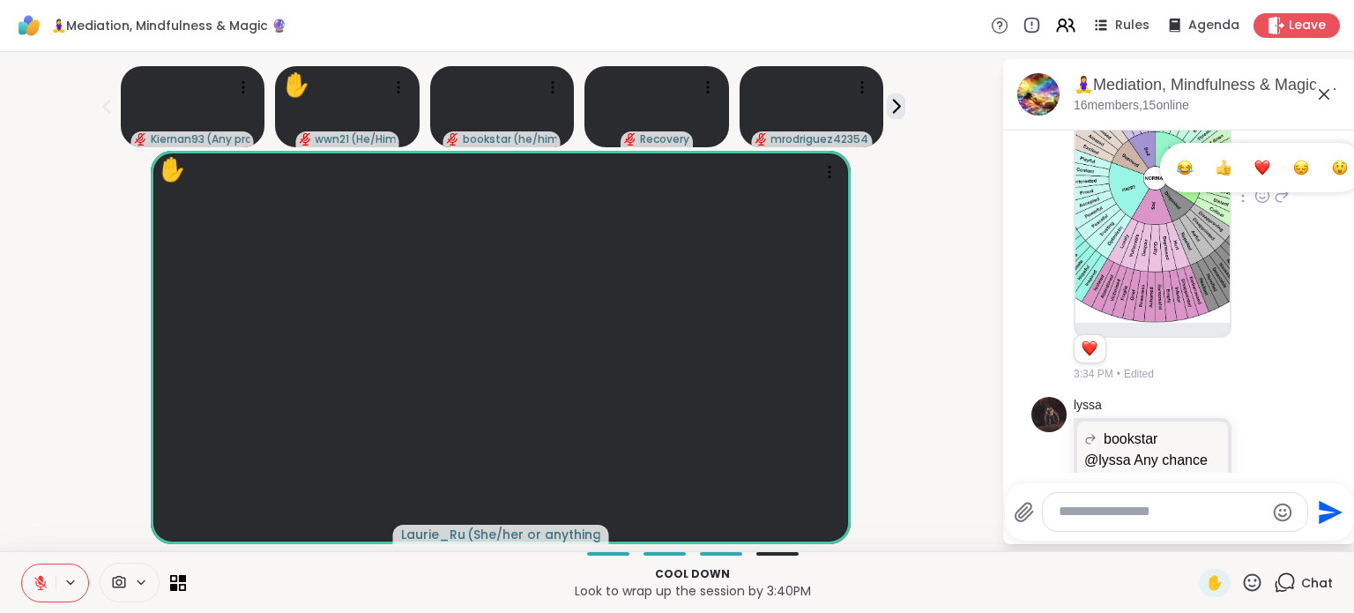
scroll to position [6034, 0]
click at [1216, 176] on div "Select Reaction: Thumbs up" at bounding box center [1224, 168] width 16 height 16
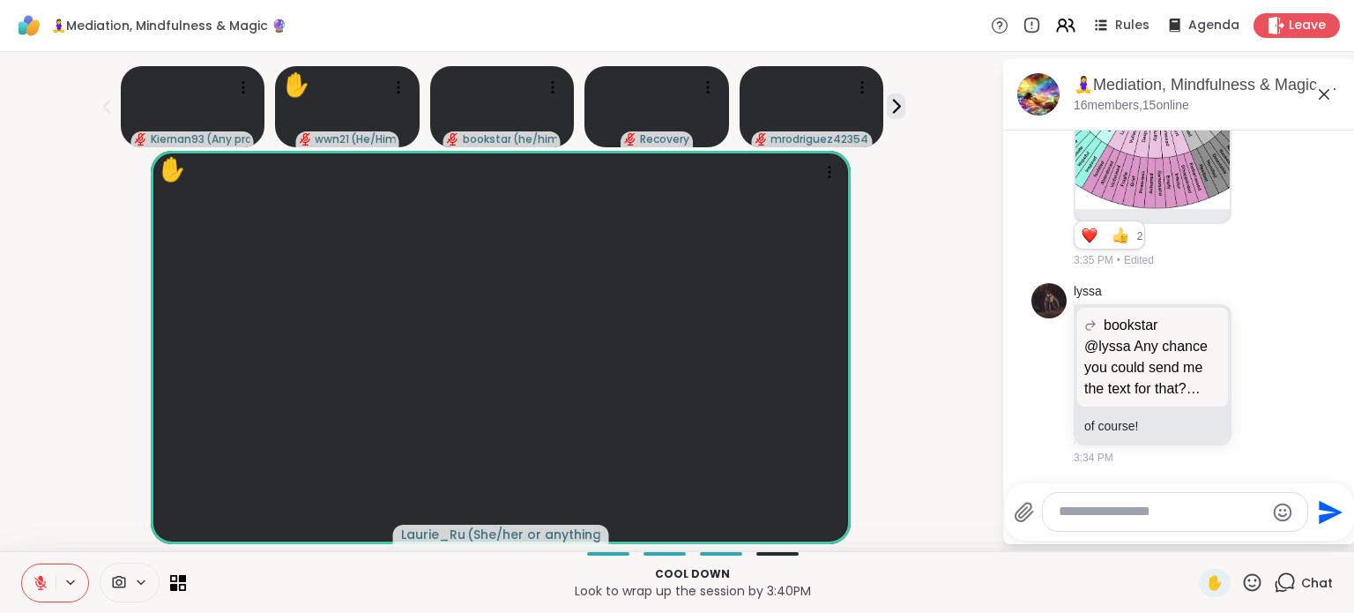
click at [1127, 510] on textarea "Type your message" at bounding box center [1161, 512] width 205 height 19
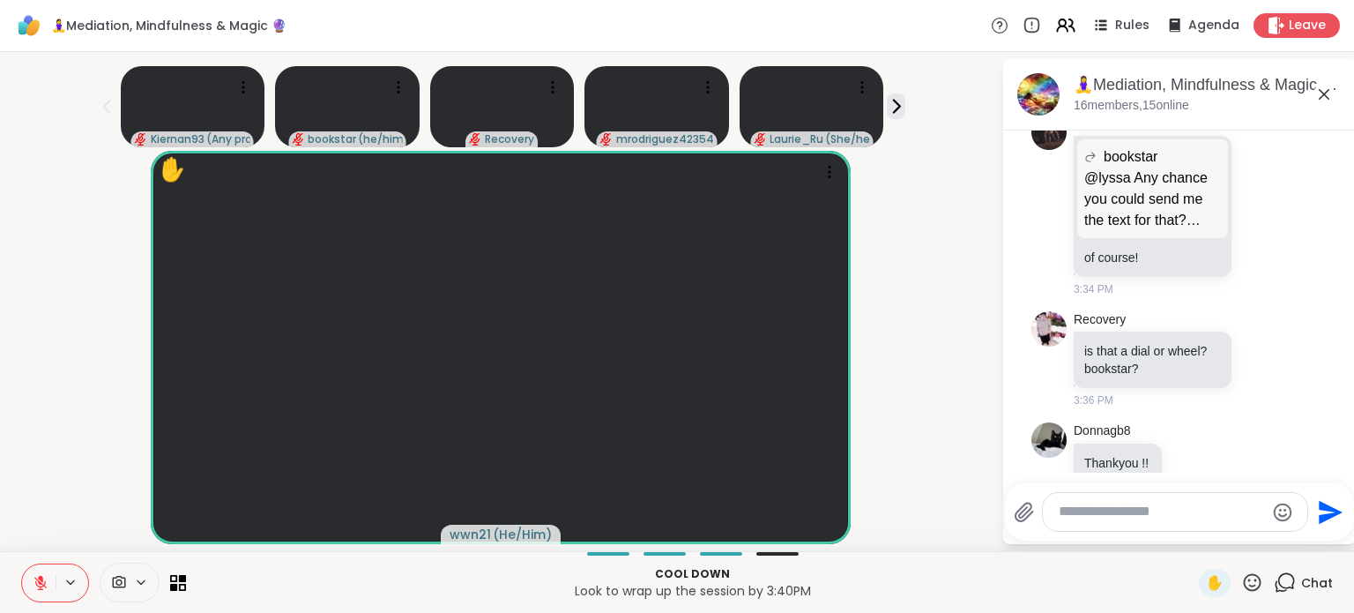
scroll to position [6435, 0]
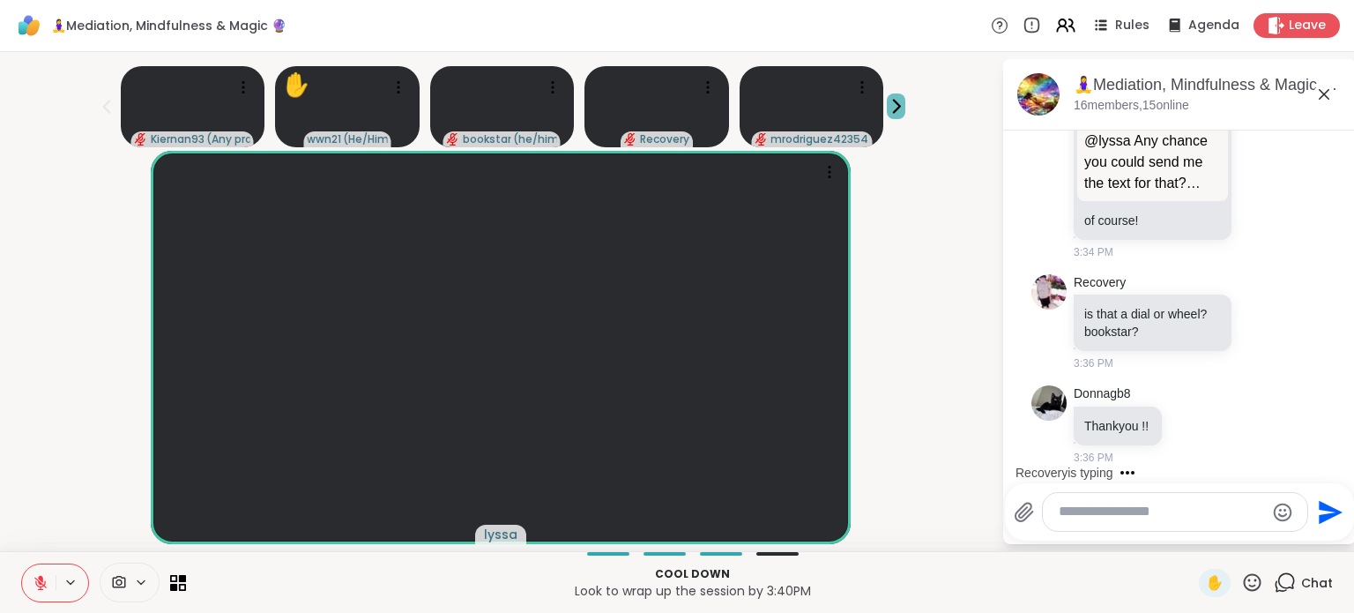
click at [895, 109] on icon at bounding box center [896, 106] width 19 height 19
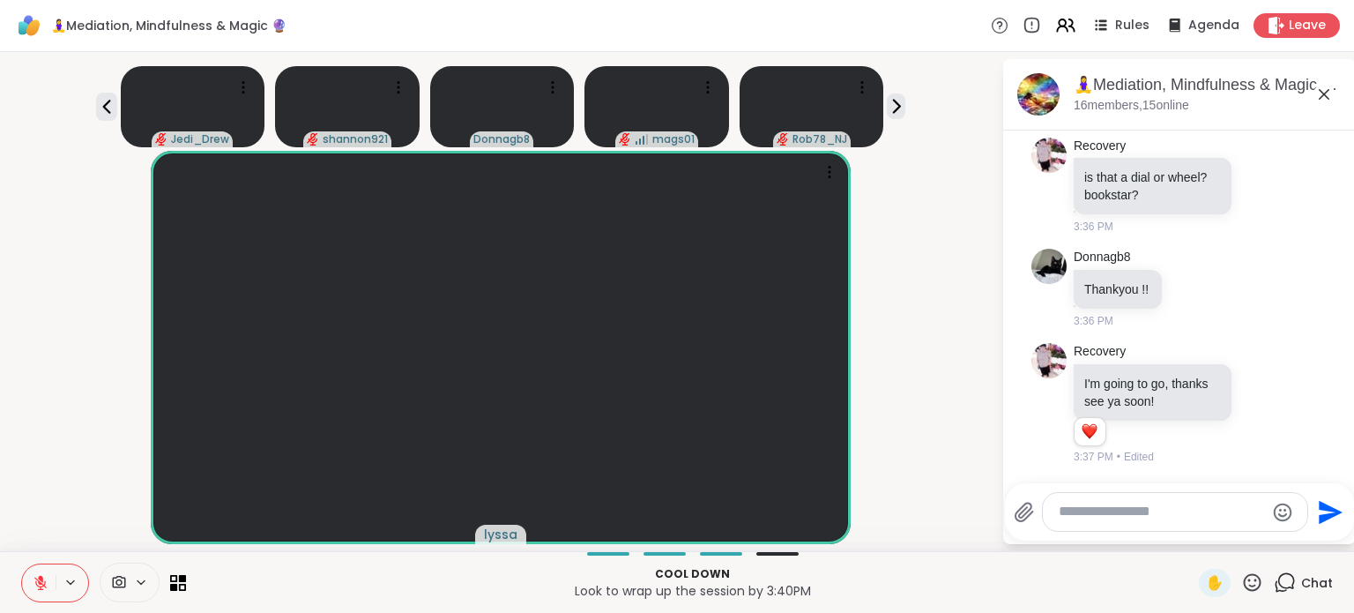
scroll to position [6572, 0]
click at [41, 583] on icon at bounding box center [40, 583] width 12 height 12
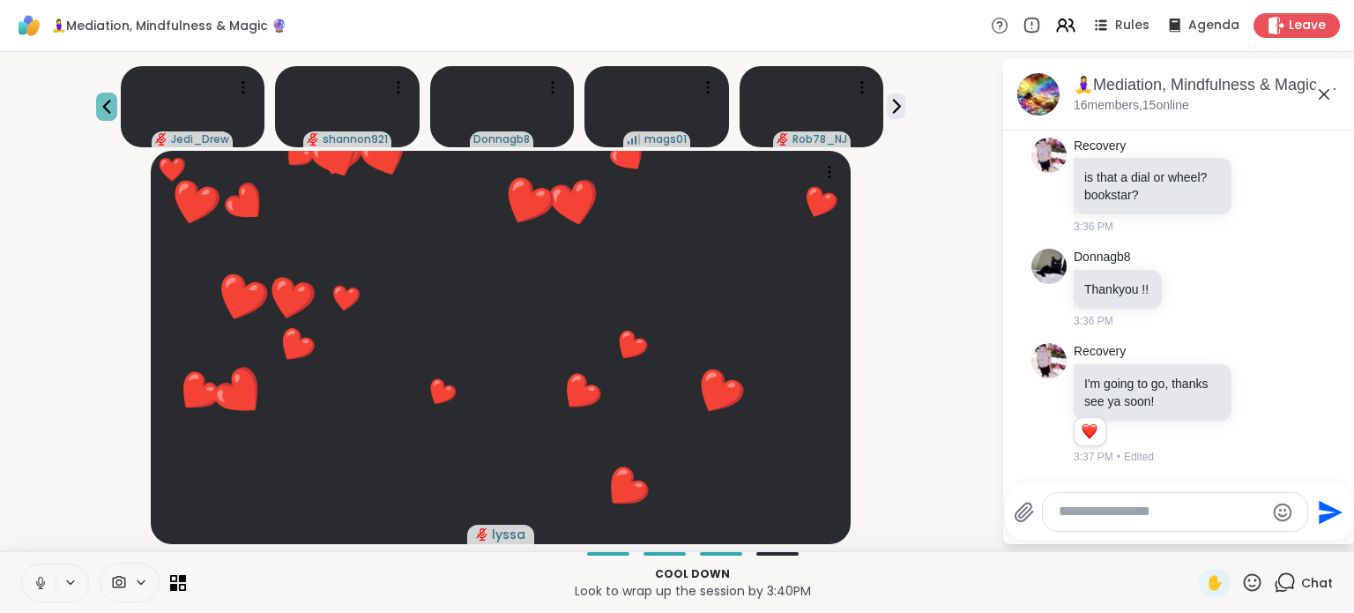
click at [104, 106] on icon at bounding box center [106, 107] width 8 height 14
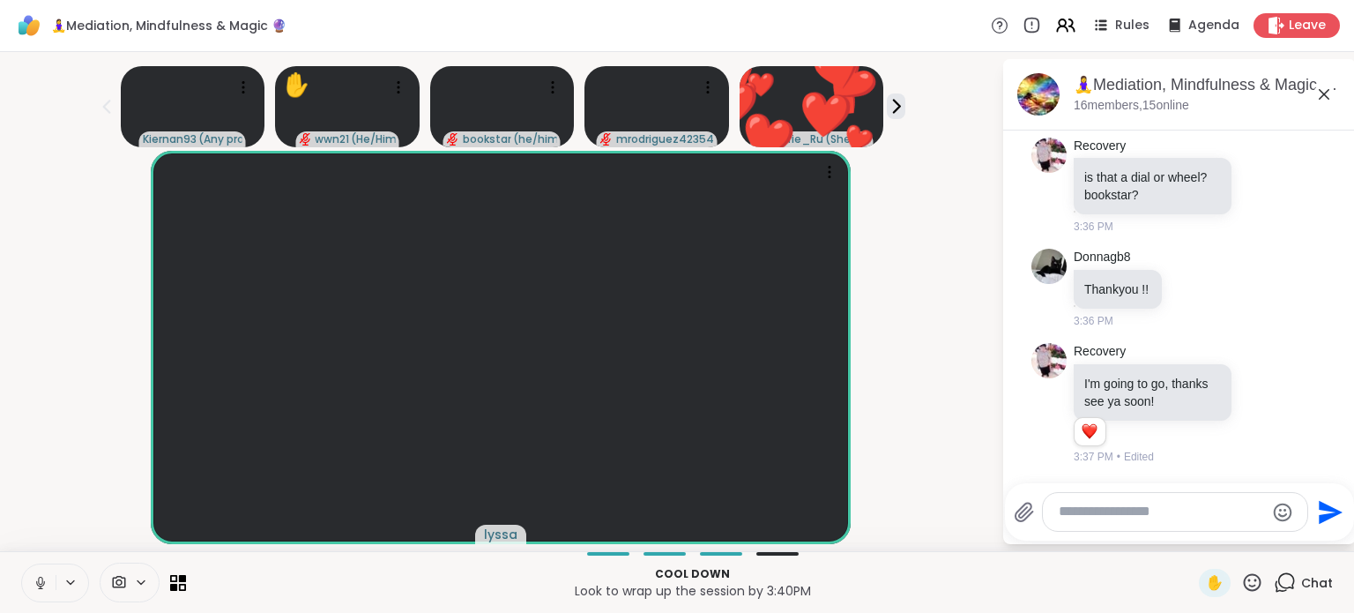
click at [38, 581] on icon at bounding box center [40, 581] width 4 height 8
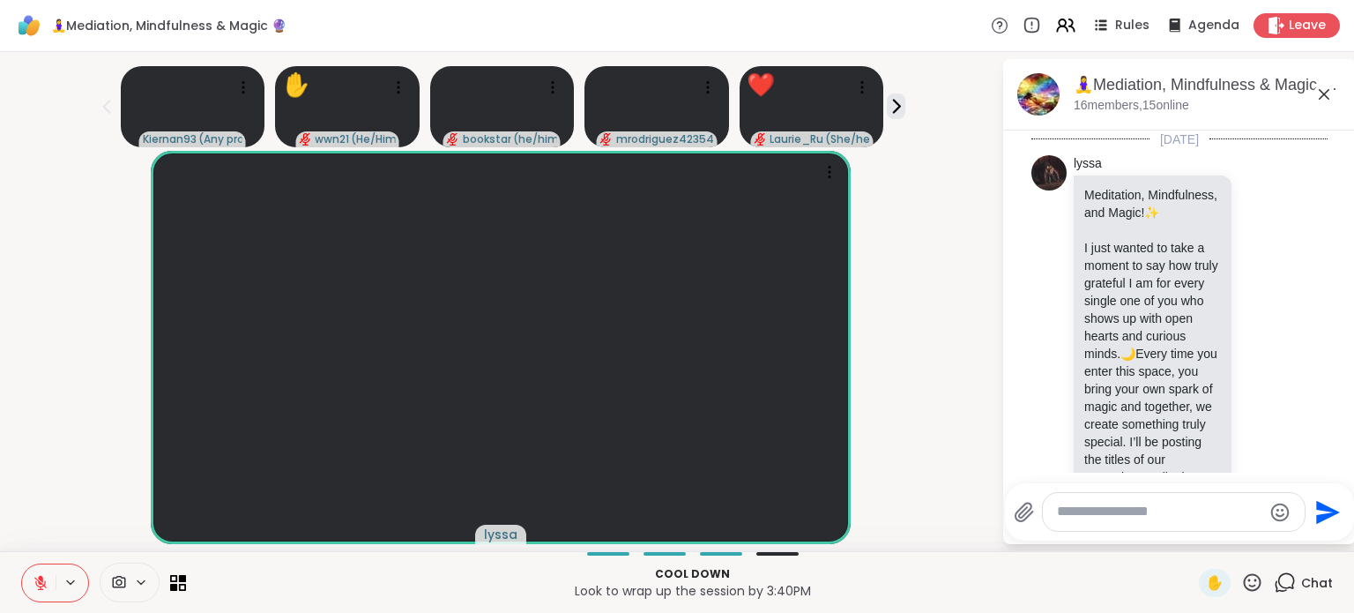
scroll to position [6572, 0]
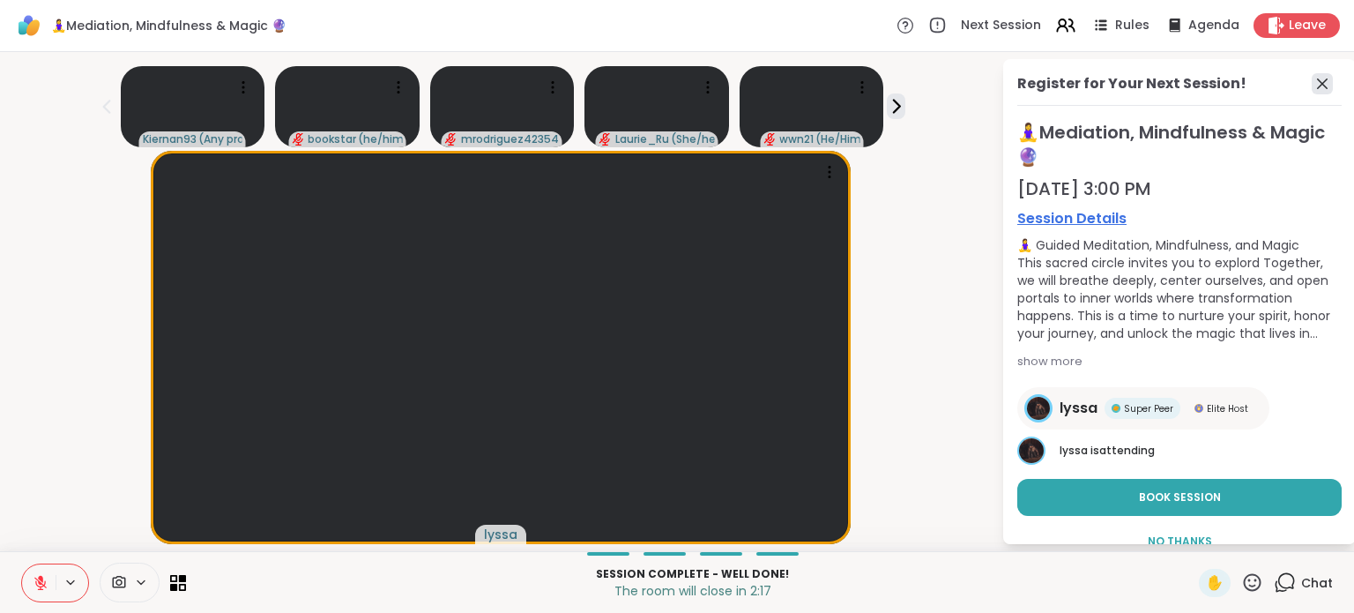
click at [1312, 80] on icon at bounding box center [1322, 83] width 21 height 21
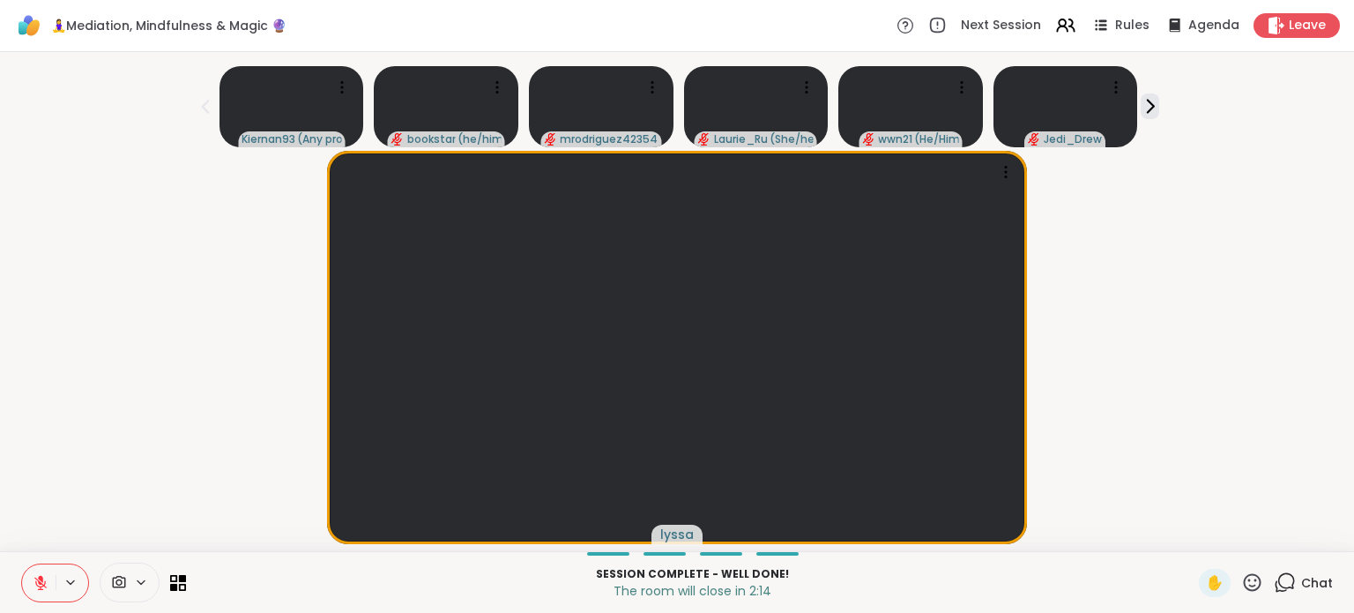
click at [1284, 588] on div "Chat" at bounding box center [1303, 583] width 59 height 28
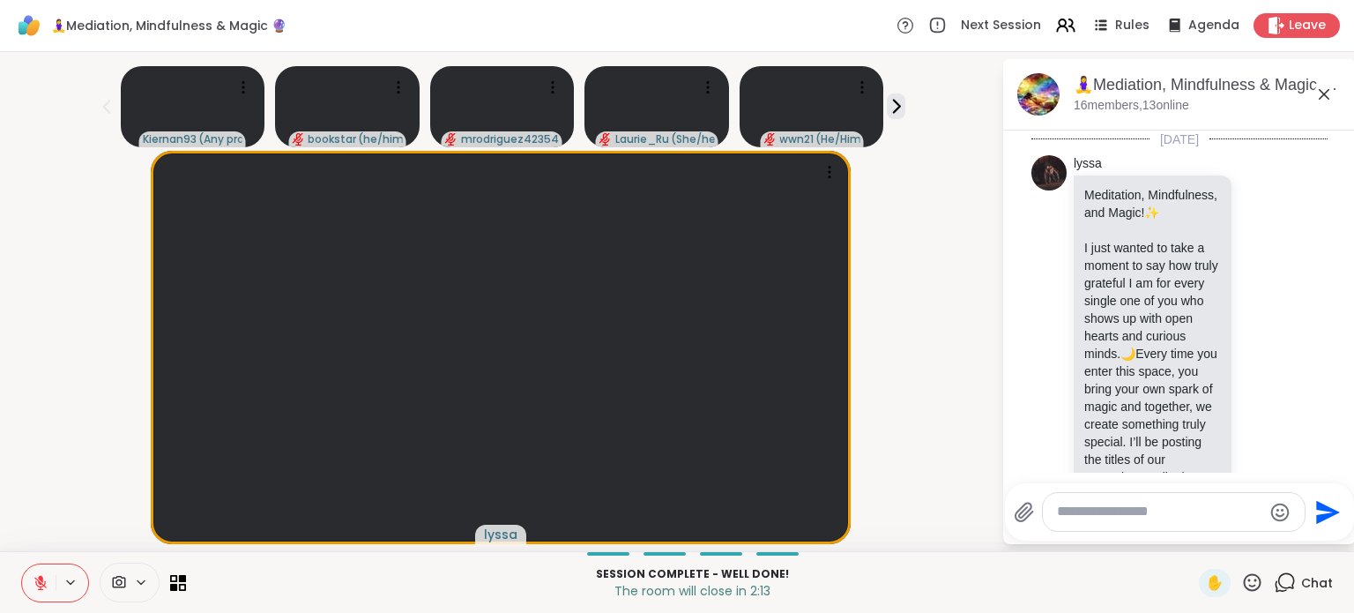
scroll to position [6555, 0]
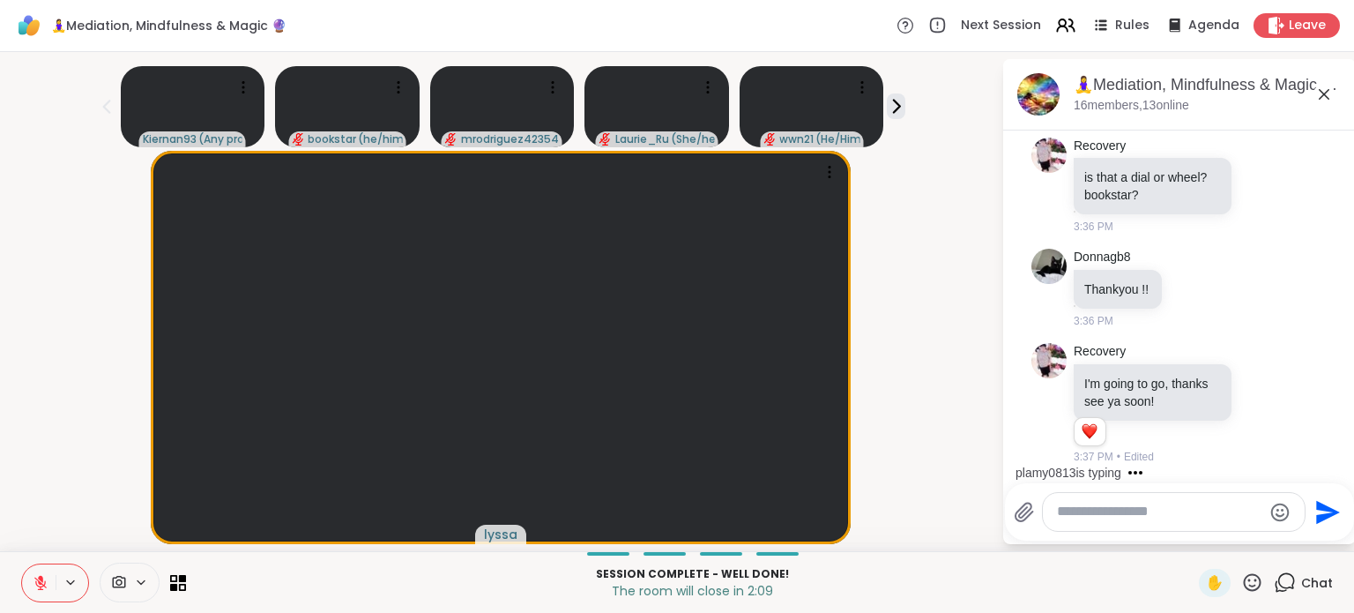
click at [1242, 585] on icon at bounding box center [1253, 582] width 22 height 22
click at [1192, 539] on span "❤️" at bounding box center [1201, 536] width 18 height 21
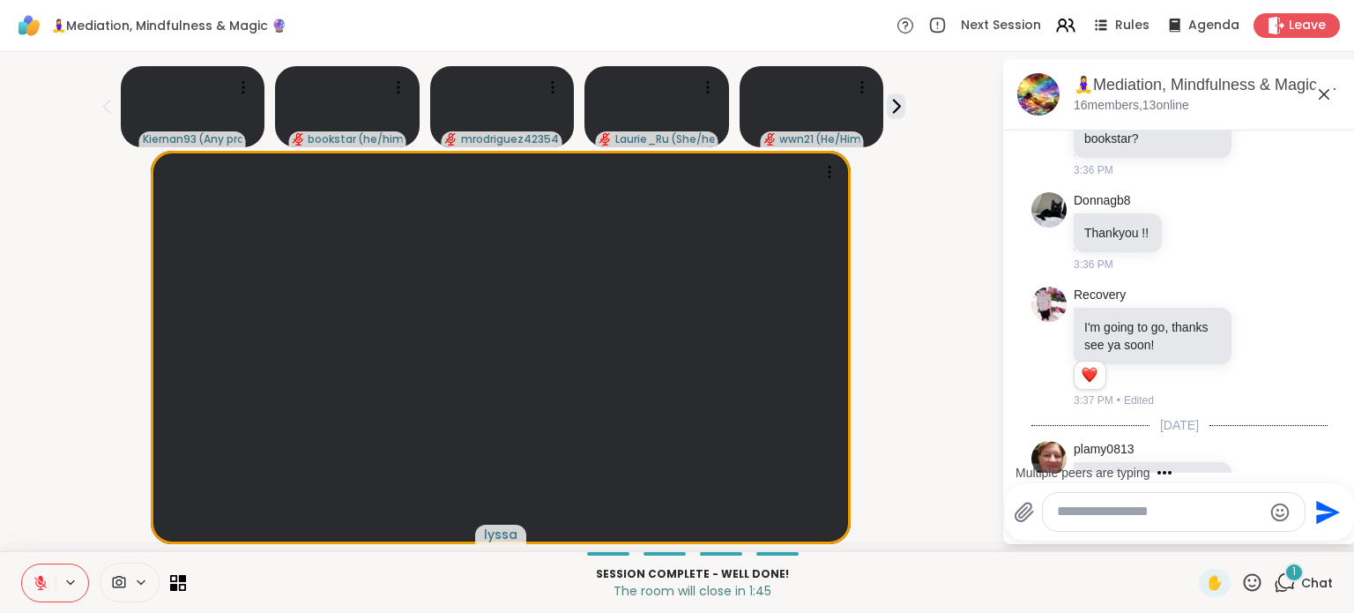
scroll to position [6701, 0]
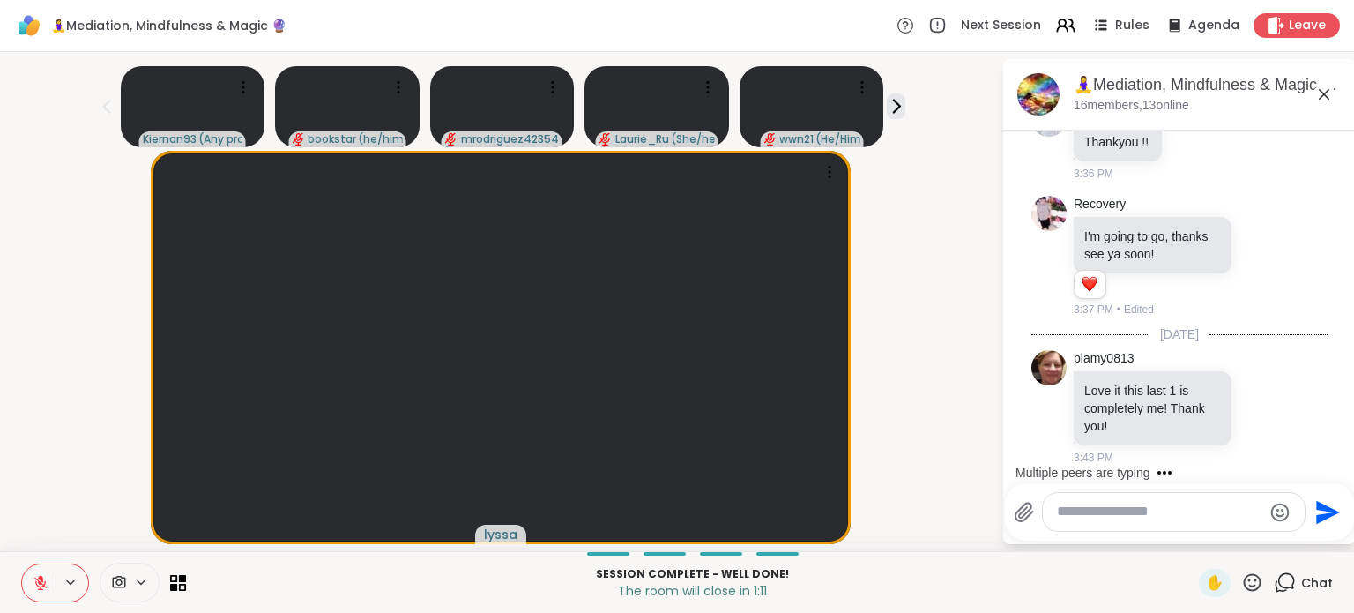
click at [1101, 519] on textarea "Type your message" at bounding box center [1159, 512] width 205 height 19
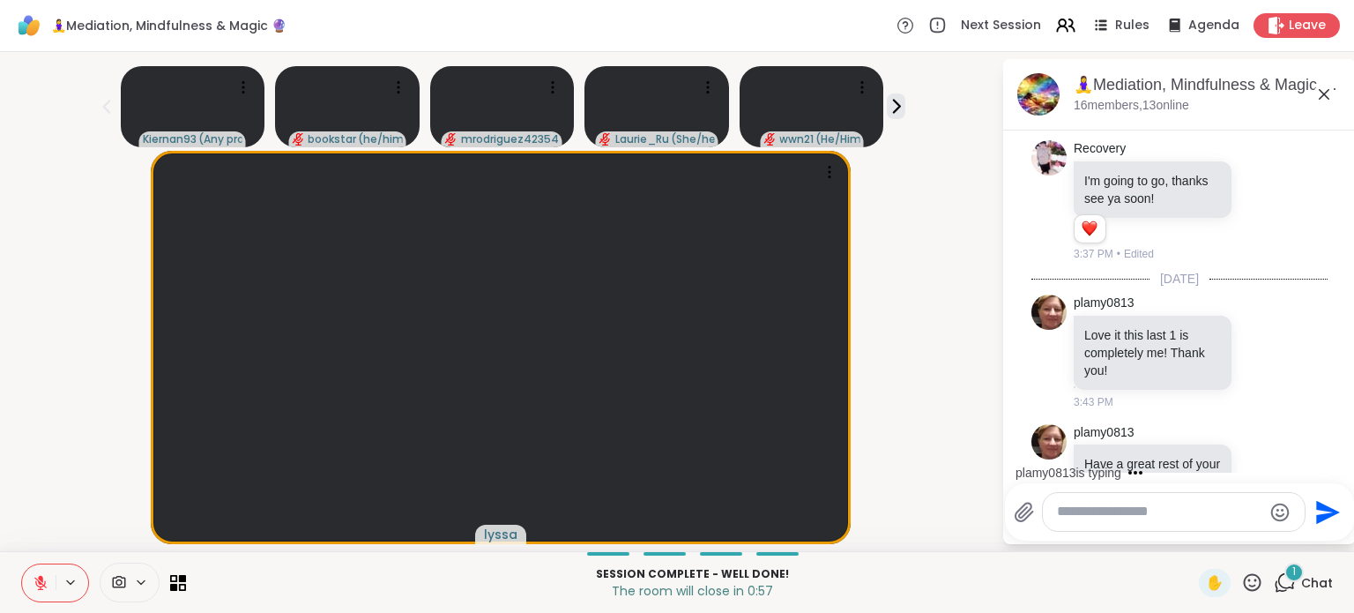
scroll to position [6883, 0]
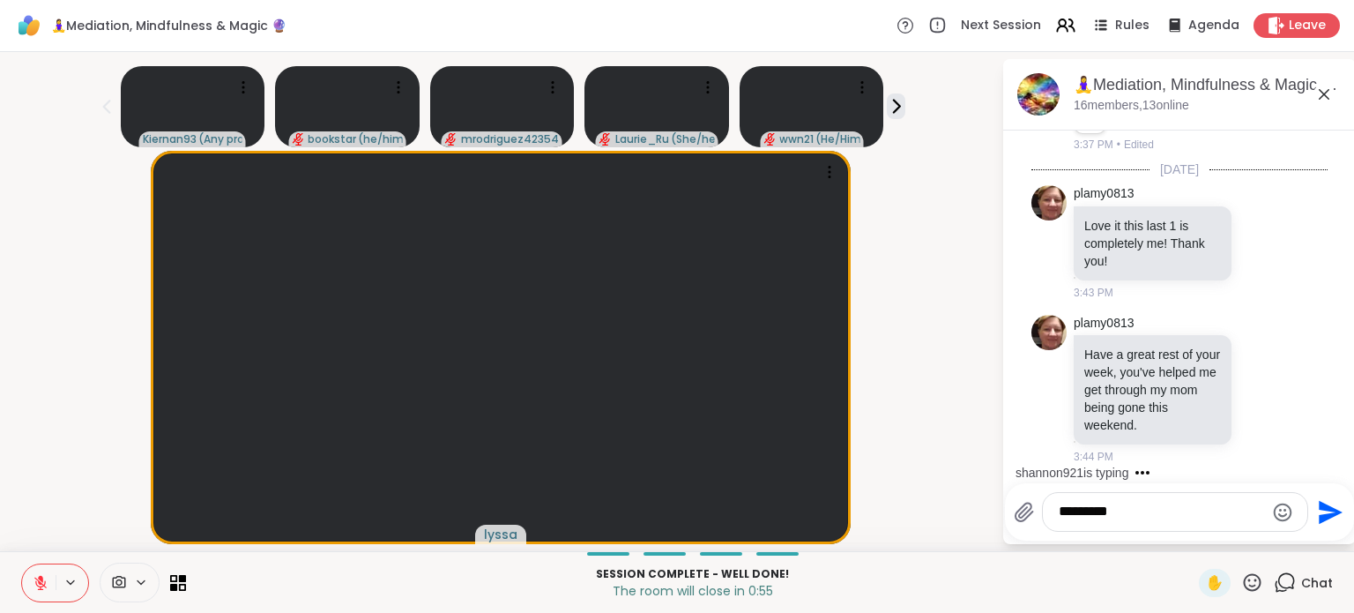
type textarea "**********"
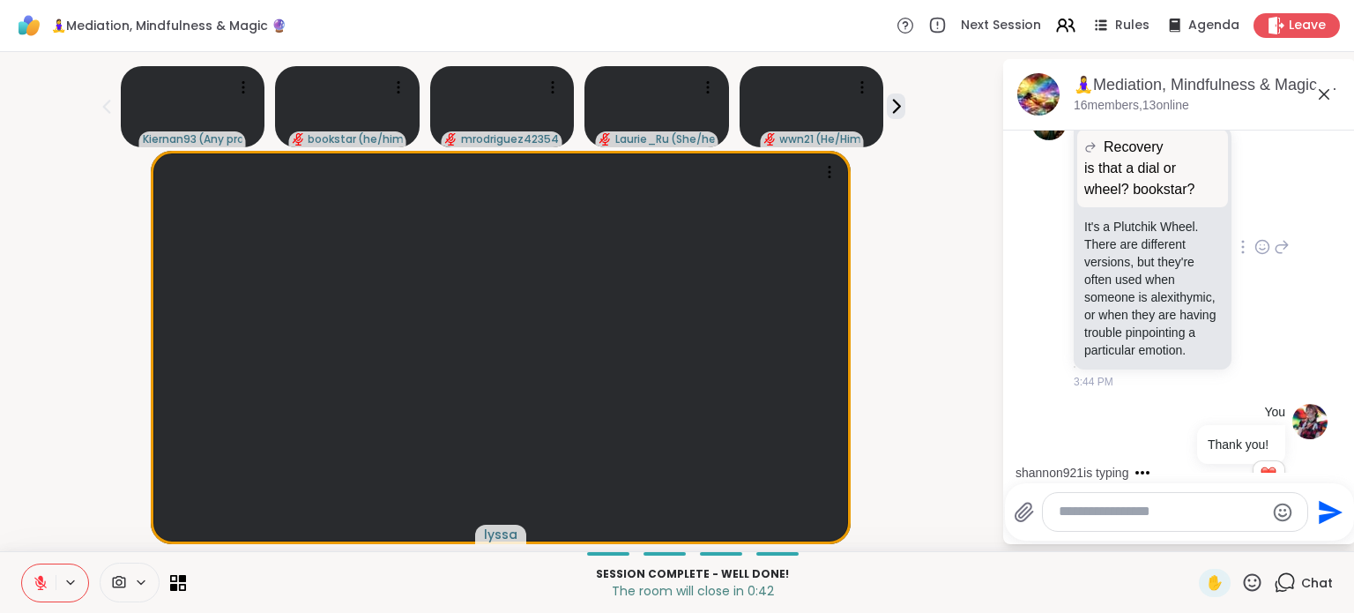
scroll to position [7317, 0]
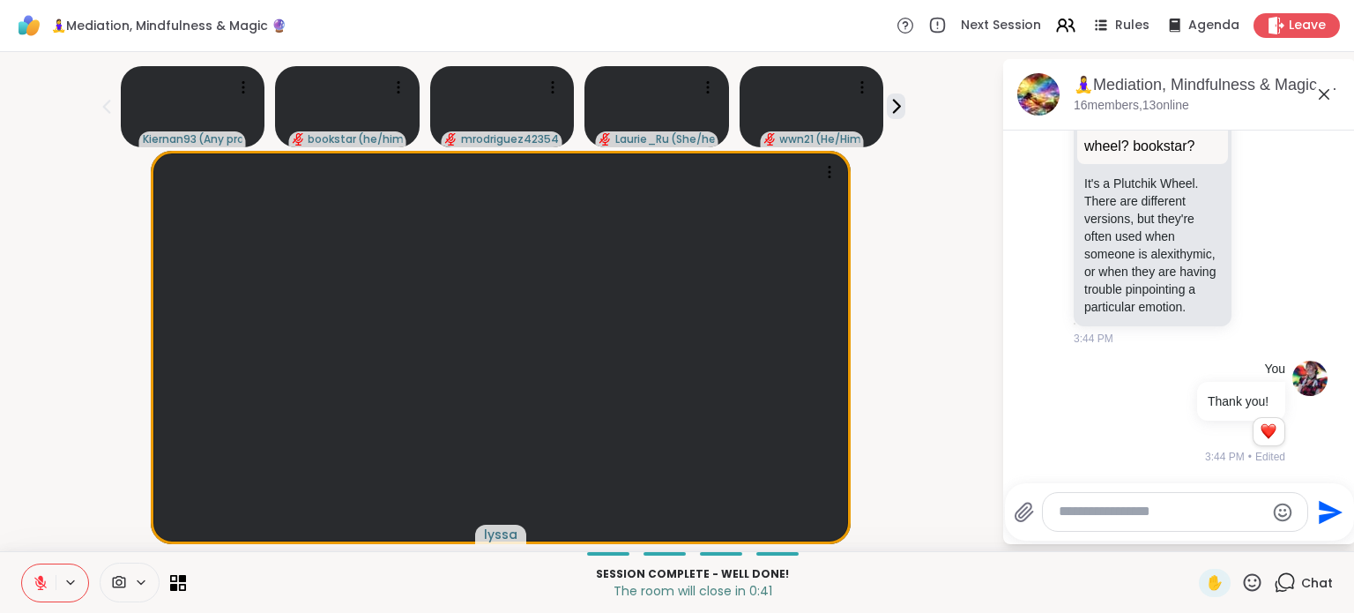
click at [1136, 511] on textarea "Type your message" at bounding box center [1161, 512] width 205 height 19
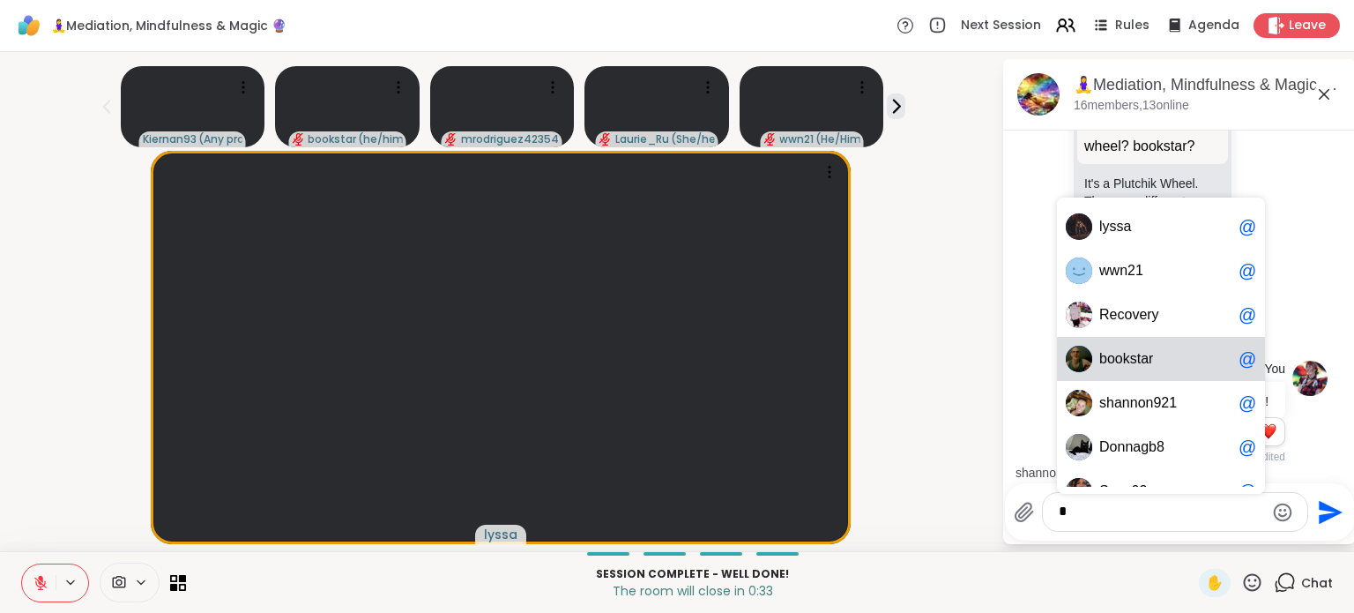
click at [1144, 369] on div "b o o k s t a r @" at bounding box center [1161, 359] width 208 height 44
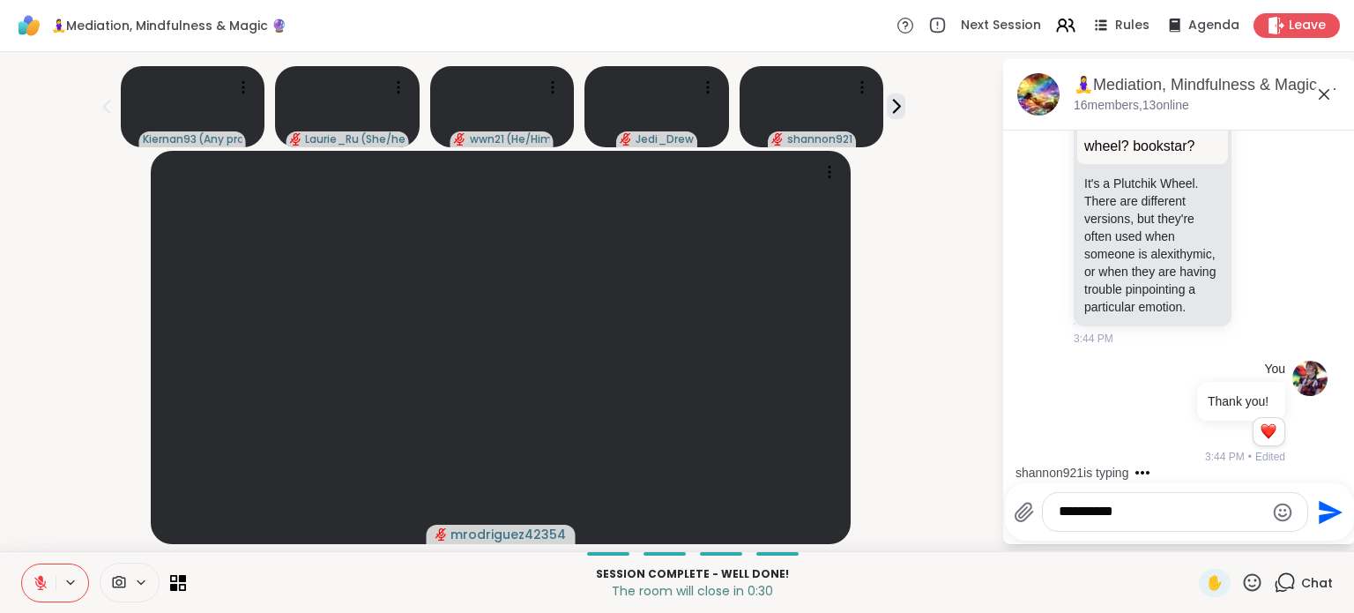
click at [1182, 512] on textarea "*********" at bounding box center [1161, 512] width 205 height 19
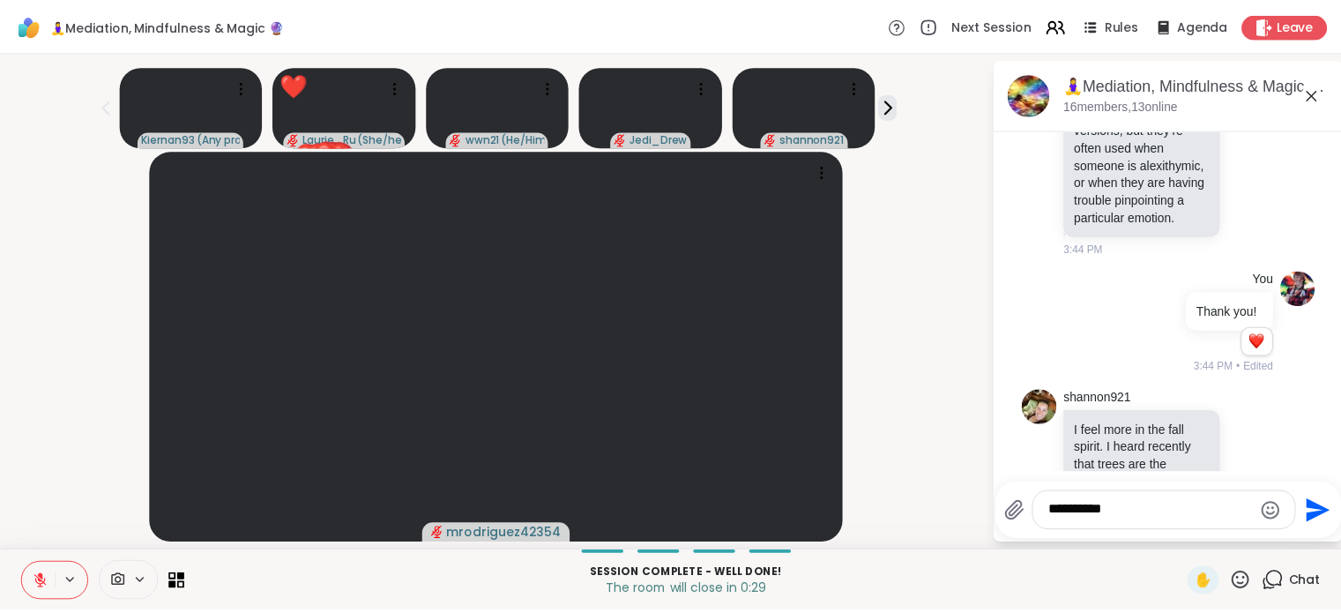
scroll to position [7534, 0]
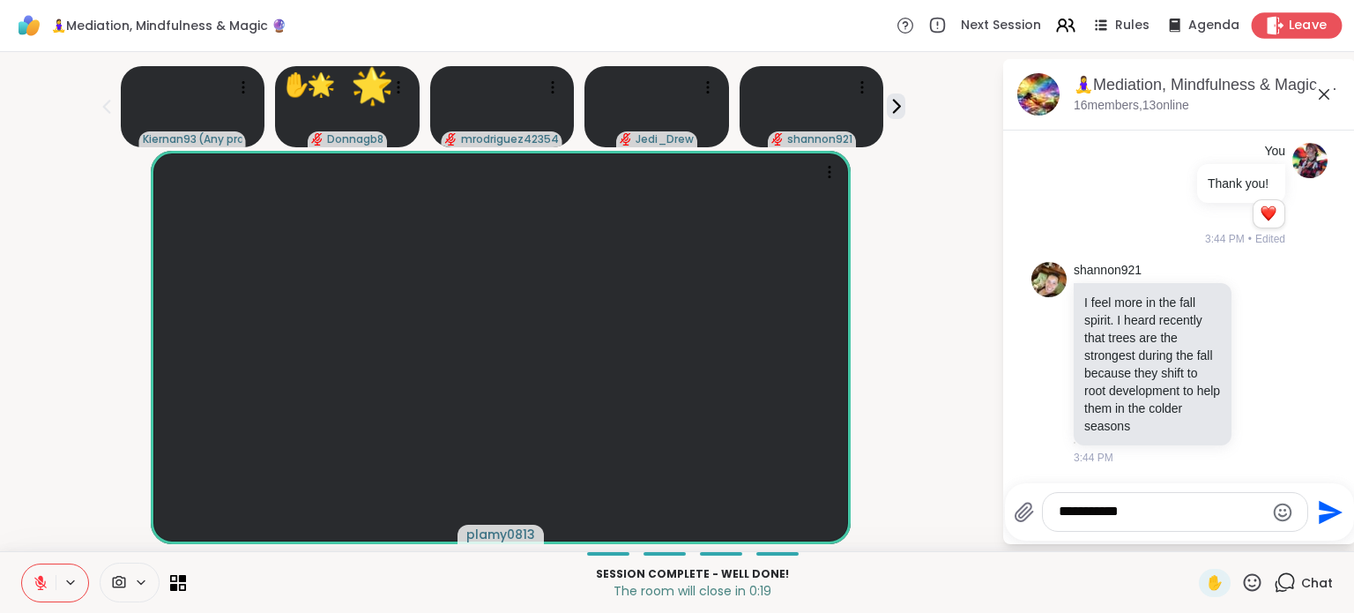
type textarea "**********"
click at [1299, 32] on span "Leave" at bounding box center [1308, 26] width 39 height 19
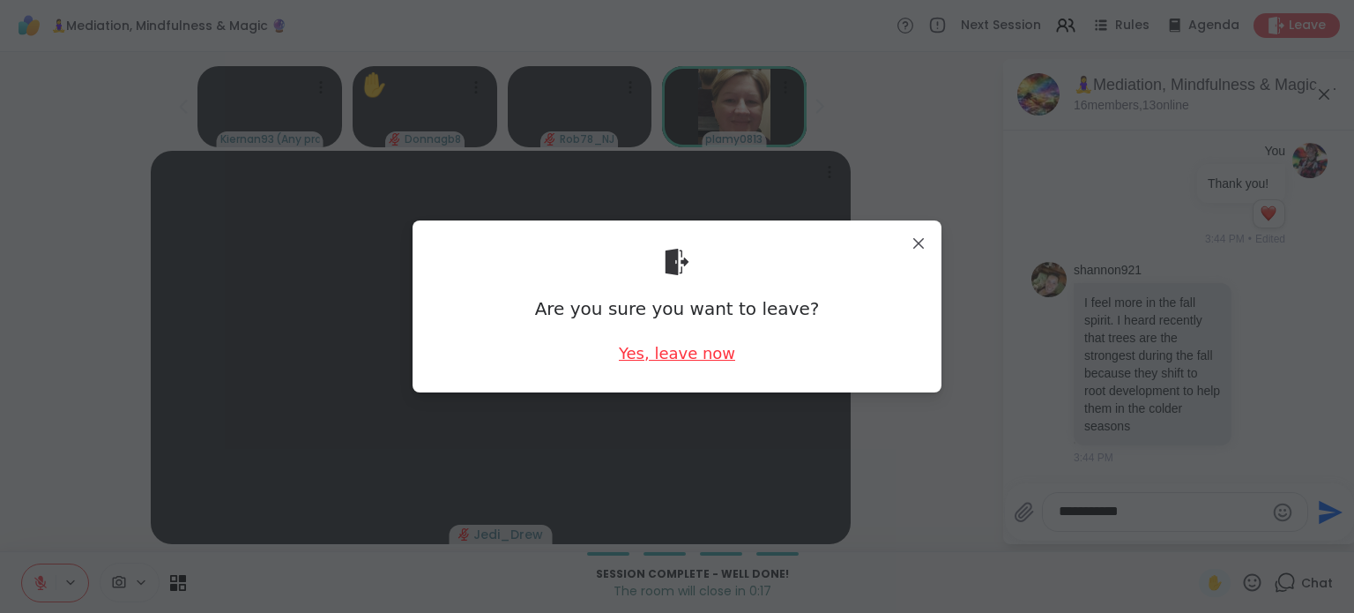
click at [690, 355] on div "Yes, leave now" at bounding box center [677, 353] width 116 height 22
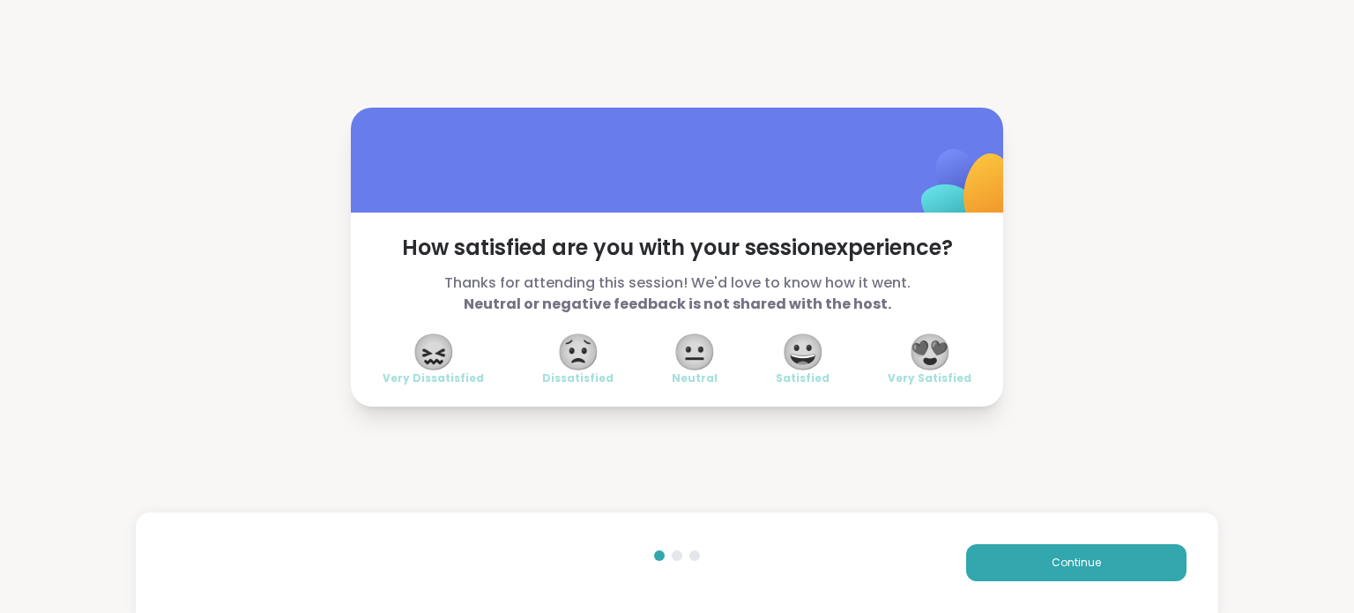
click at [804, 351] on span "😀" at bounding box center [803, 352] width 44 height 32
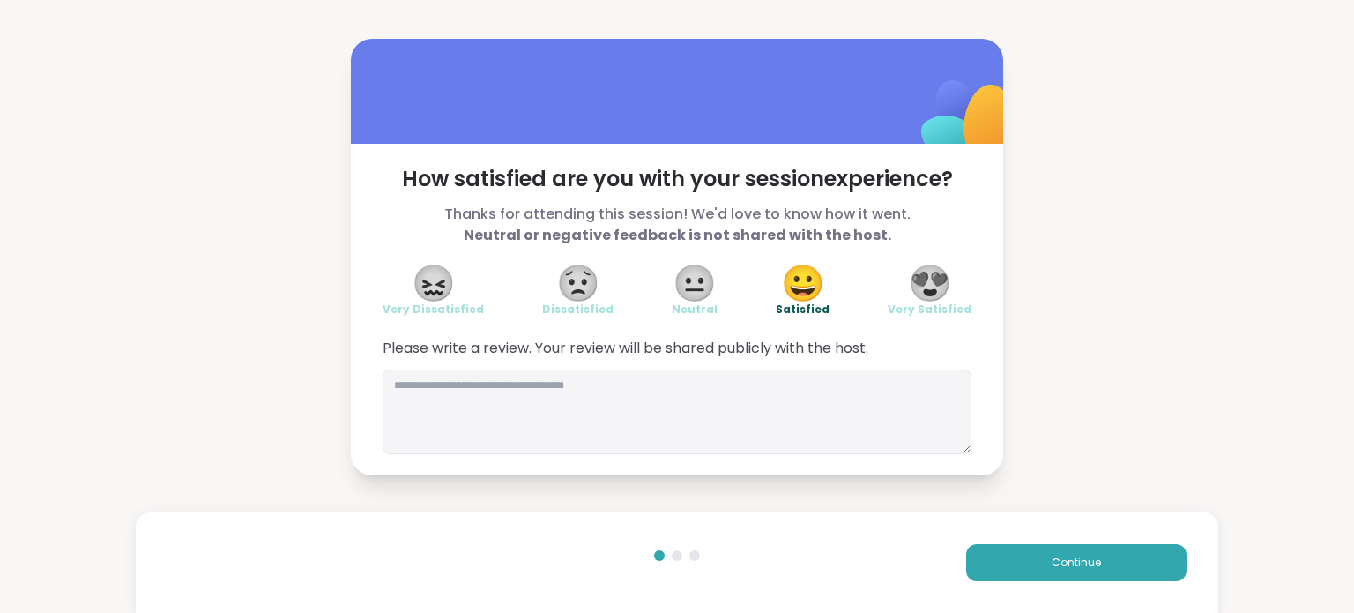
click at [931, 288] on span "😍" at bounding box center [930, 283] width 44 height 32
click at [991, 565] on button "Continue" at bounding box center [1076, 562] width 220 height 37
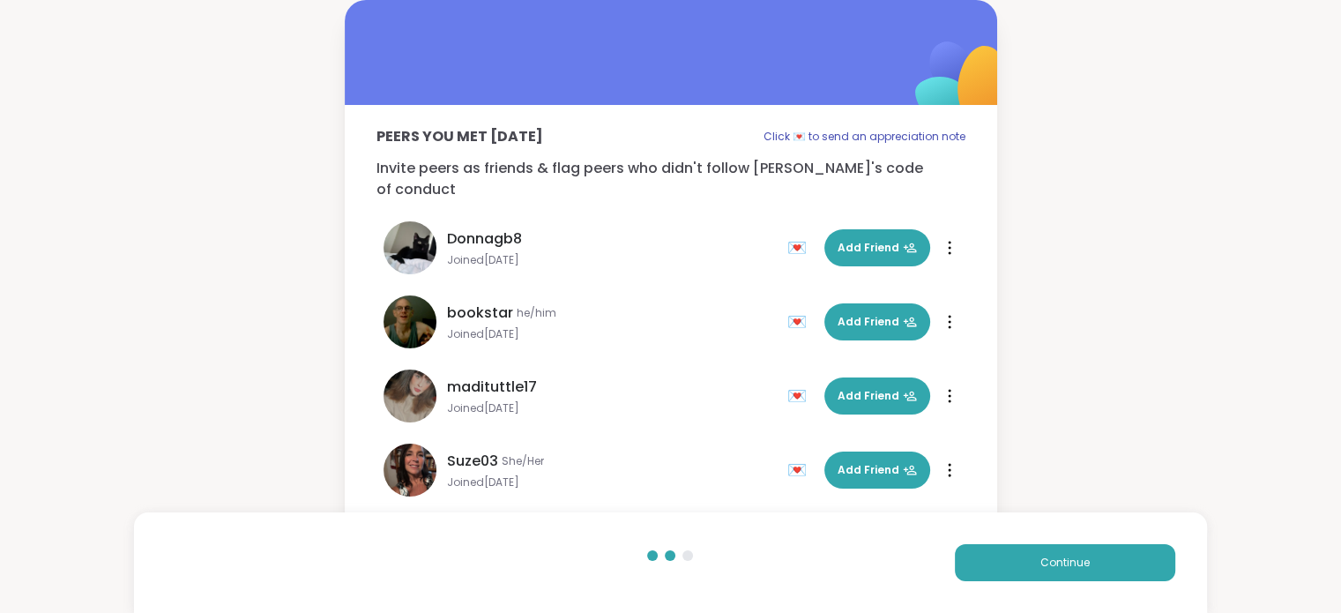
click at [496, 377] on span "madituttle17" at bounding box center [492, 387] width 90 height 21
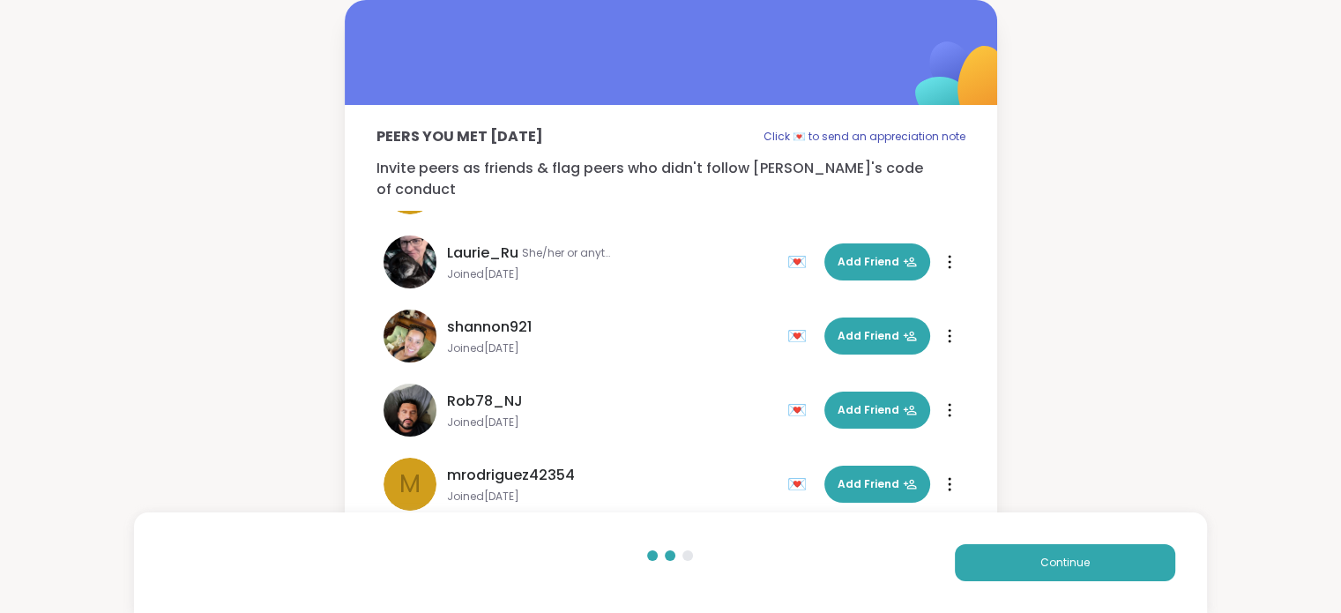
scroll to position [794, 0]
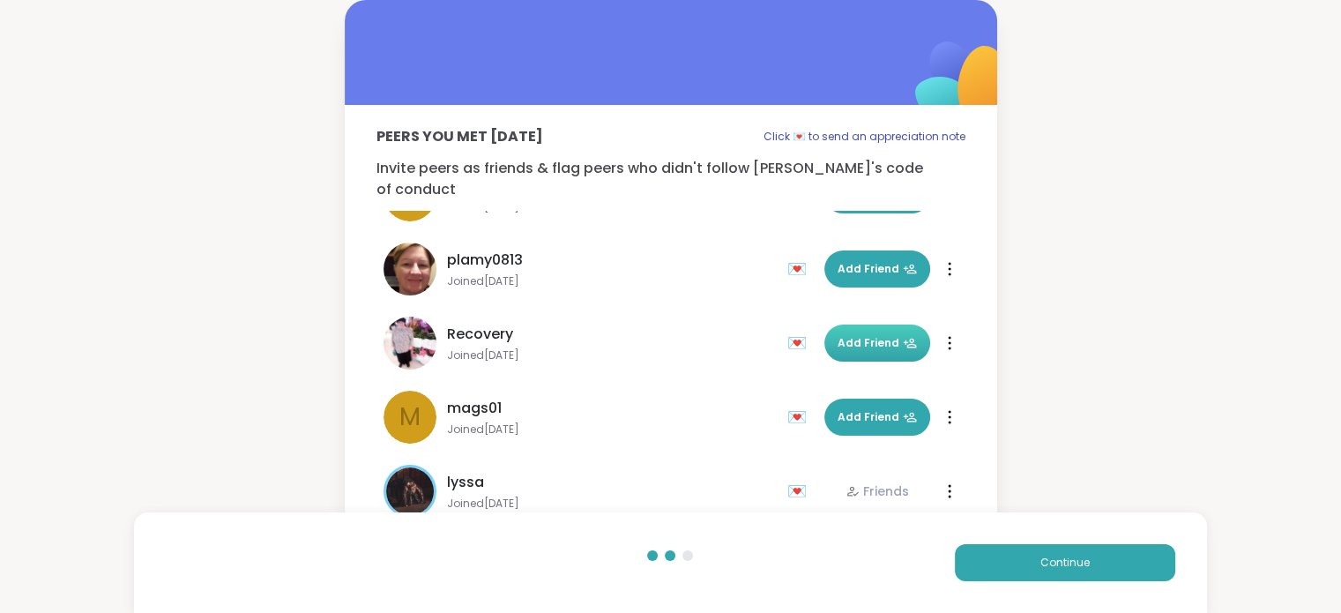
click at [857, 335] on span "Add Friend" at bounding box center [877, 343] width 79 height 16
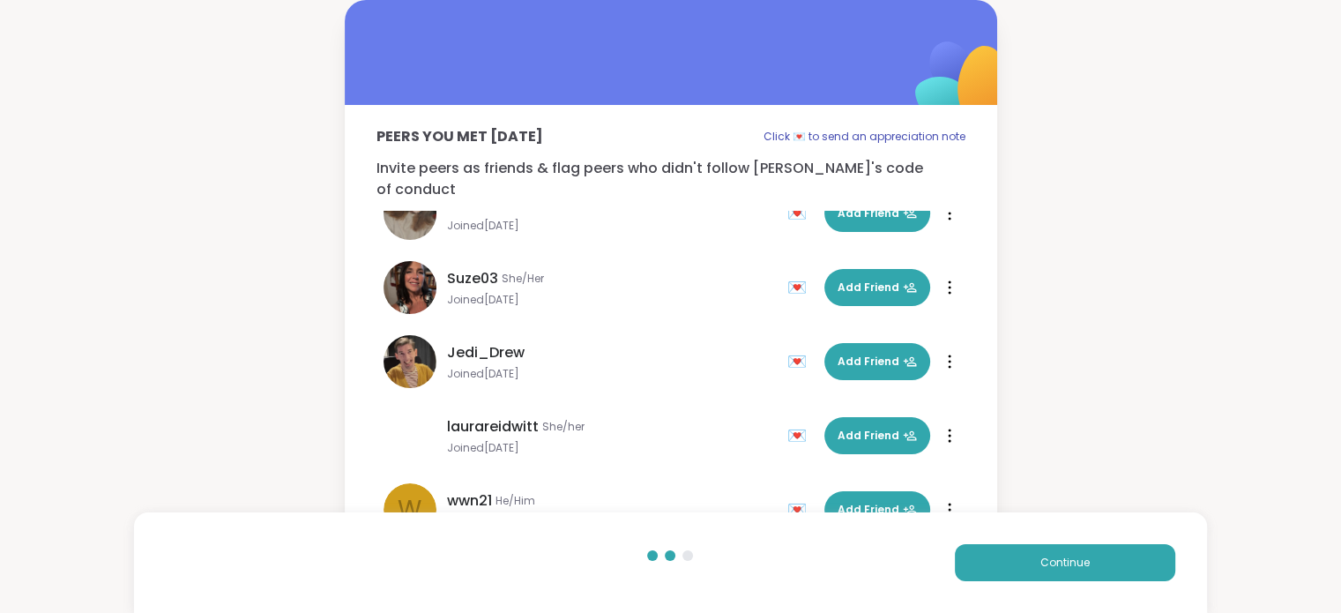
scroll to position [0, 0]
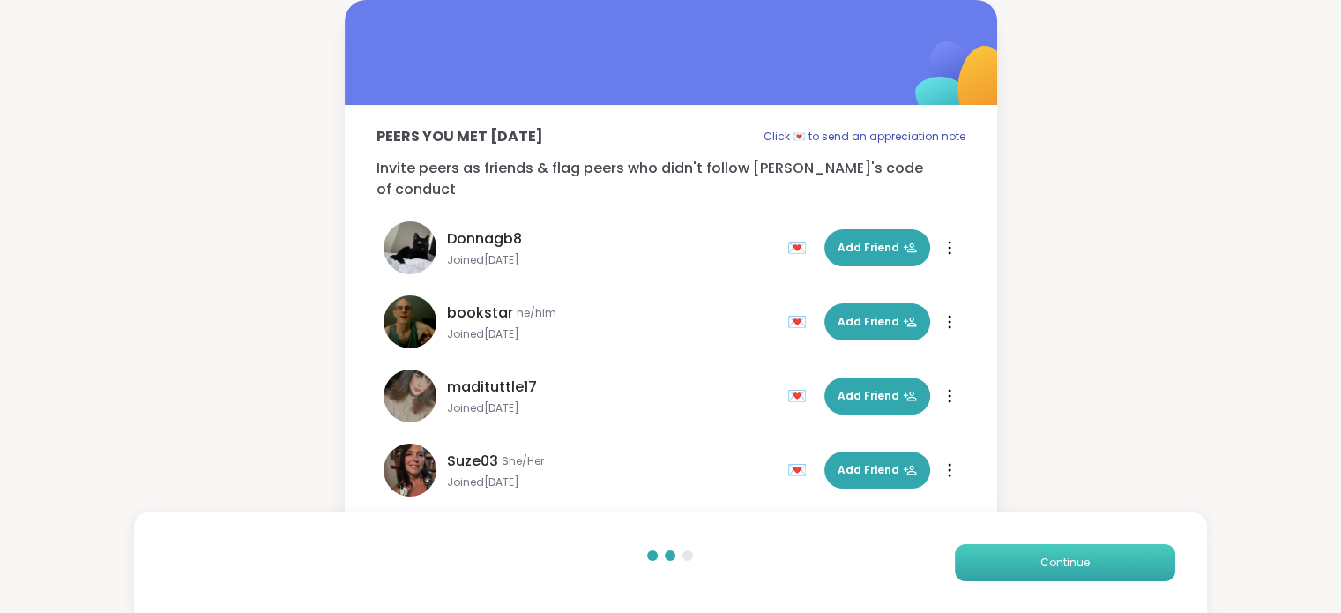
click at [1100, 569] on button "Continue" at bounding box center [1065, 562] width 220 height 37
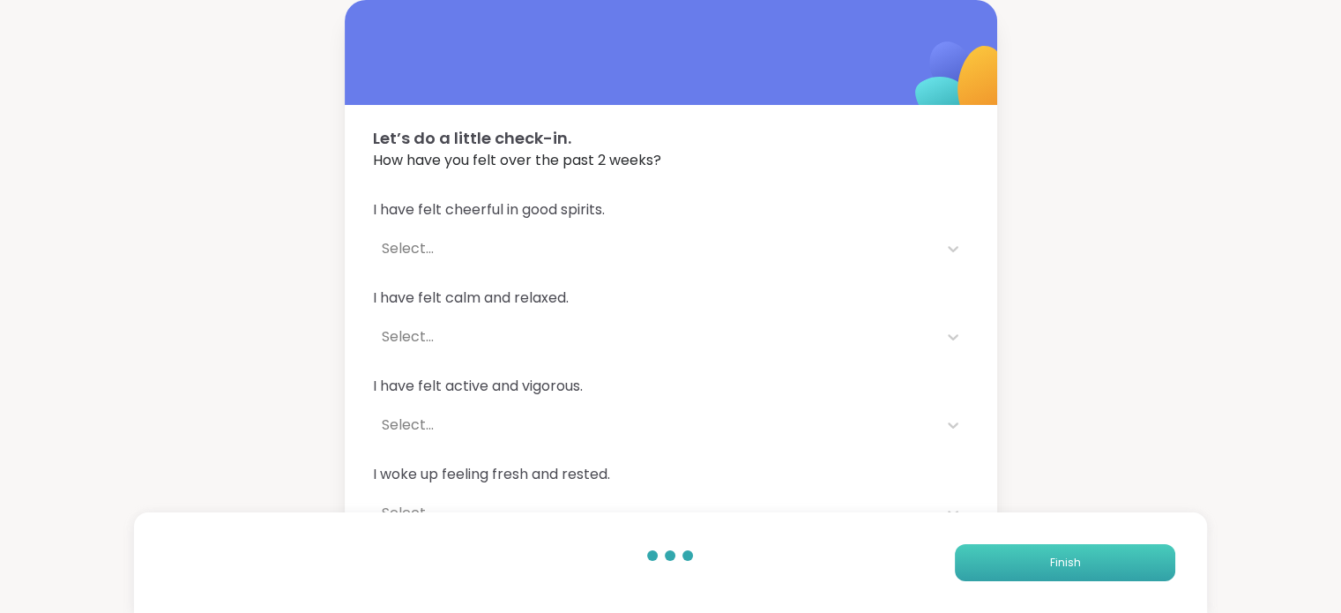
click at [1100, 569] on button "Finish" at bounding box center [1065, 562] width 220 height 37
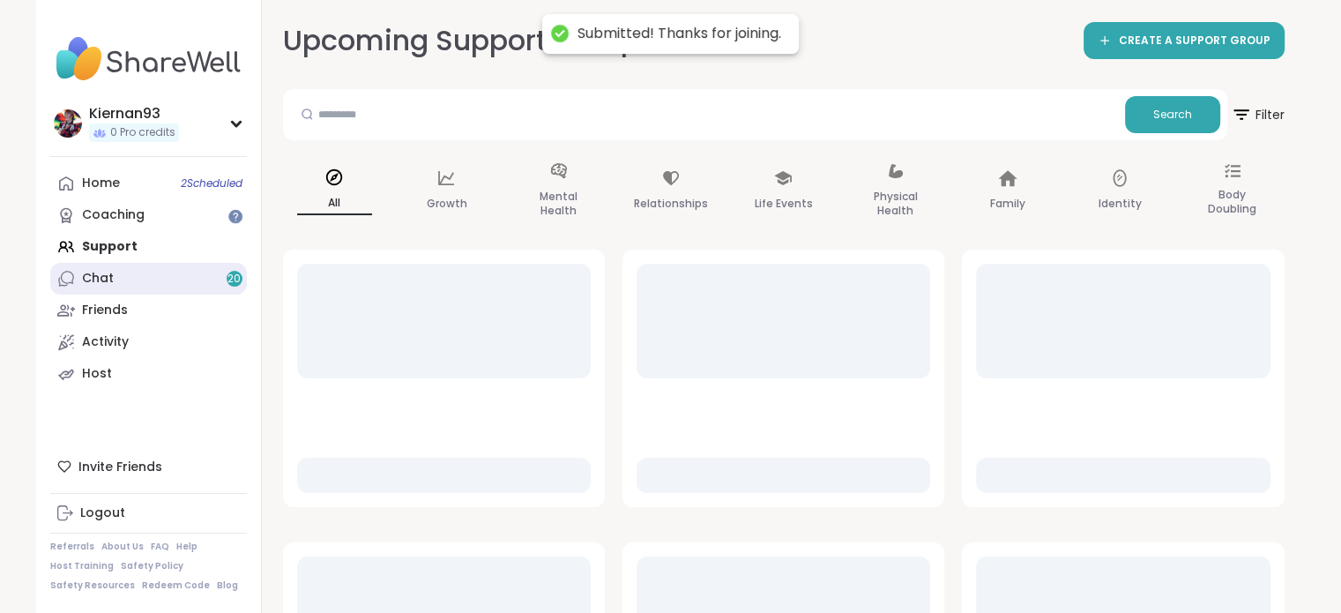
click at [145, 278] on link "Chat 20" at bounding box center [148, 279] width 197 height 32
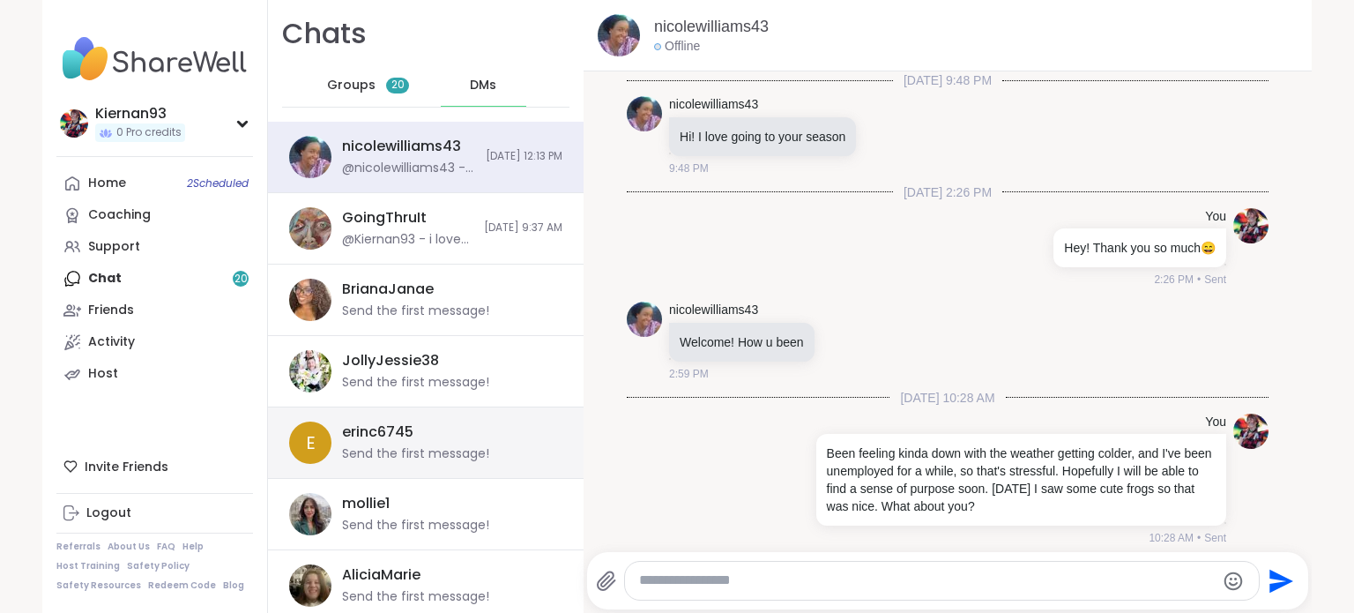
scroll to position [1465, 0]
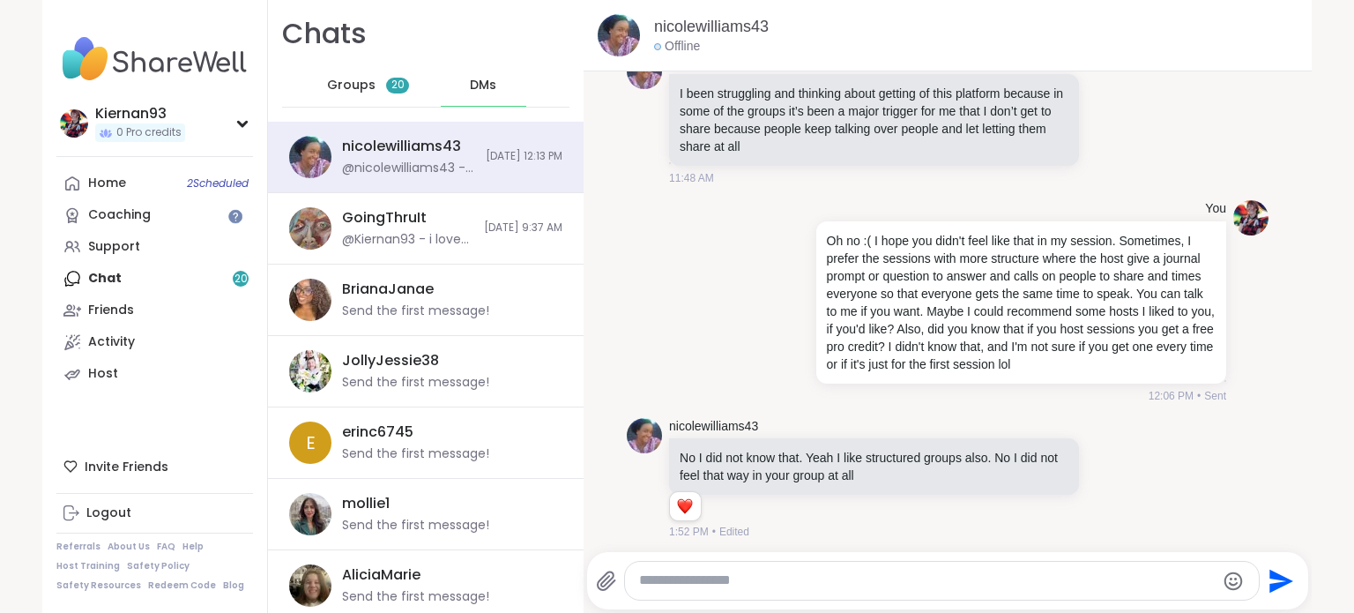
click at [366, 87] on div "Groups 20" at bounding box center [368, 85] width 86 height 42
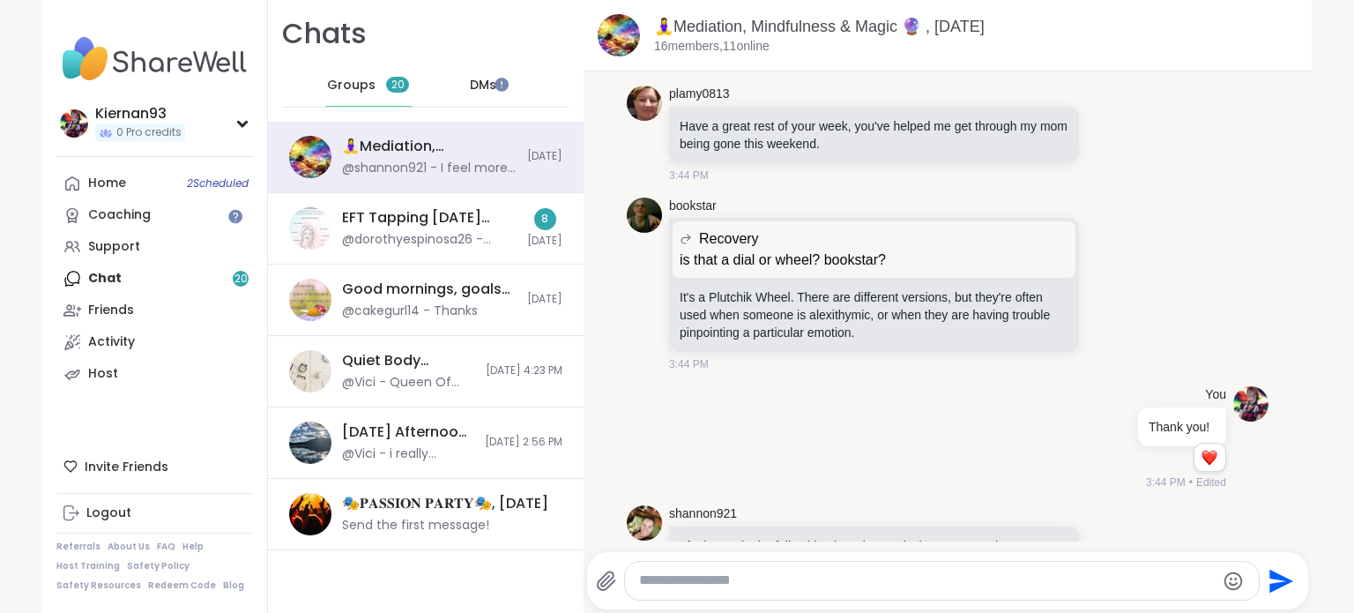
click at [744, 574] on textarea "Type your message" at bounding box center [927, 580] width 576 height 19
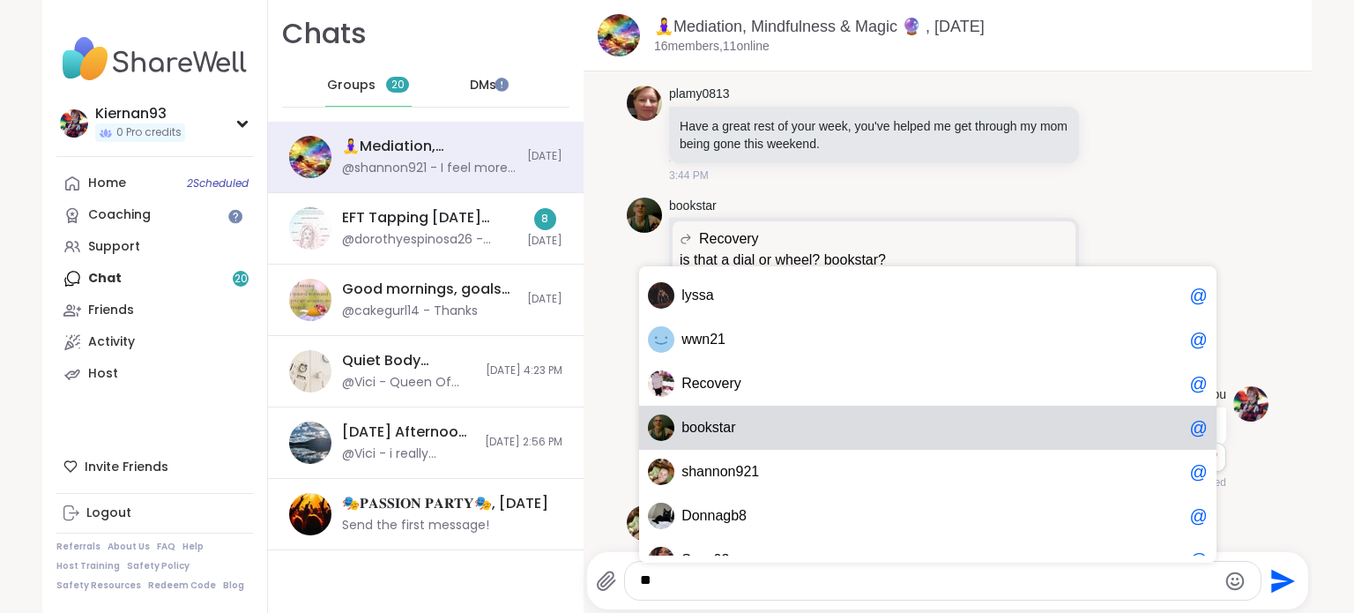
click at [784, 425] on span "b ookstar" at bounding box center [932, 428] width 501 height 18
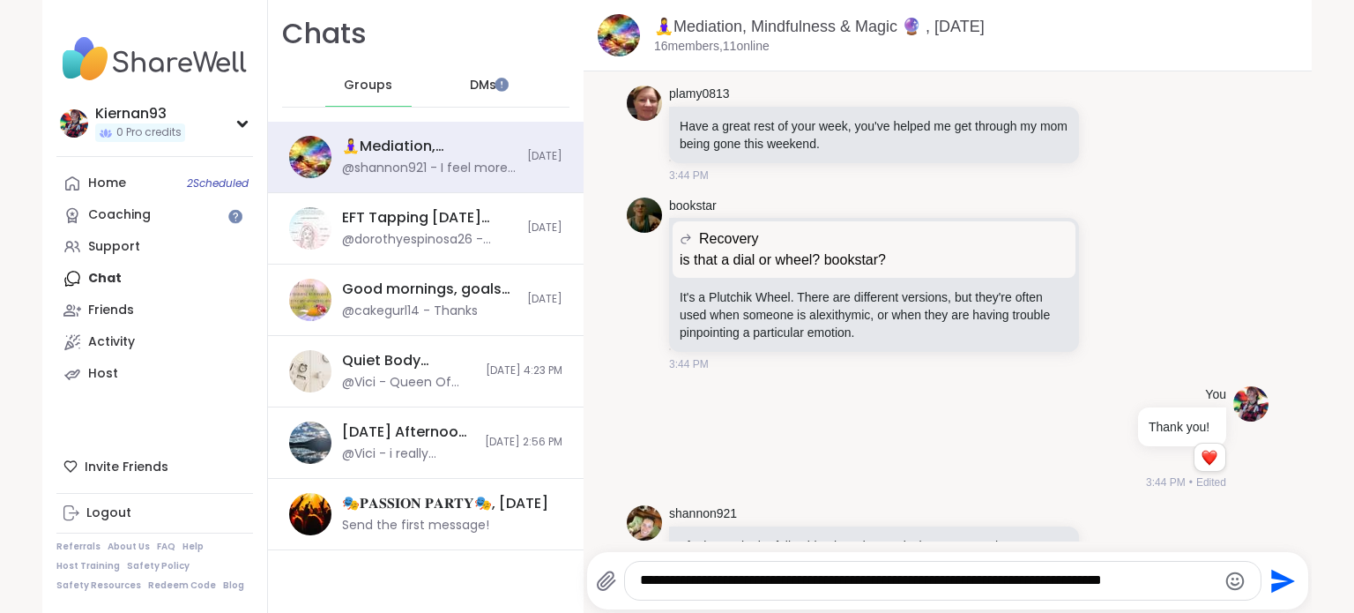
scroll to position [5292, 0]
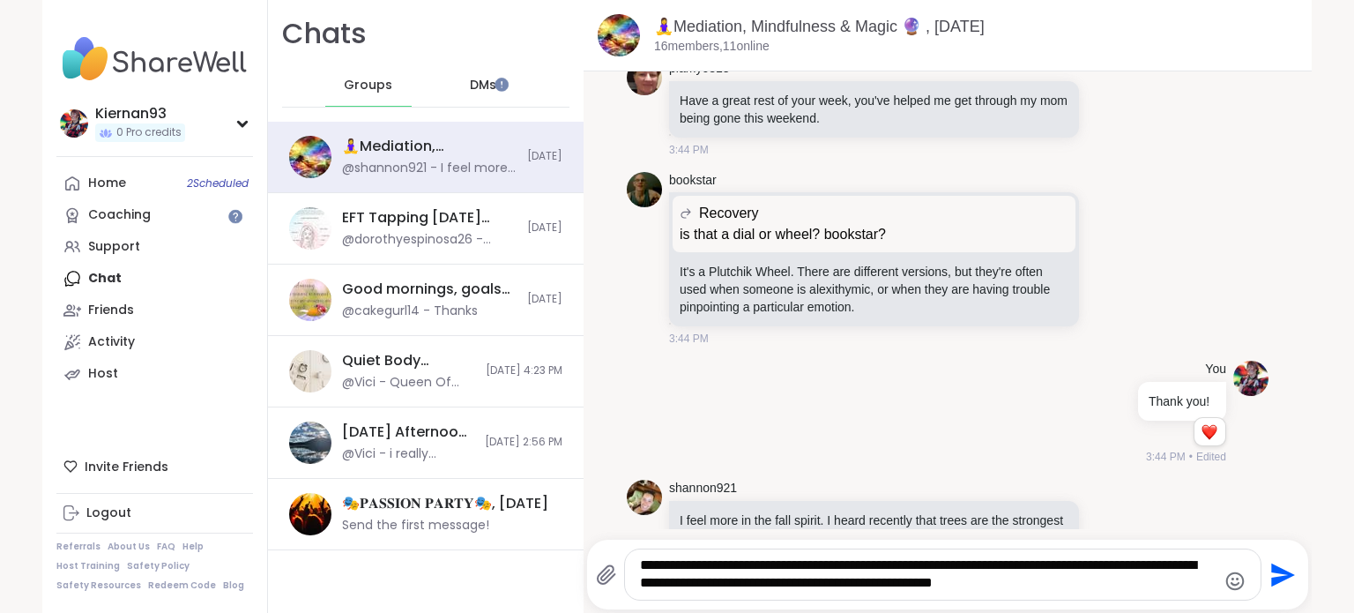
click at [756, 578] on textarea "**********" at bounding box center [928, 574] width 576 height 36
drag, startPoint x: 959, startPoint y: 565, endPoint x: 917, endPoint y: 568, distance: 42.4
click at [917, 568] on textarea "**********" at bounding box center [928, 574] width 576 height 36
click at [673, 582] on textarea "**********" at bounding box center [928, 574] width 576 height 36
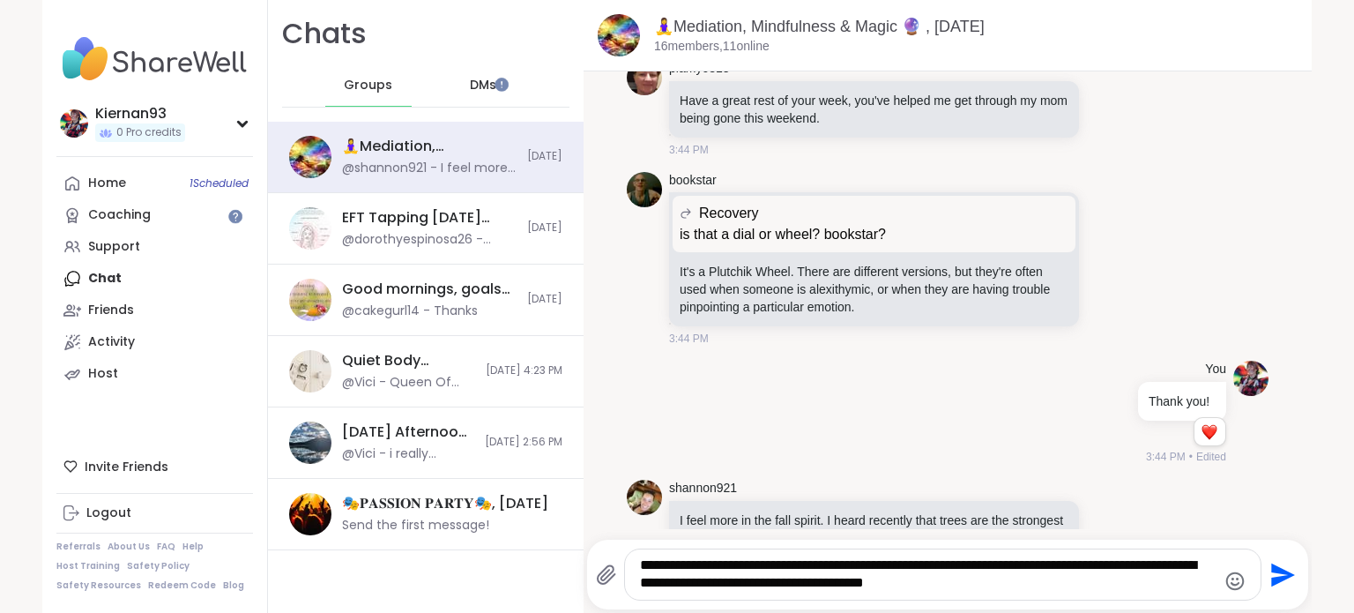
click at [713, 584] on textarea "**********" at bounding box center [928, 574] width 576 height 36
click at [1174, 567] on textarea "**********" at bounding box center [928, 574] width 576 height 36
click at [1120, 589] on textarea "**********" at bounding box center [928, 574] width 576 height 36
type textarea "**********"
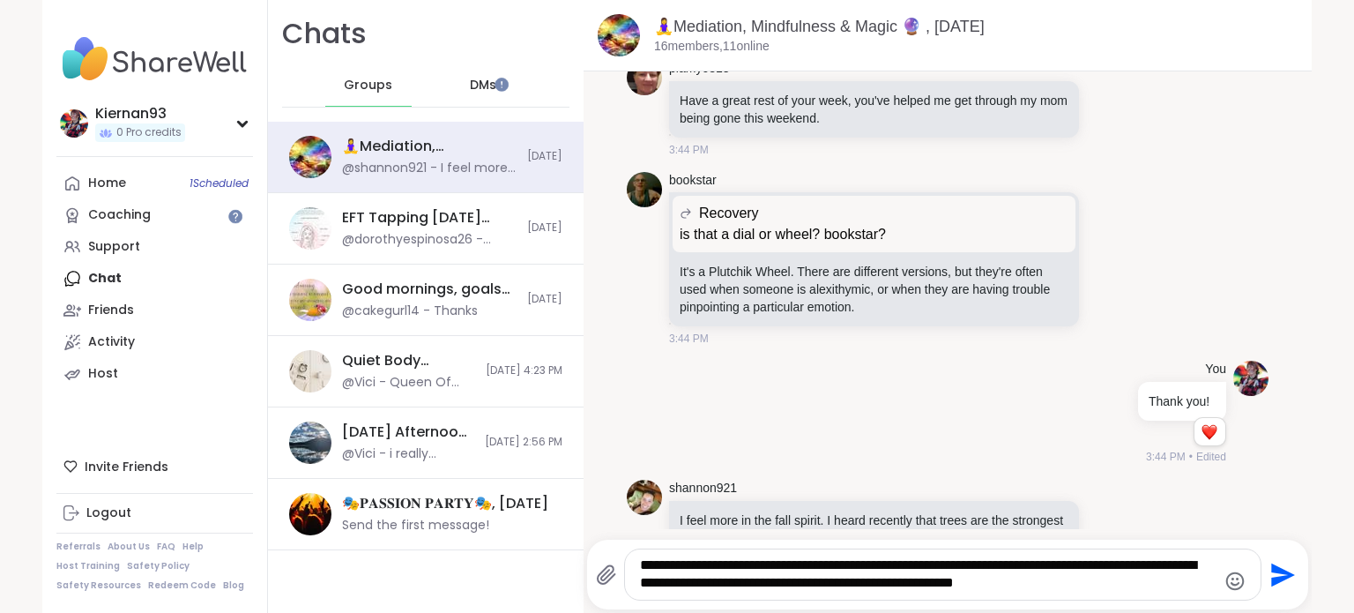
click at [1272, 578] on icon "Send" at bounding box center [1284, 575] width 24 height 24
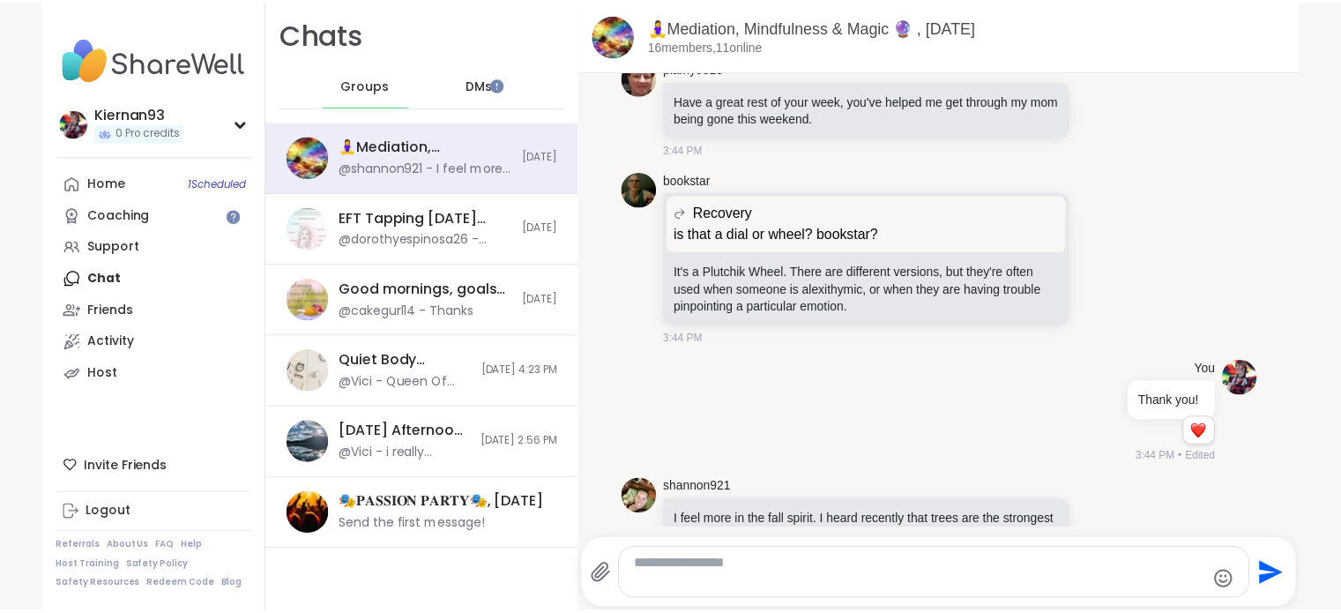
scroll to position [5421, 0]
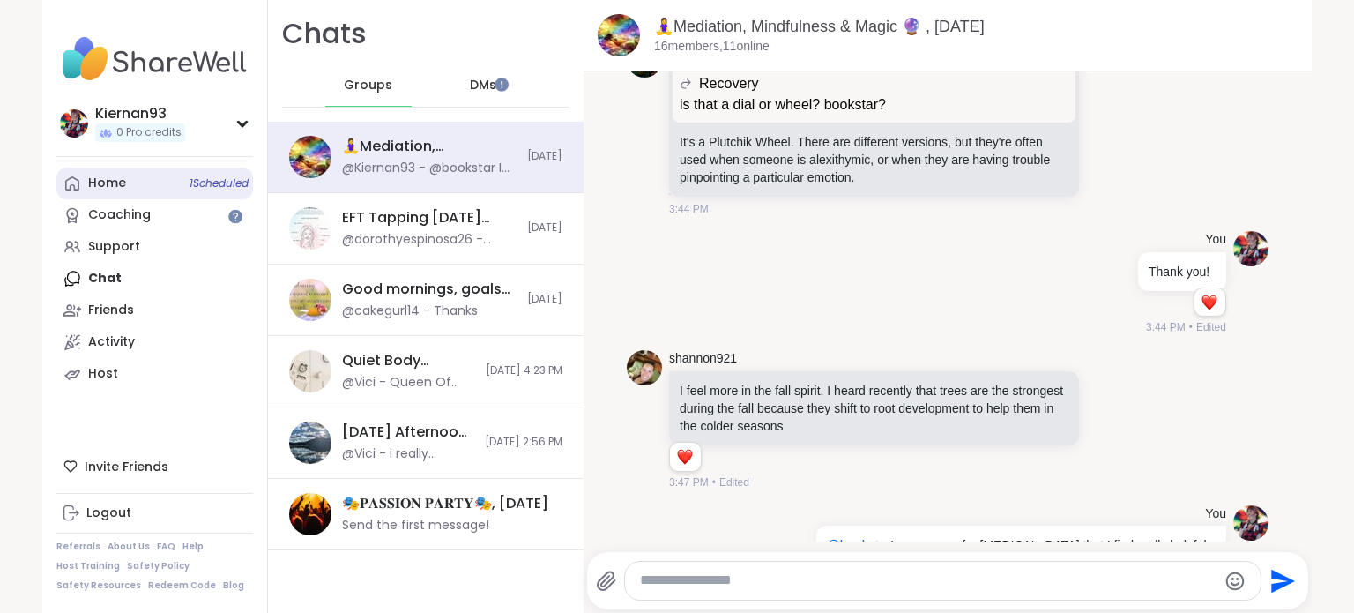
click at [113, 177] on div "Home 1 Scheduled" at bounding box center [107, 184] width 38 height 18
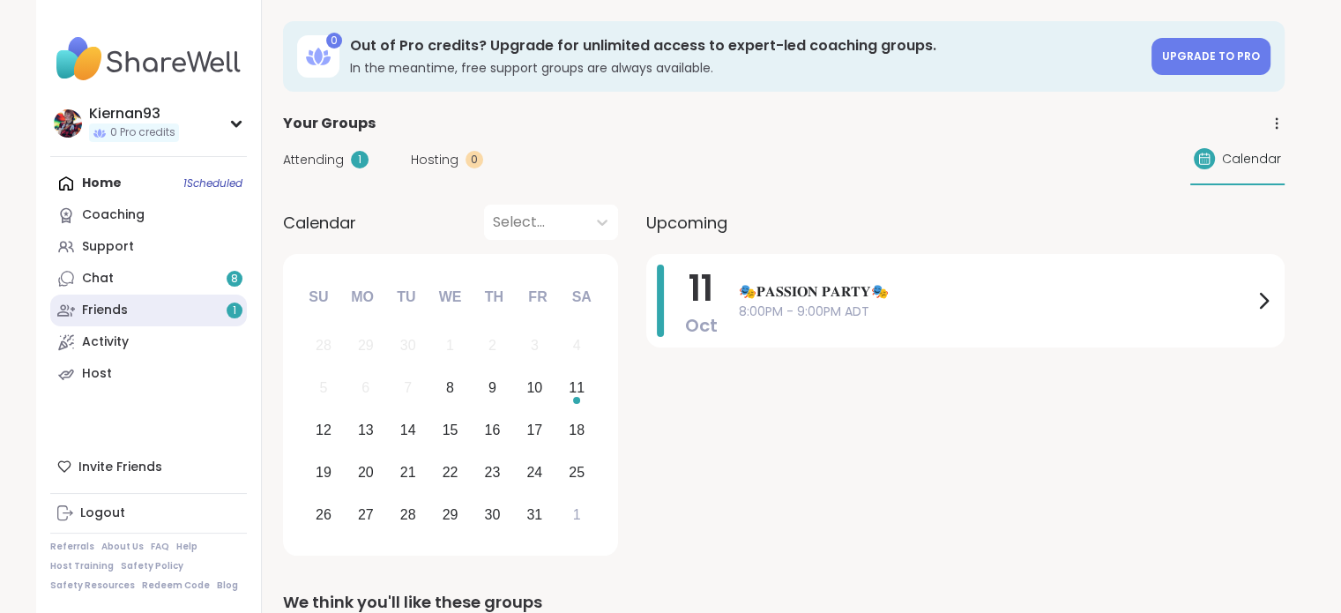
click at [135, 317] on link "Friends 1" at bounding box center [148, 311] width 197 height 32
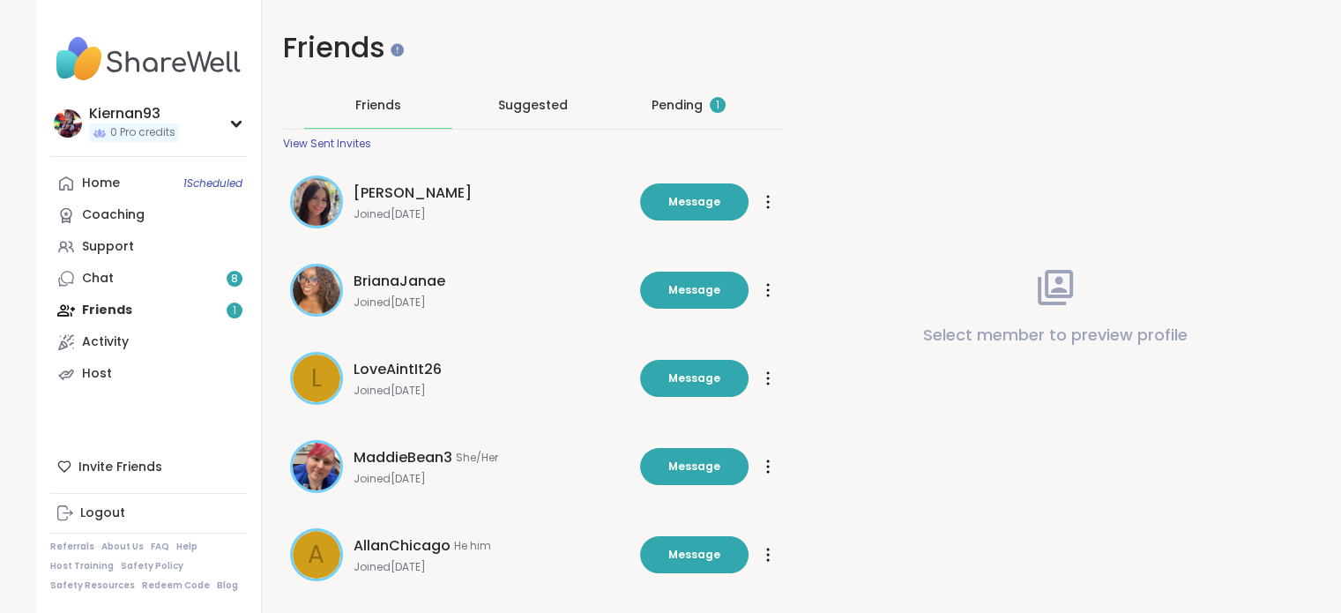
click at [692, 94] on div "Pending 1" at bounding box center [689, 105] width 148 height 46
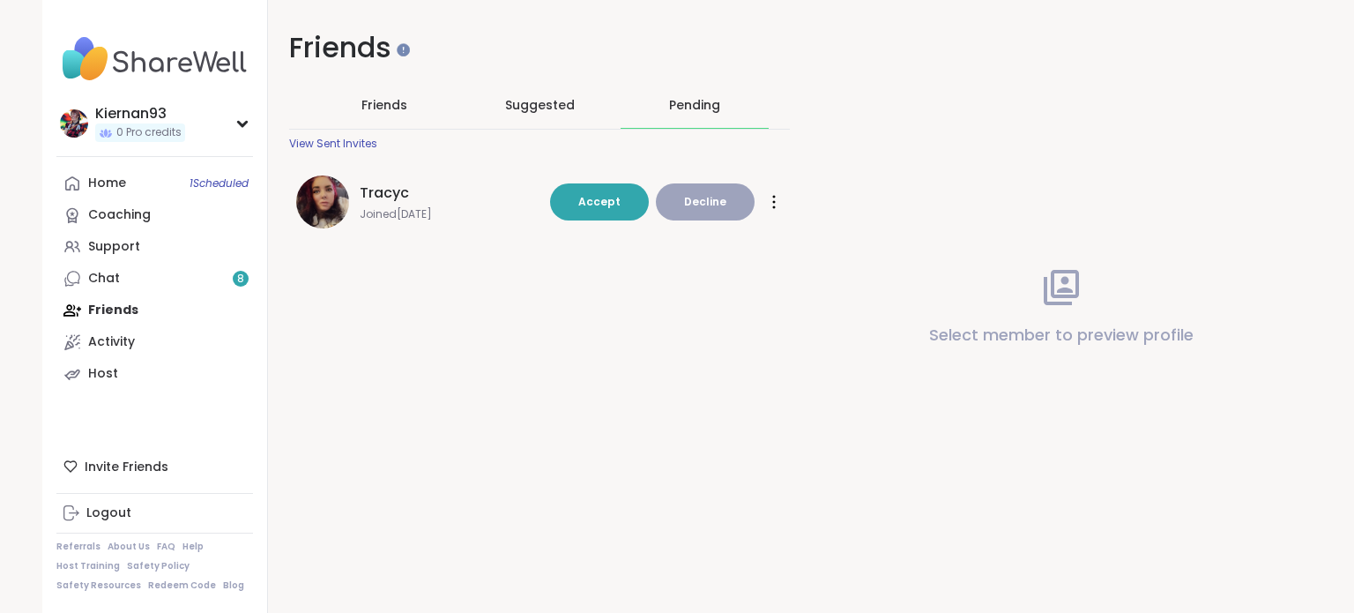
click at [378, 190] on span "Tracyc" at bounding box center [384, 193] width 49 height 21
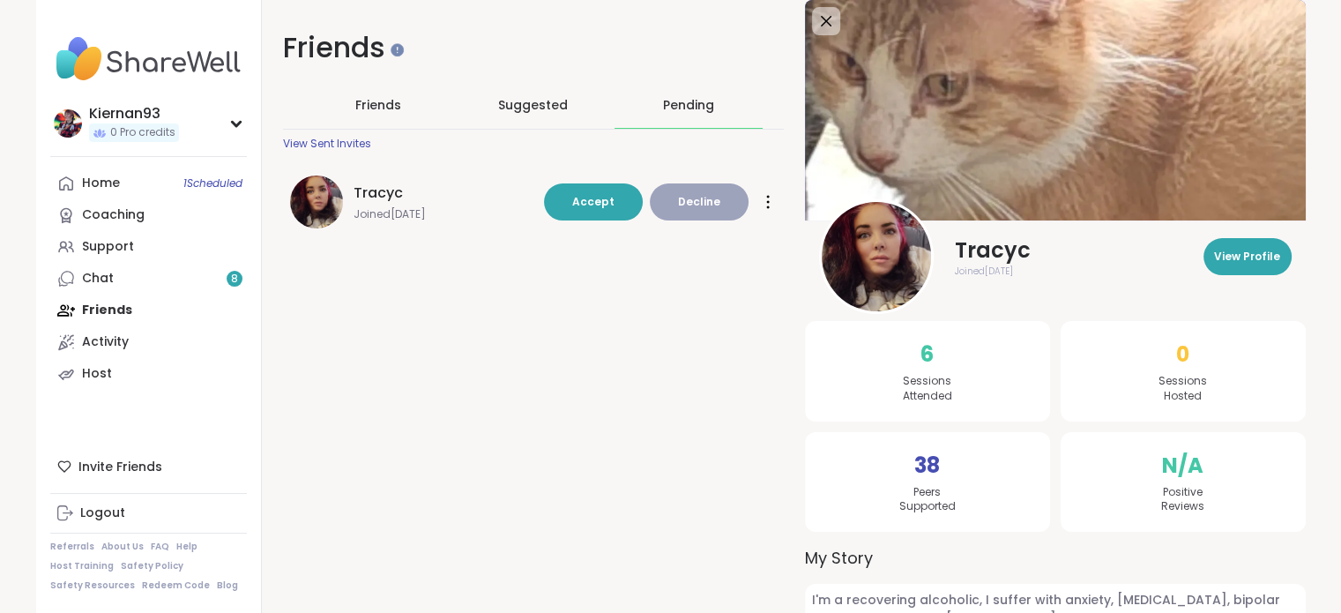
scroll to position [71, 0]
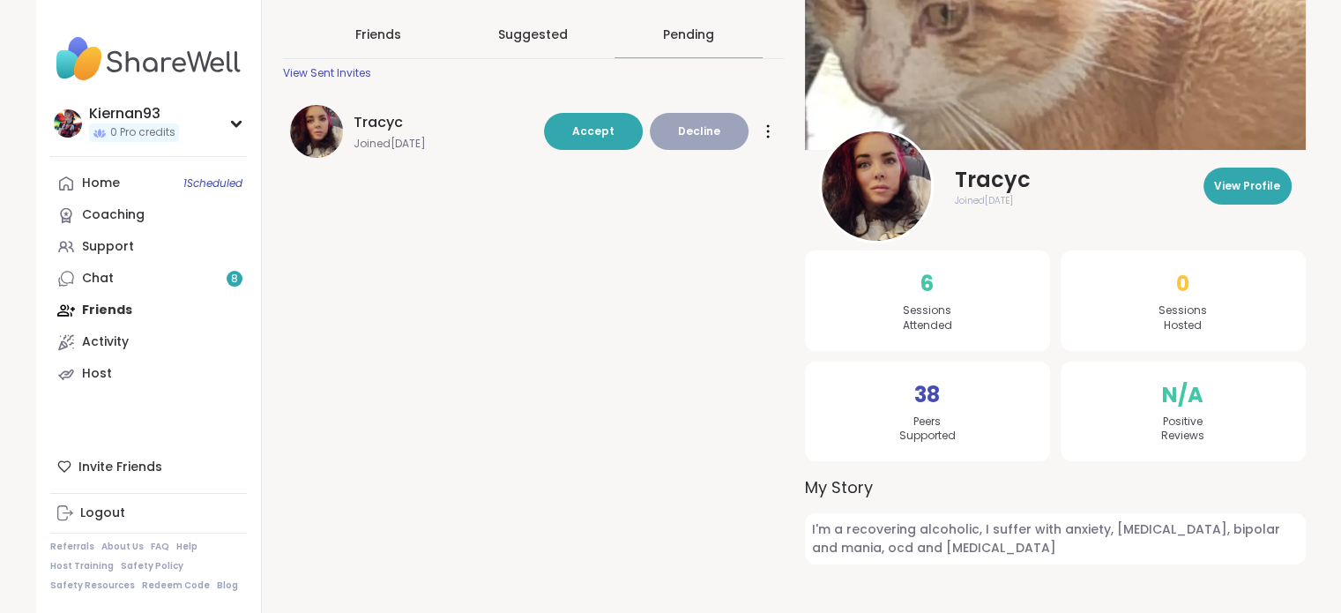
click at [604, 389] on div "Friends Friends Suggested Pending View Sent Invites Tracyc Joined Sep 2025 Acce…" at bounding box center [784, 271] width 1044 height 684
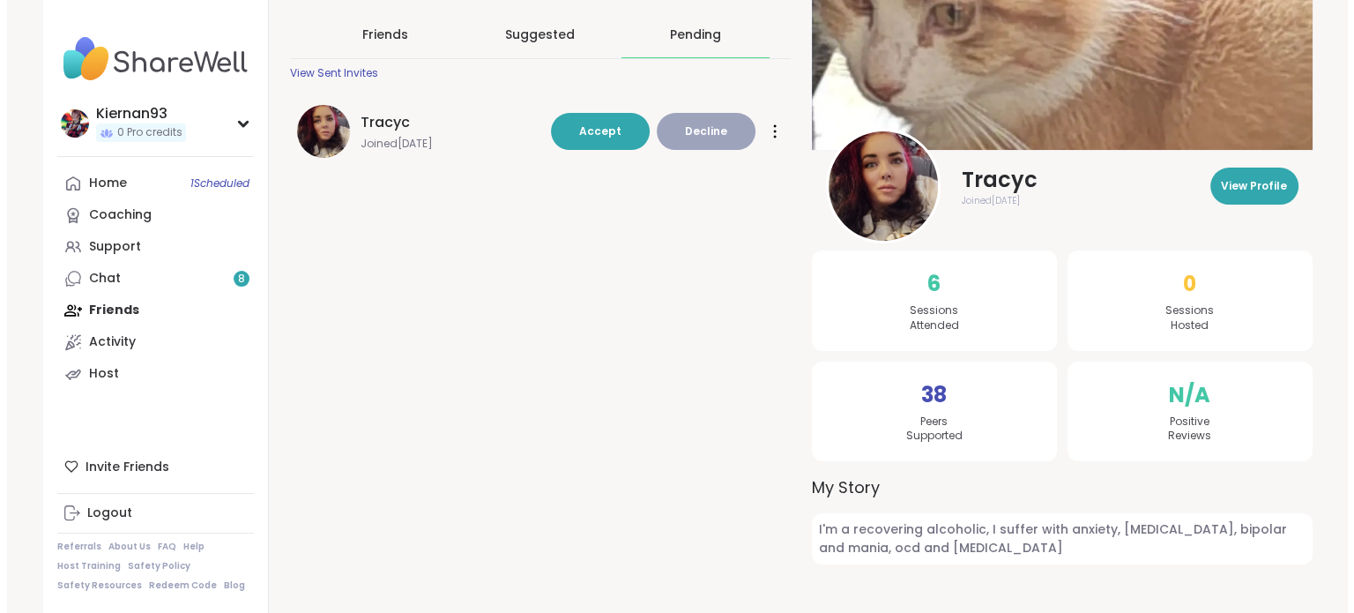
scroll to position [0, 0]
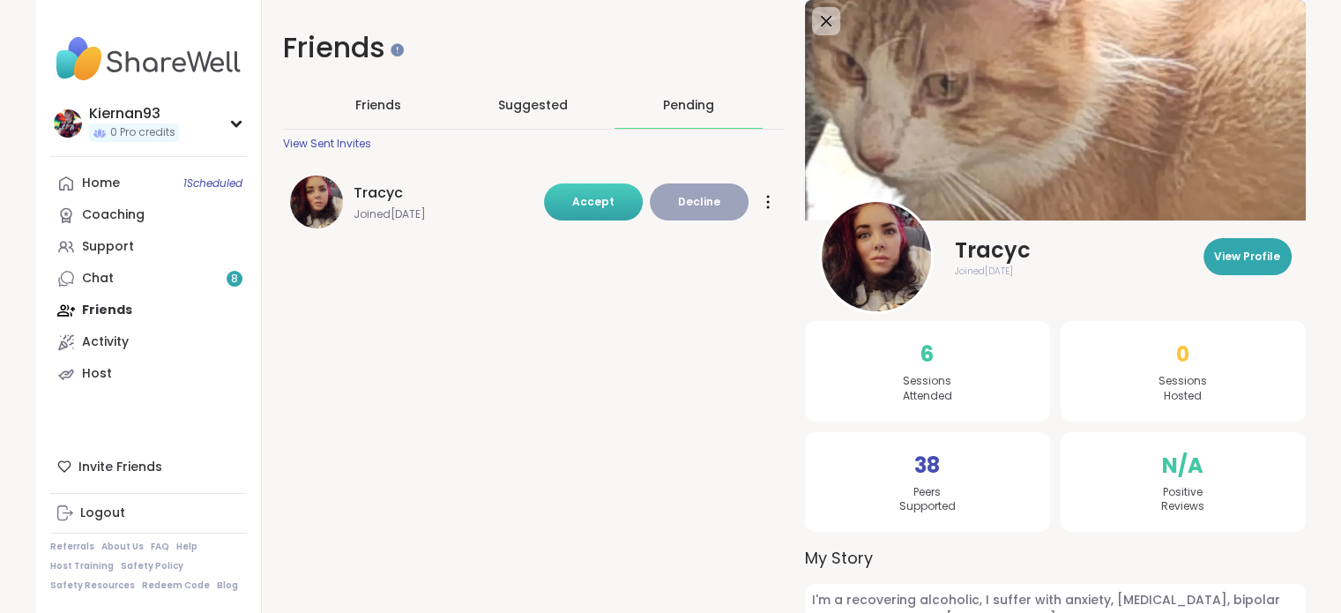
click at [571, 205] on button "Accept" at bounding box center [593, 201] width 99 height 37
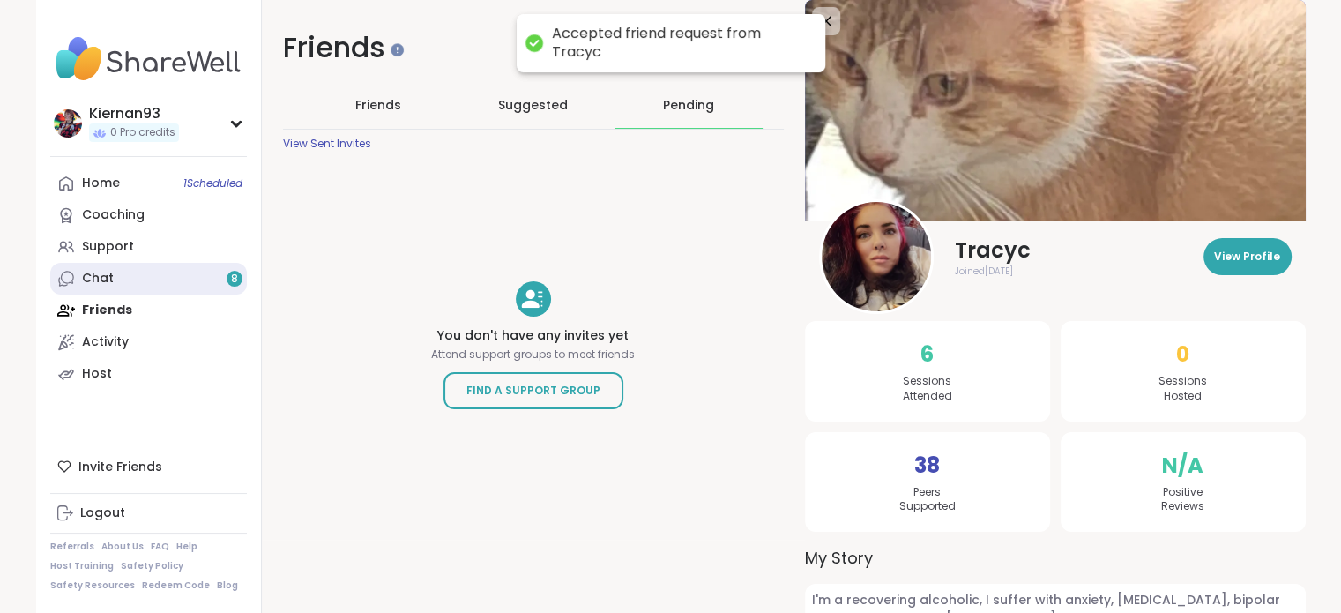
click at [123, 279] on link "Chat 8" at bounding box center [148, 279] width 197 height 32
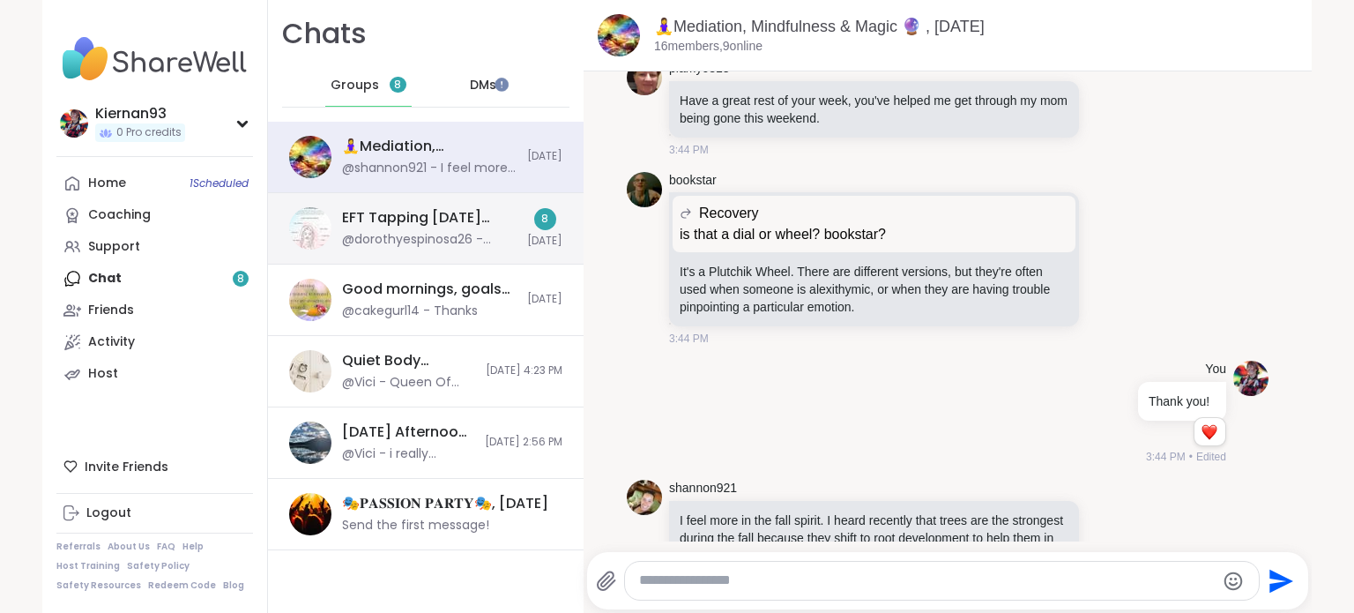
click at [436, 231] on div "@dorothyespinosa26 - sending you love and peace Jill. 🙏🙏" at bounding box center [429, 240] width 175 height 18
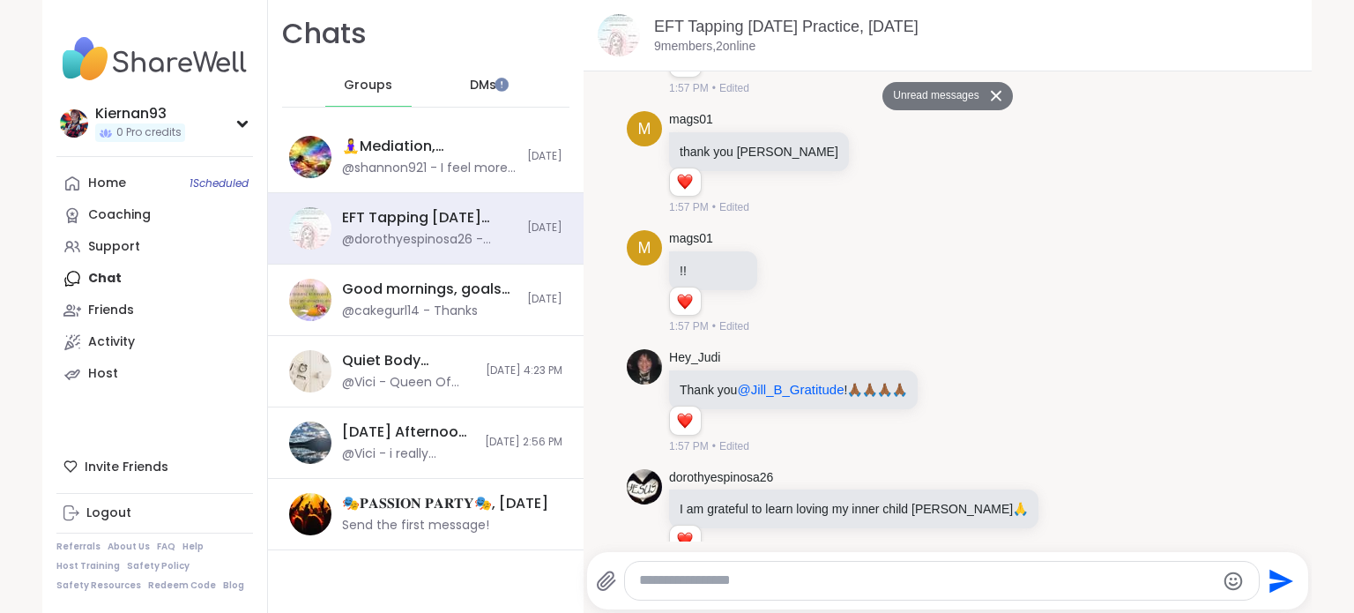
scroll to position [2956, 0]
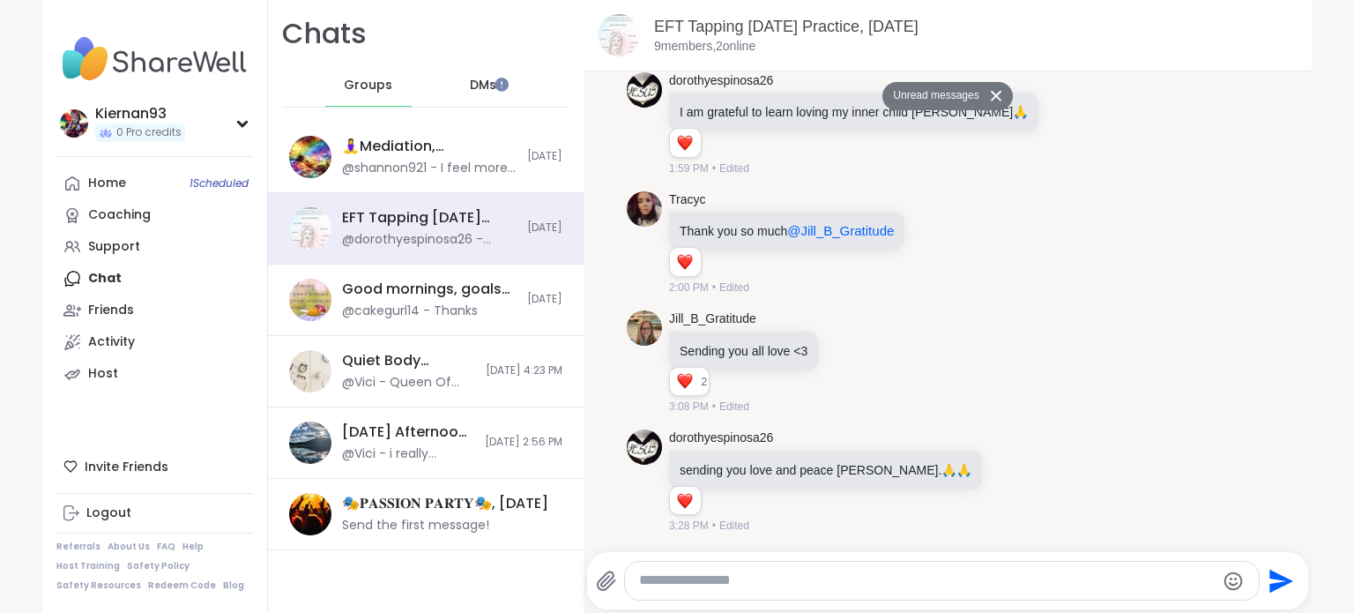
click at [478, 84] on span "DMs" at bounding box center [483, 86] width 26 height 18
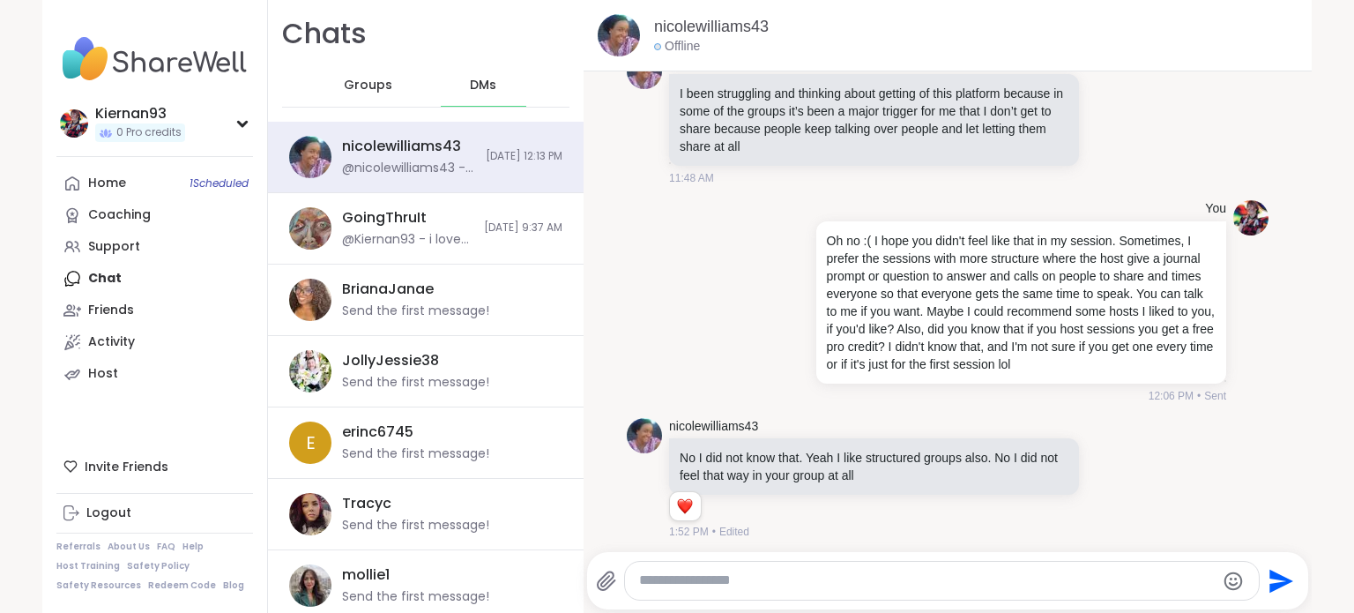
click at [347, 75] on div "Groups" at bounding box center [368, 85] width 86 height 42
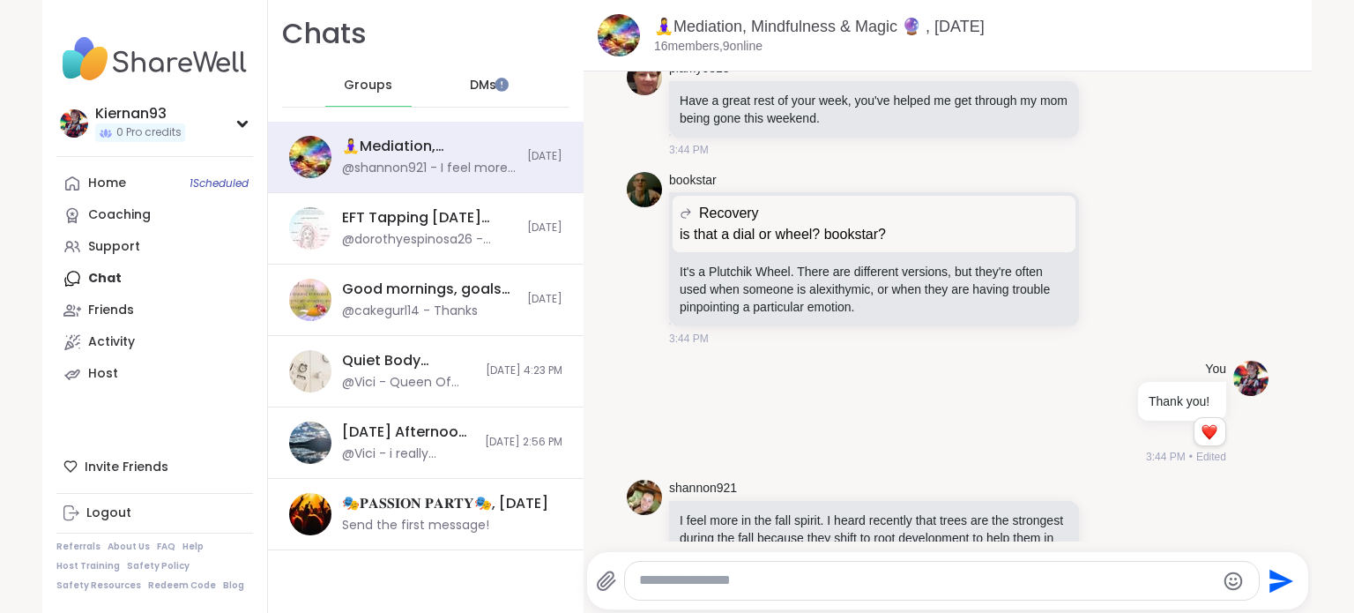
click at [713, 578] on textarea "Type your message" at bounding box center [927, 580] width 576 height 19
paste textarea "**********"
type textarea "**********"
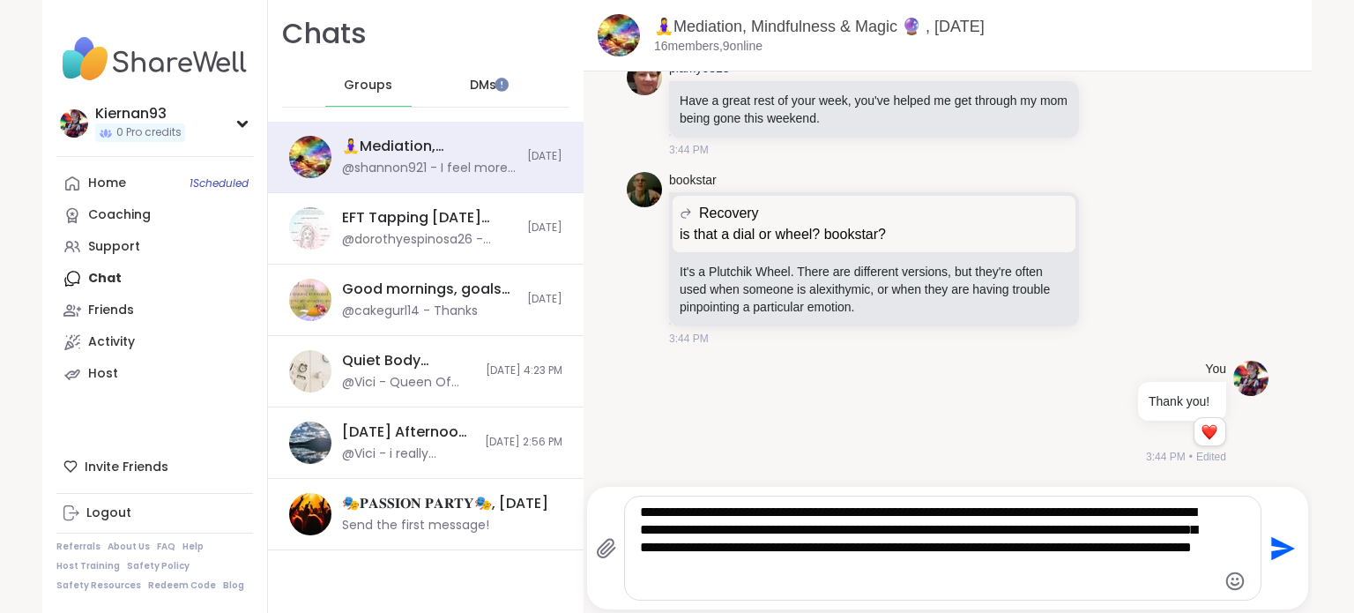
drag, startPoint x: 1023, startPoint y: 581, endPoint x: 606, endPoint y: 512, distance: 422.7
click at [606, 512] on div "**********" at bounding box center [928, 548] width 665 height 105
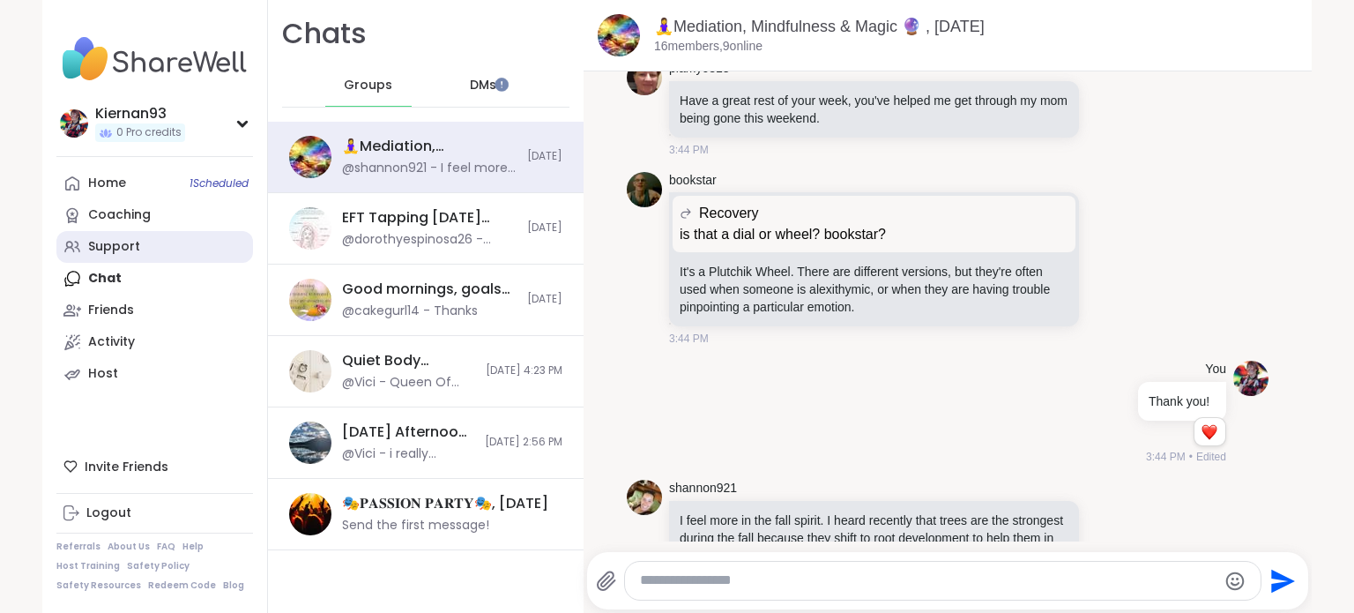
click at [121, 246] on div "Support" at bounding box center [114, 247] width 52 height 18
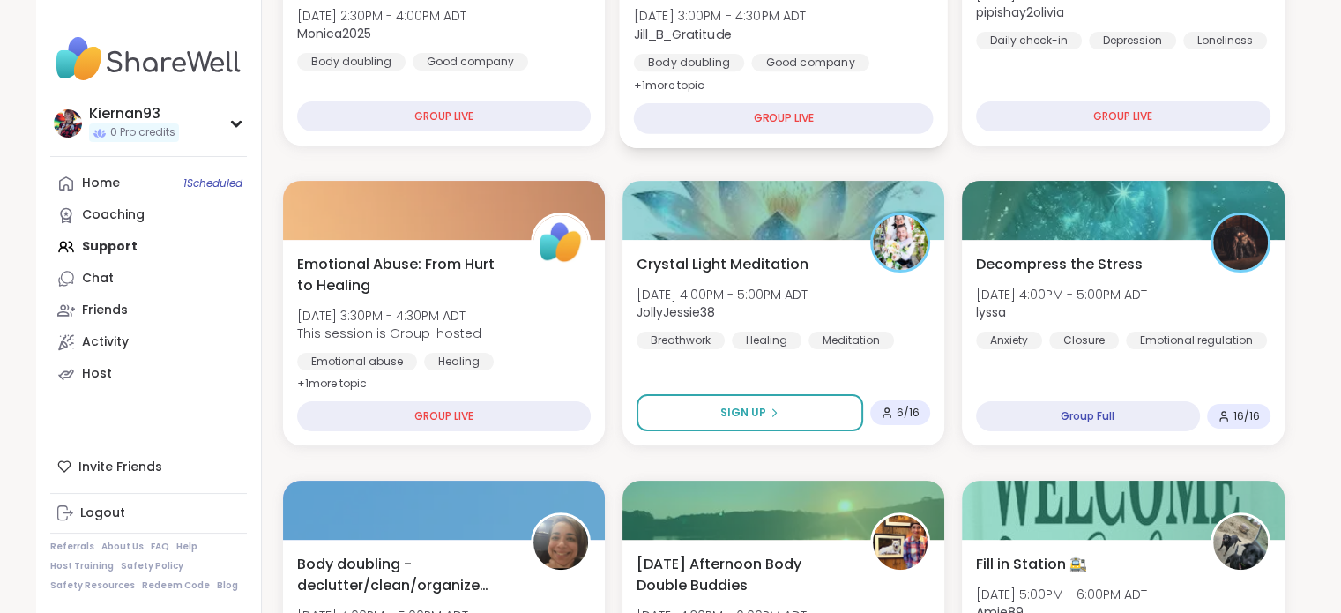
scroll to position [352, 0]
